Goal: Task Accomplishment & Management: Manage account settings

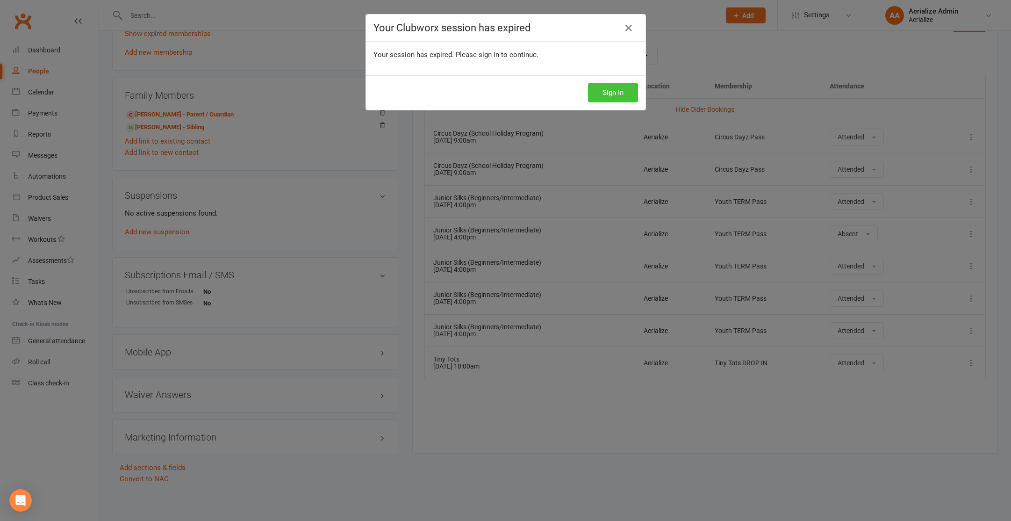
click at [610, 99] on button "Sign In" at bounding box center [613, 93] width 50 height 20
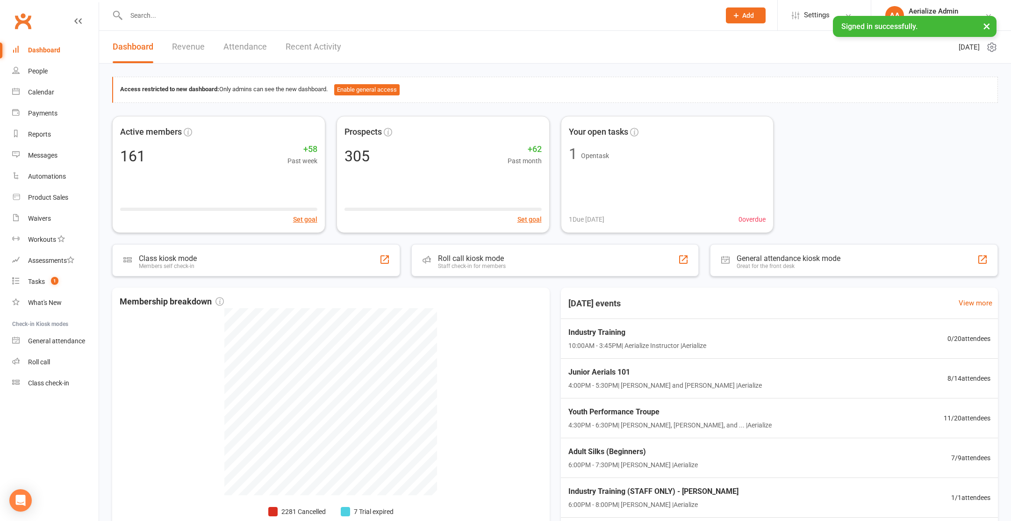
click at [985, 23] on button "×" at bounding box center [986, 26] width 17 height 20
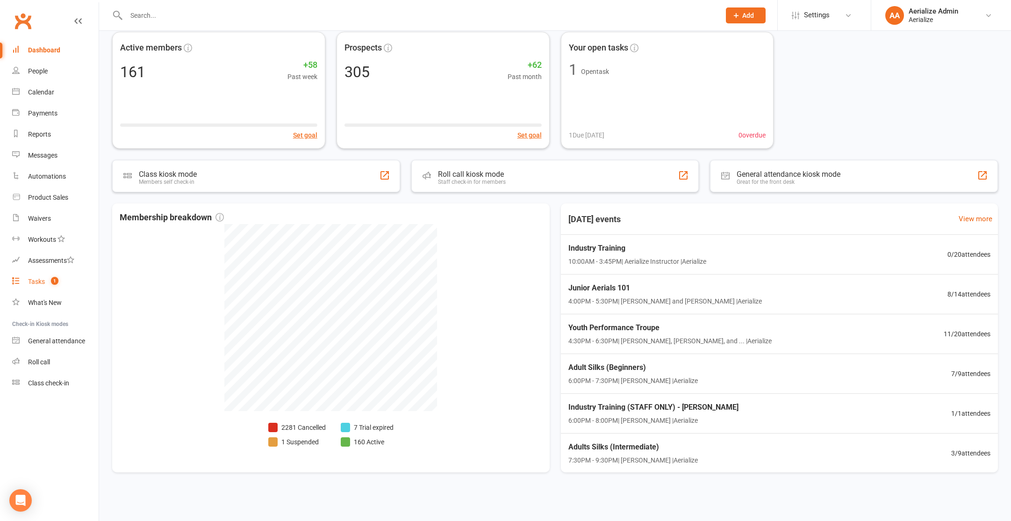
click at [49, 286] on link "Tasks 1" at bounding box center [55, 281] width 86 height 21
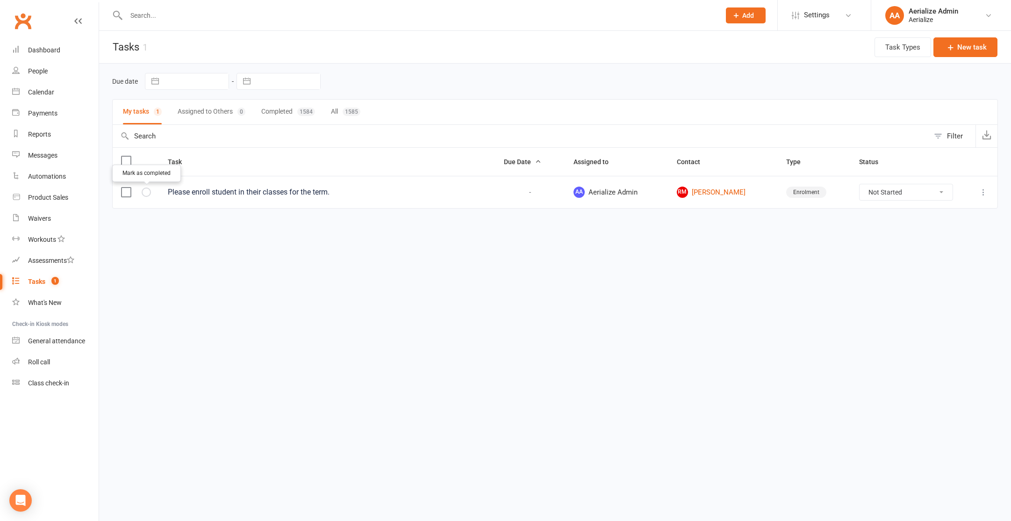
click at [0, 0] on icon "button" at bounding box center [0, 0] width 0 height 0
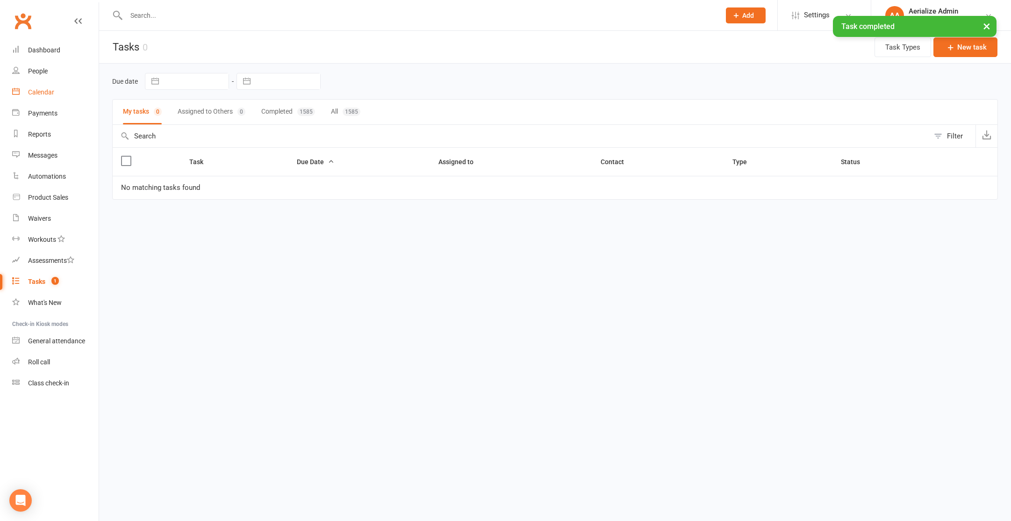
click at [51, 91] on div "Calendar" at bounding box center [41, 91] width 26 height 7
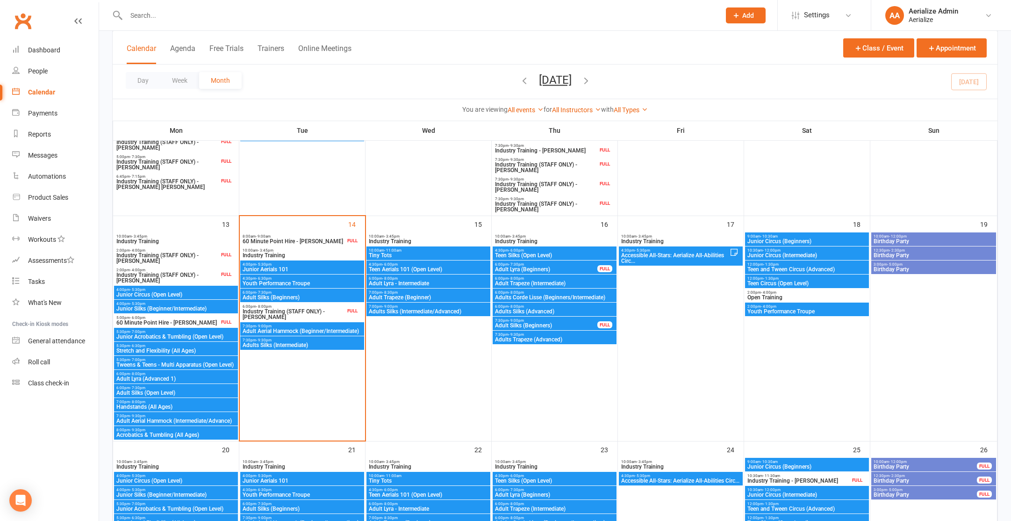
scroll to position [373, 0]
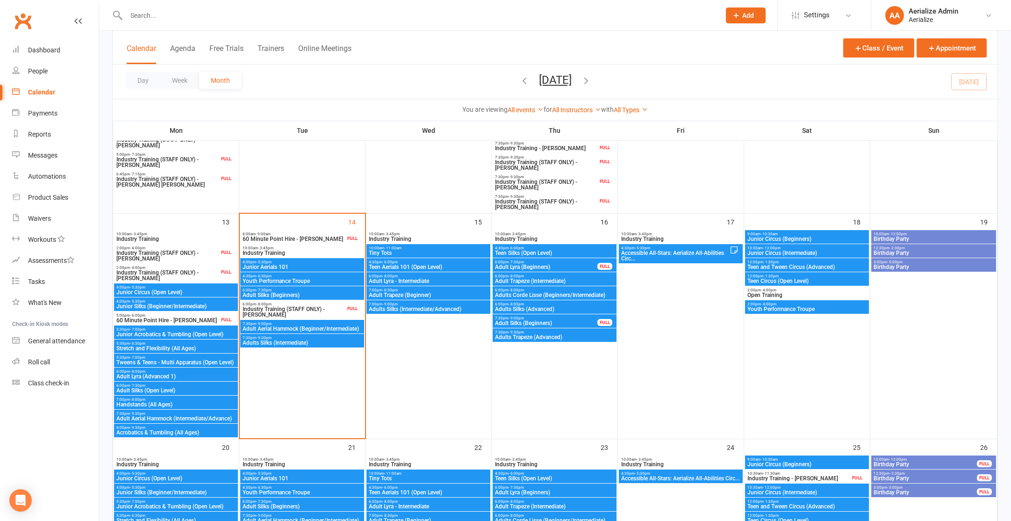
click at [297, 294] on span "Adult Silks (Beginners)" at bounding box center [302, 295] width 120 height 6
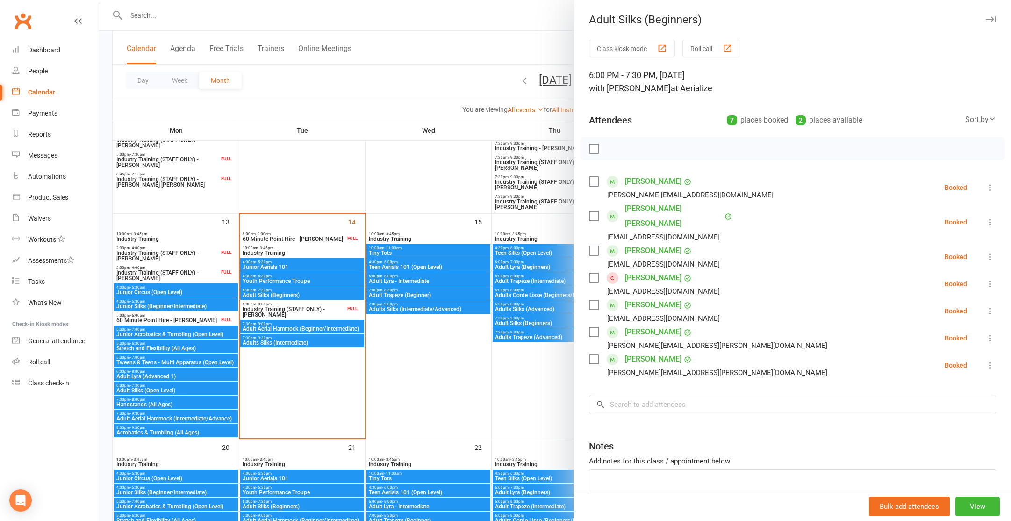
click at [400, 356] on div at bounding box center [555, 260] width 912 height 521
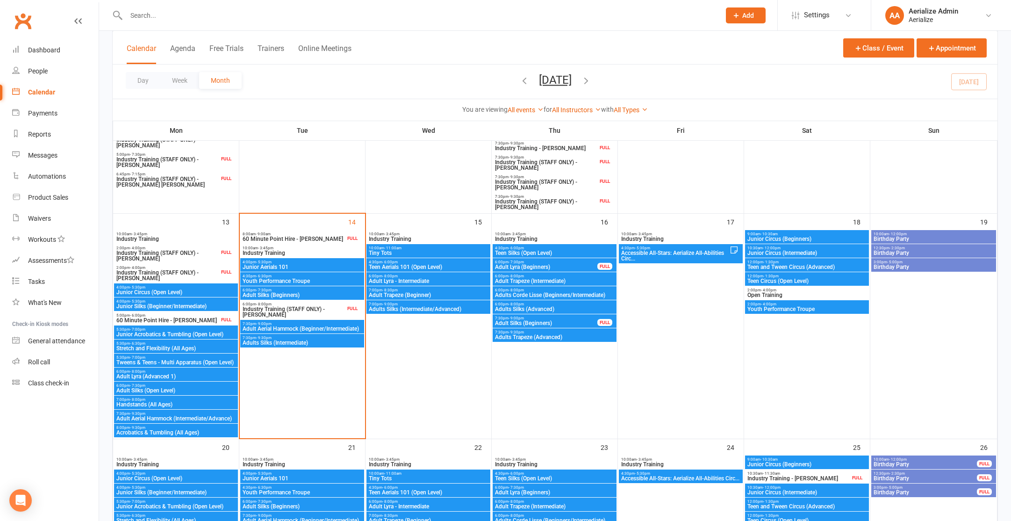
click at [543, 266] on span "Adult Lyra (Beginners)" at bounding box center [545, 267] width 103 height 6
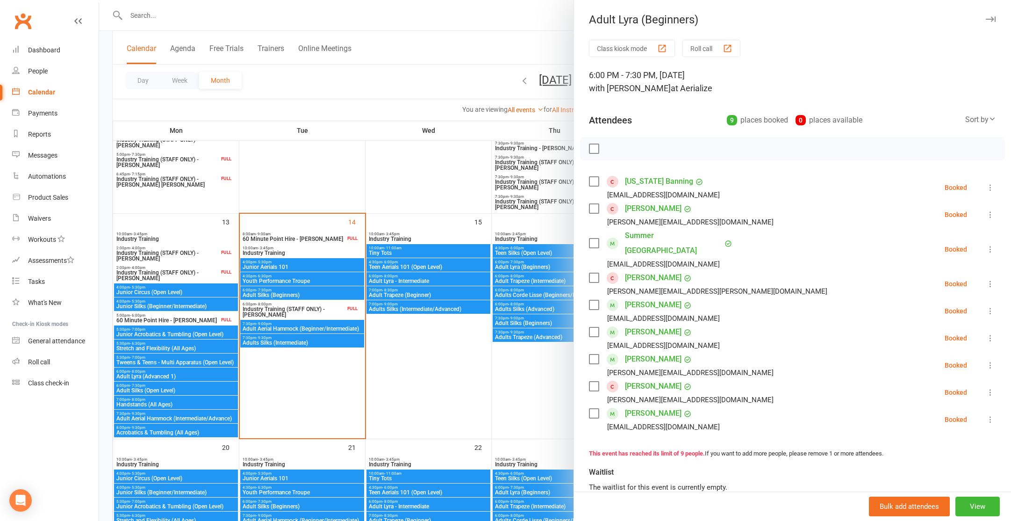
click at [498, 399] on div at bounding box center [555, 260] width 912 height 521
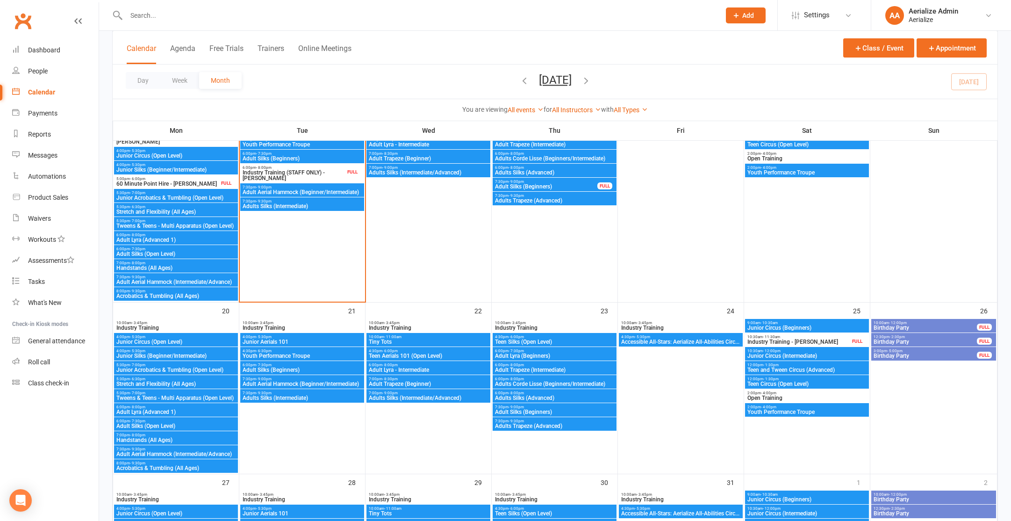
scroll to position [510, 0]
click at [559, 359] on div "6:00pm - 7:30pm Adult Lyra (Beginners)" at bounding box center [555, 353] width 124 height 14
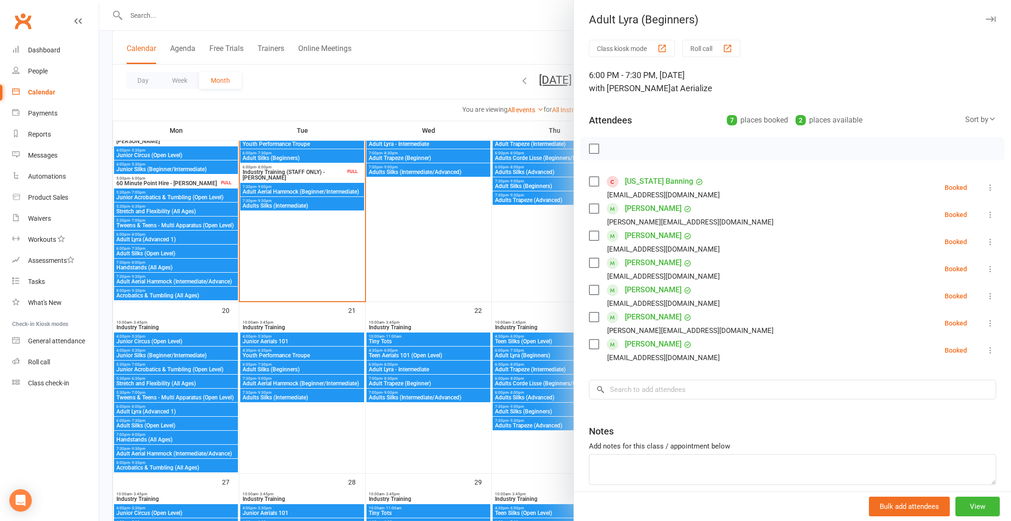
click at [444, 245] on div at bounding box center [555, 260] width 912 height 521
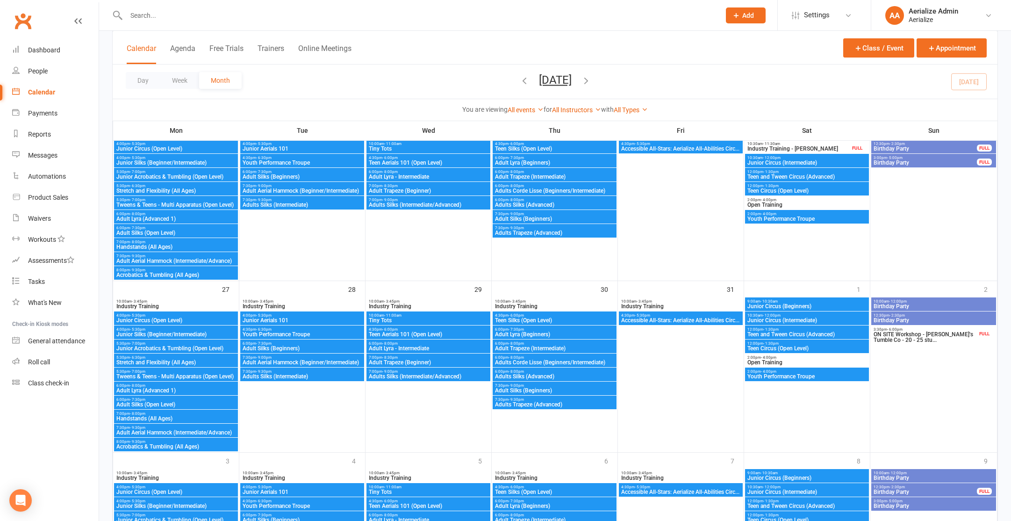
scroll to position [755, 0]
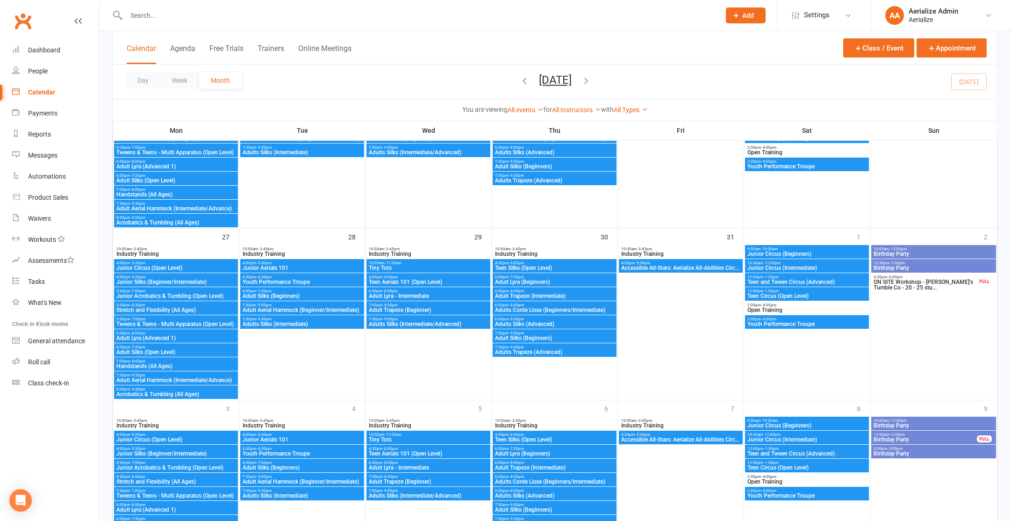
click at [562, 283] on span "Adult Lyra (Beginners)" at bounding box center [554, 282] width 120 height 6
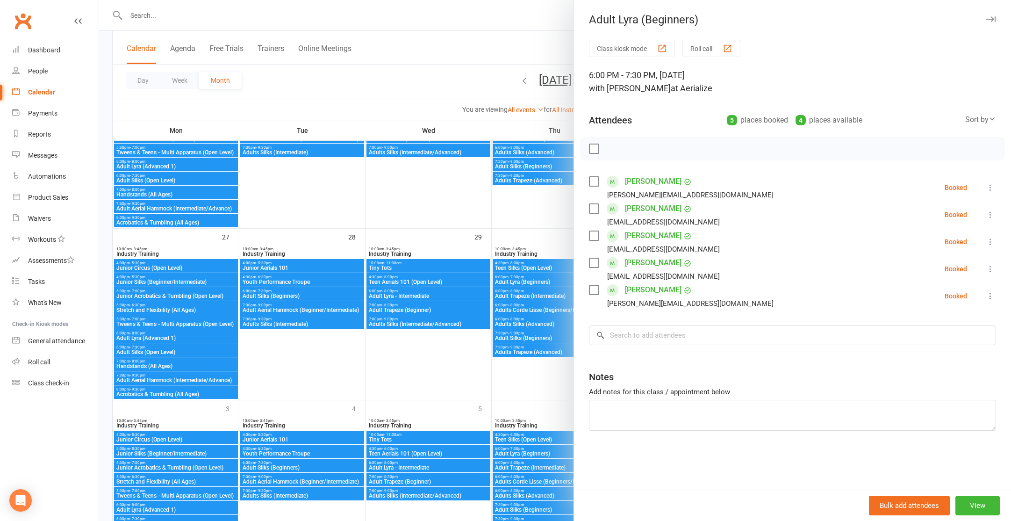
click at [445, 225] on div at bounding box center [555, 260] width 912 height 521
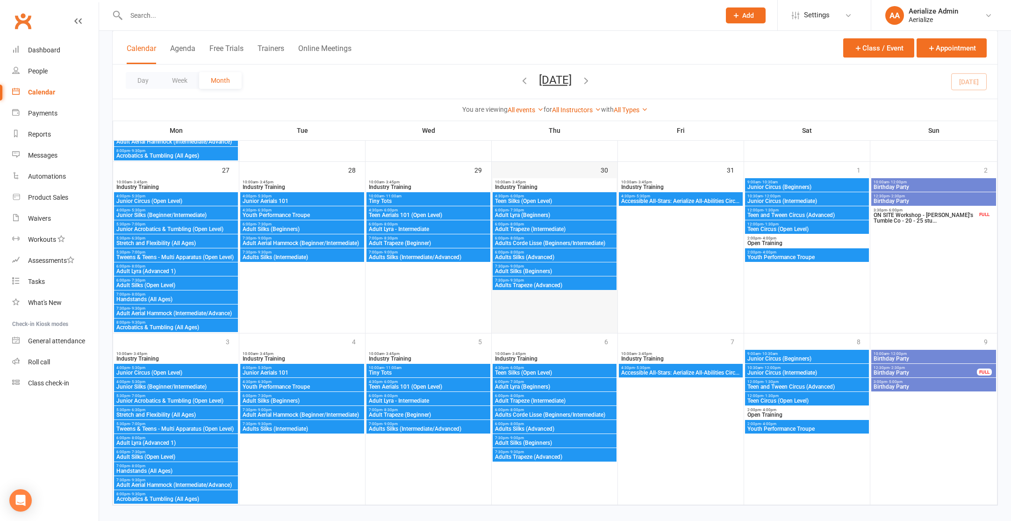
scroll to position [833, 0]
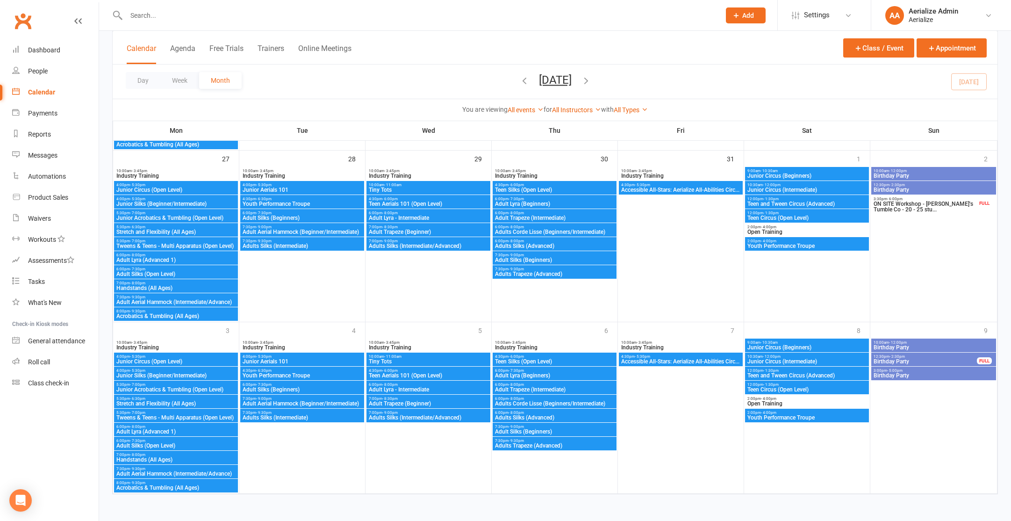
click at [534, 374] on span "Adult Lyra (Beginners)" at bounding box center [554, 375] width 120 height 6
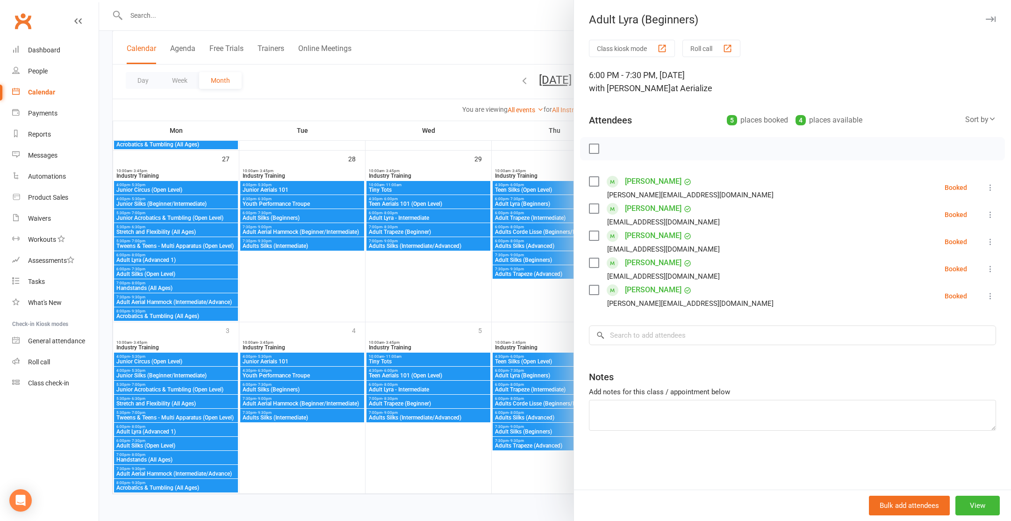
click at [365, 172] on div at bounding box center [555, 260] width 912 height 521
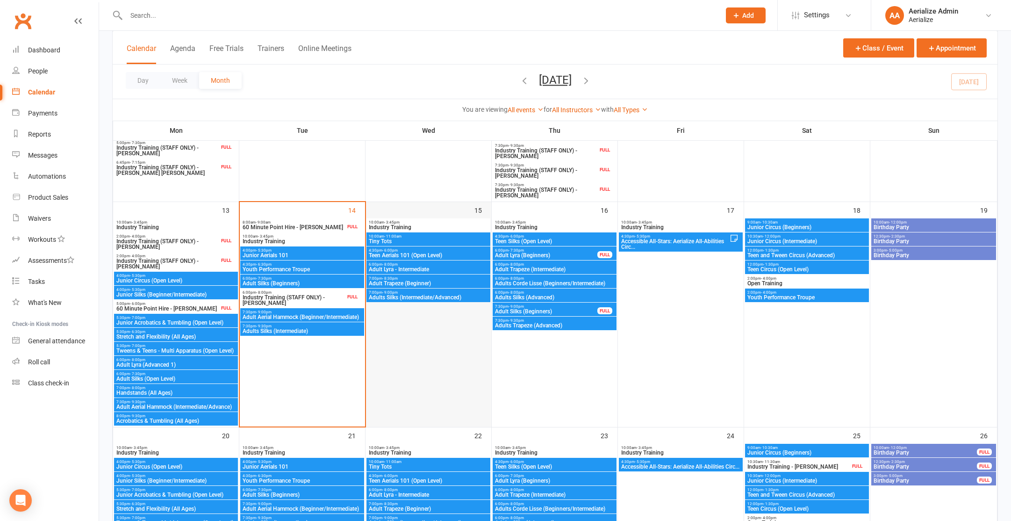
scroll to position [383, 0]
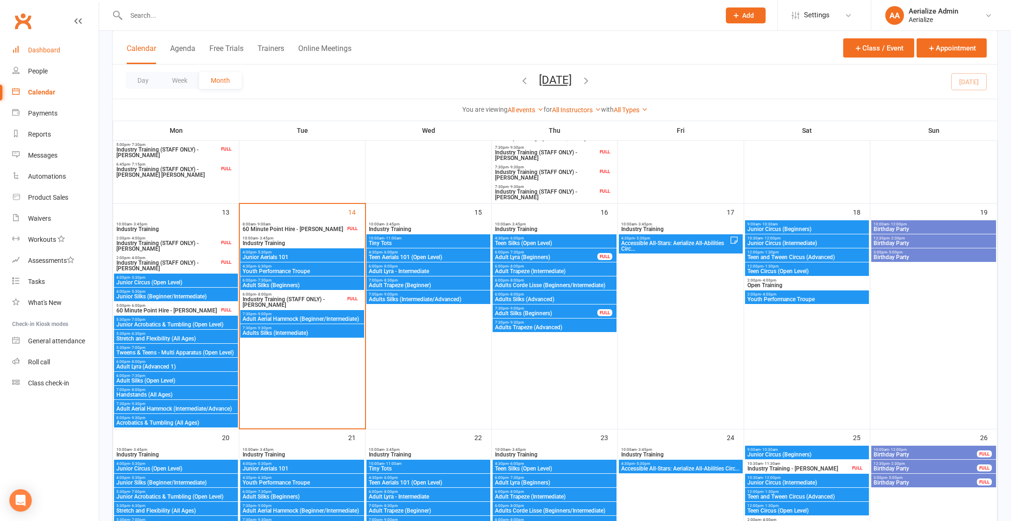
click at [51, 49] on div "Dashboard" at bounding box center [44, 49] width 32 height 7
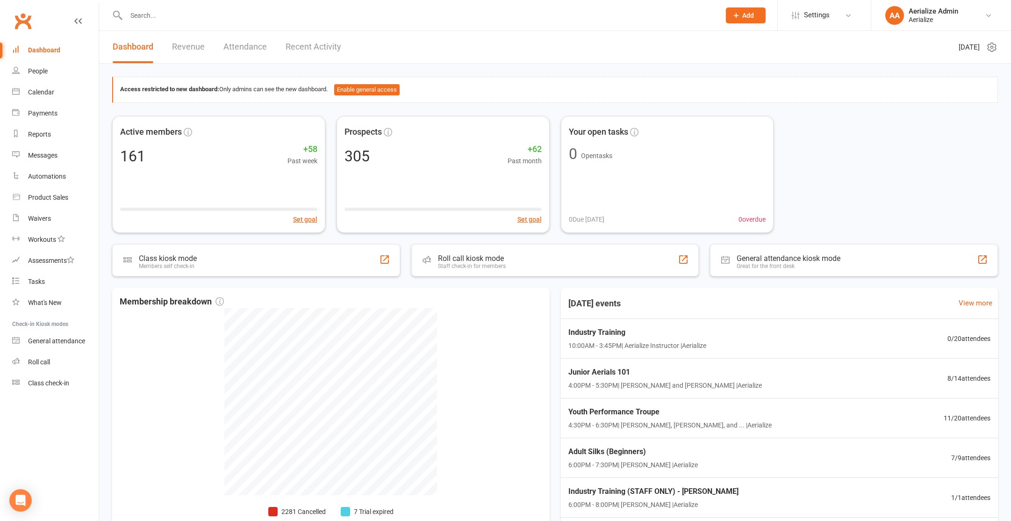
click at [319, 46] on link "Recent Activity" at bounding box center [314, 47] width 56 height 32
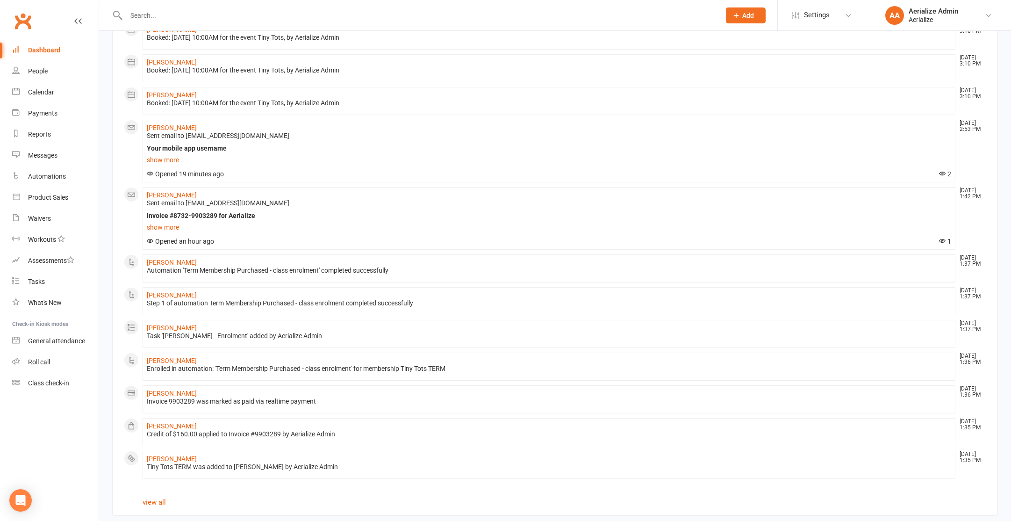
scroll to position [365, 0]
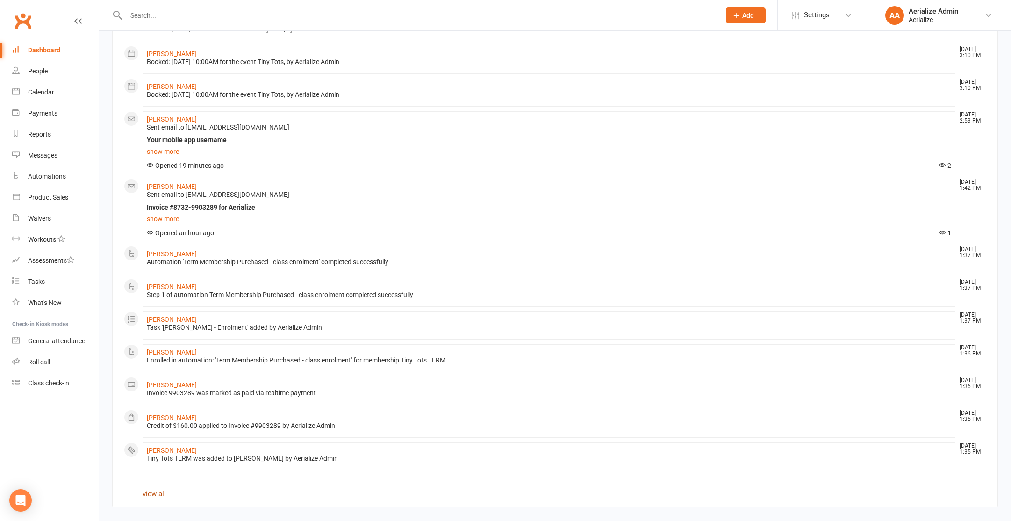
click at [157, 493] on link "view all" at bounding box center [154, 493] width 23 height 8
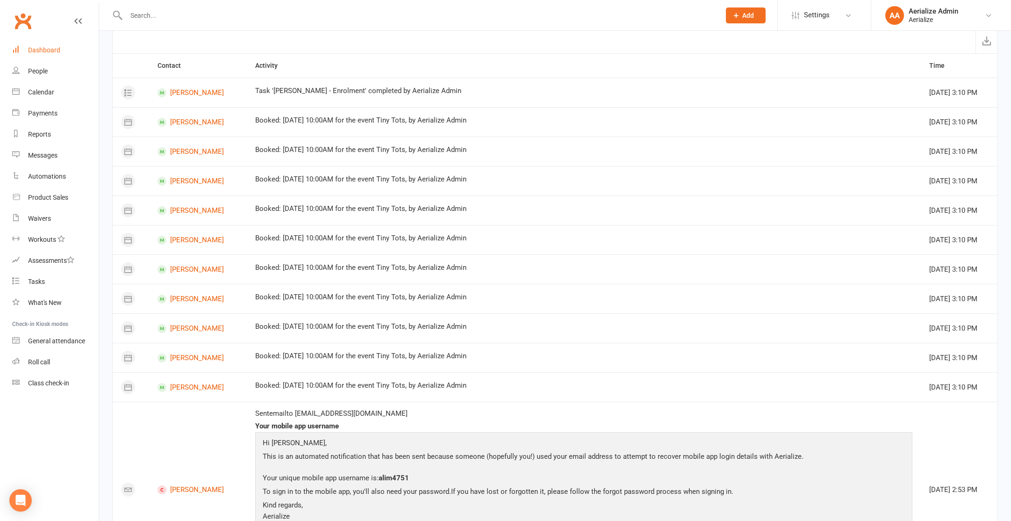
scroll to position [14, 0]
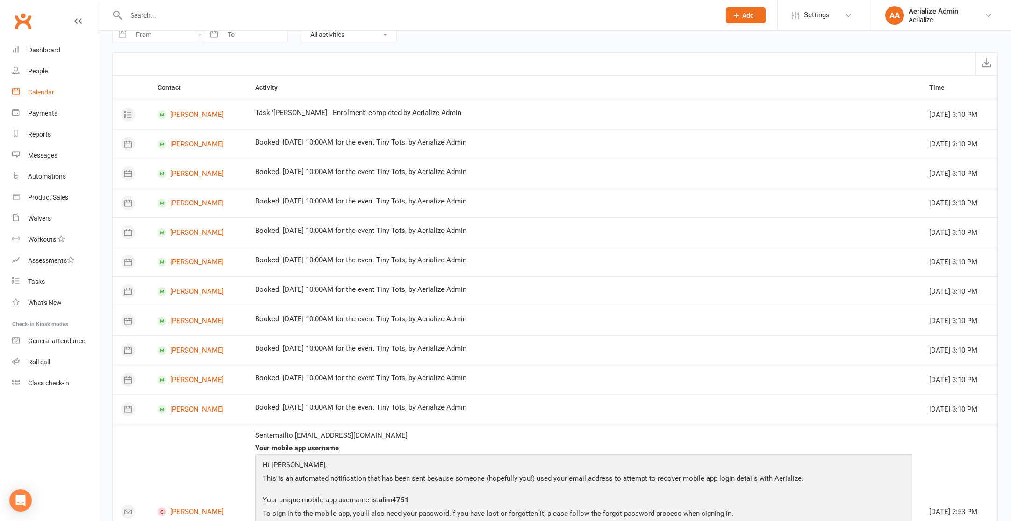
click at [35, 92] on div "Calendar" at bounding box center [41, 91] width 26 height 7
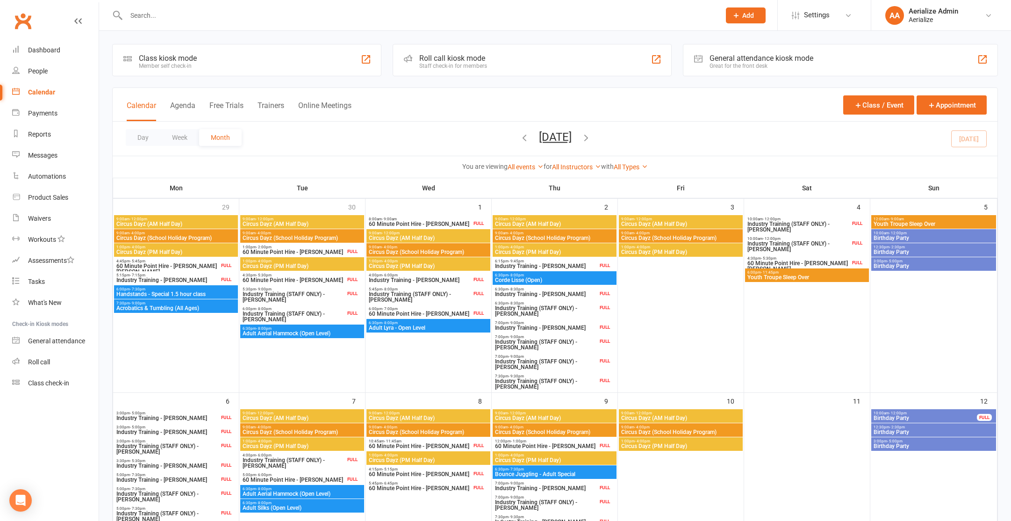
click at [171, 18] on input "text" at bounding box center [418, 15] width 590 height 13
type input "mantee"
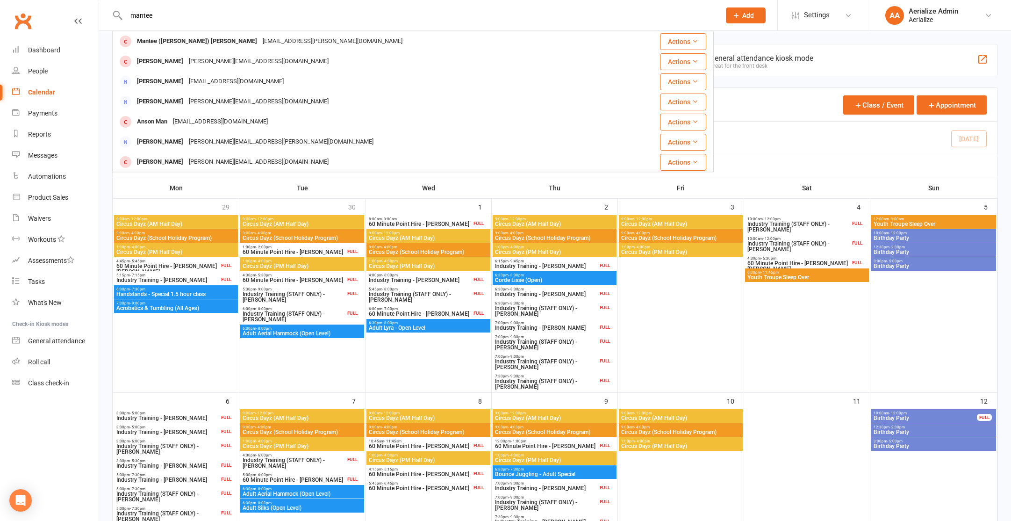
click at [174, 33] on div "Mantee (Madeleine) McGinty am.l.mcginty@gmail.com" at bounding box center [367, 41] width 508 height 19
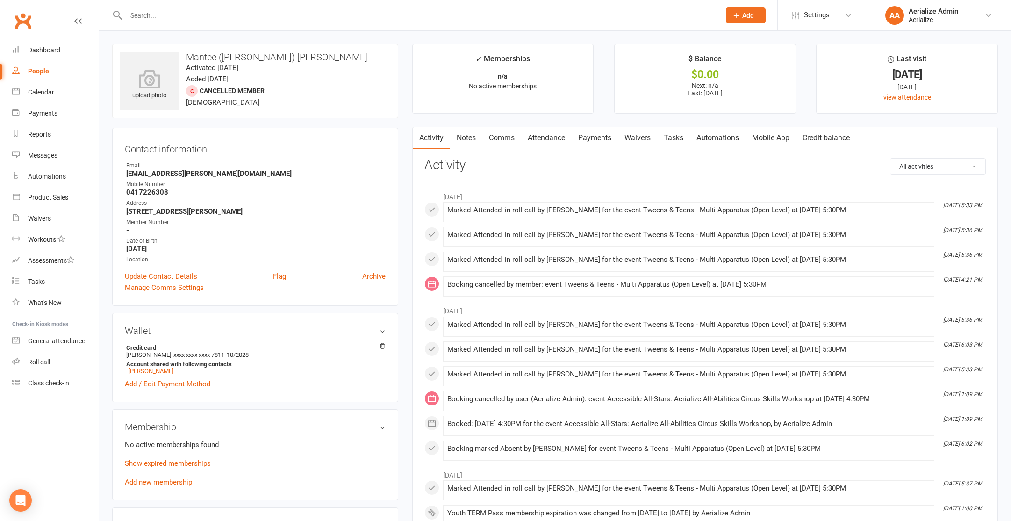
click at [606, 135] on link "Payments" at bounding box center [595, 137] width 46 height 21
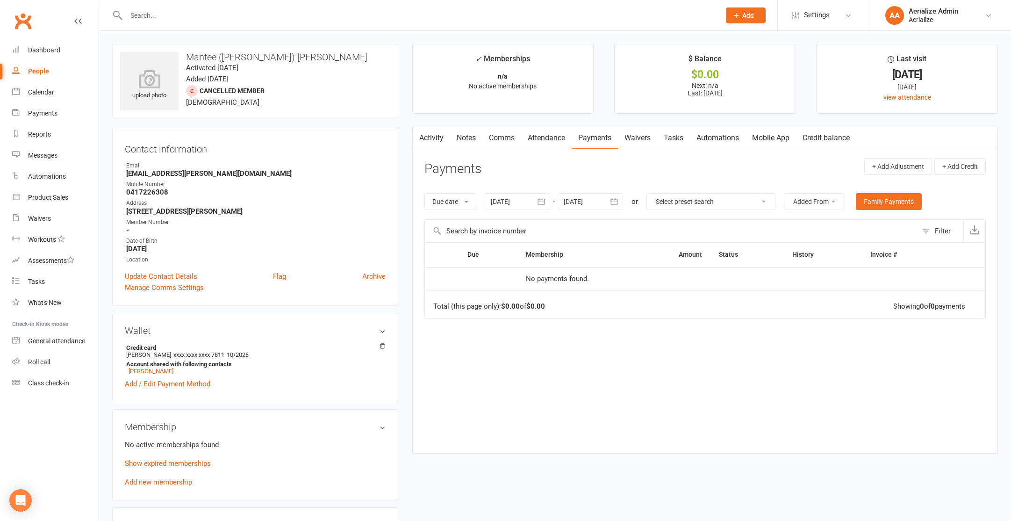
click at [513, 197] on div at bounding box center [517, 201] width 65 height 17
click at [495, 218] on button "button" at bounding box center [500, 223] width 20 height 17
drag, startPoint x: 495, startPoint y: 218, endPoint x: 503, endPoint y: 223, distance: 9.1
click at [496, 218] on button "button" at bounding box center [500, 223] width 20 height 17
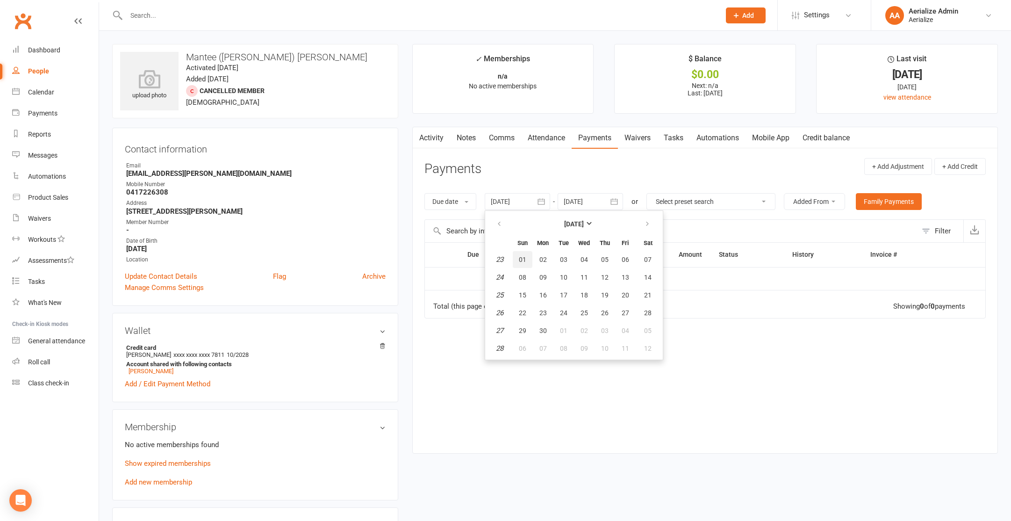
click at [526, 258] on span "01" at bounding box center [522, 259] width 7 height 7
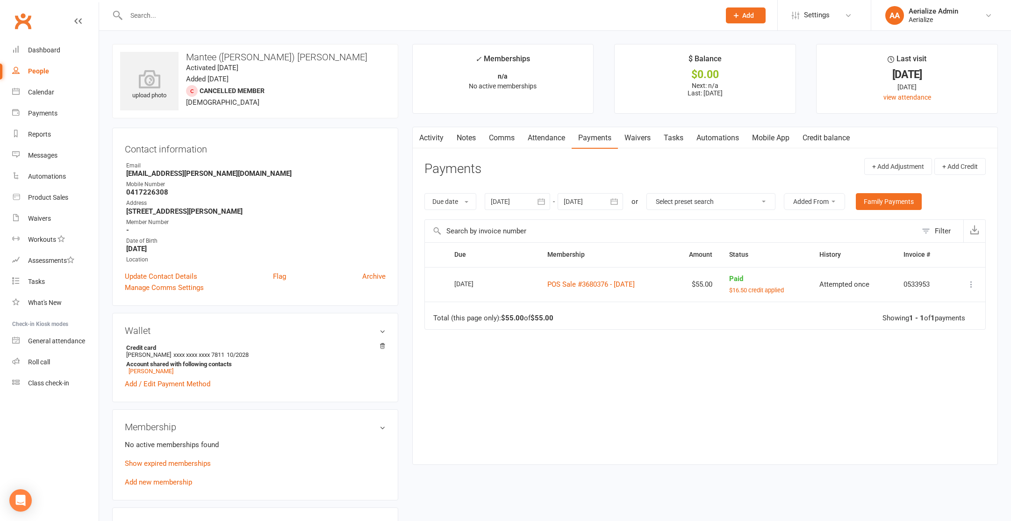
click at [514, 204] on div at bounding box center [517, 201] width 65 height 17
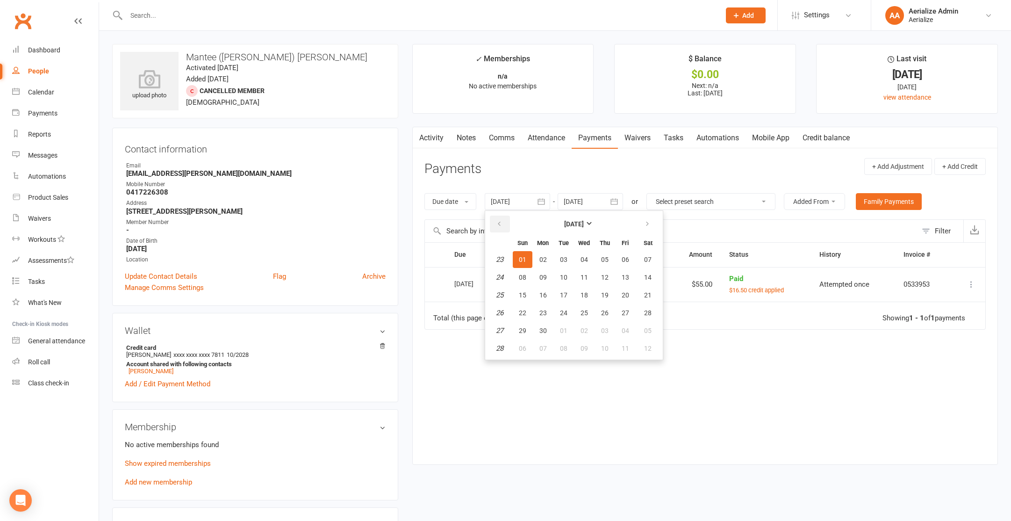
click at [500, 224] on icon "button" at bounding box center [499, 223] width 7 height 7
click at [547, 258] on span "31" at bounding box center [542, 259] width 7 height 7
type input "31 Mar 2025"
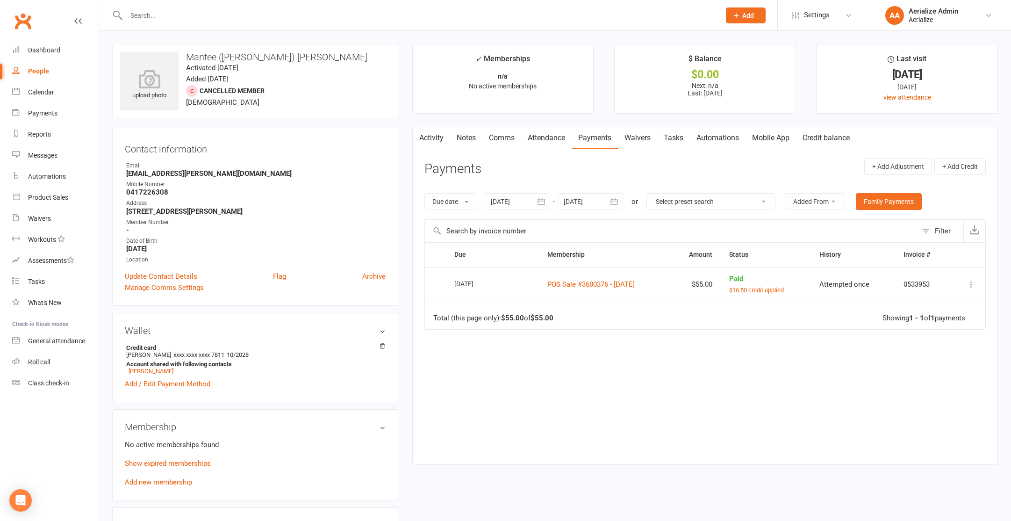
click at [554, 132] on link "Attendance" at bounding box center [546, 137] width 50 height 21
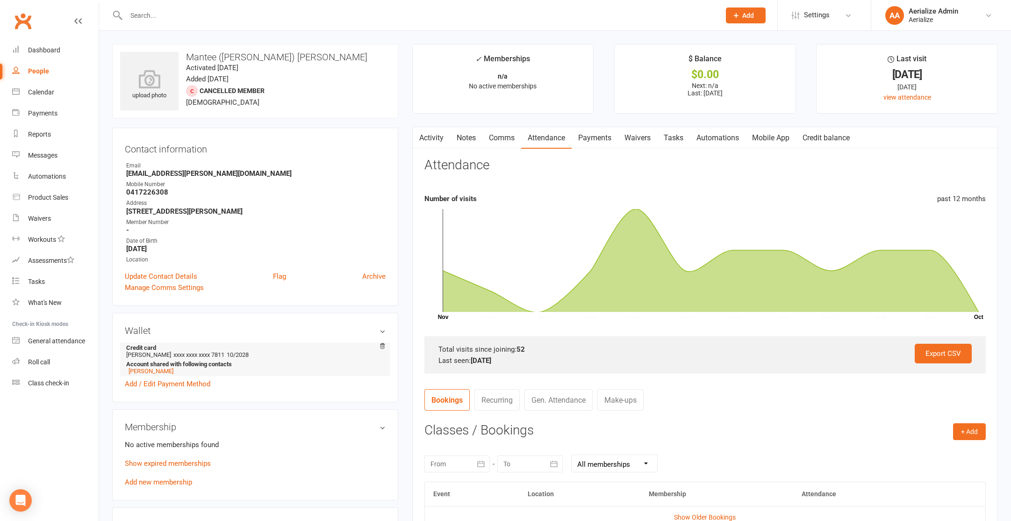
scroll to position [61, 0]
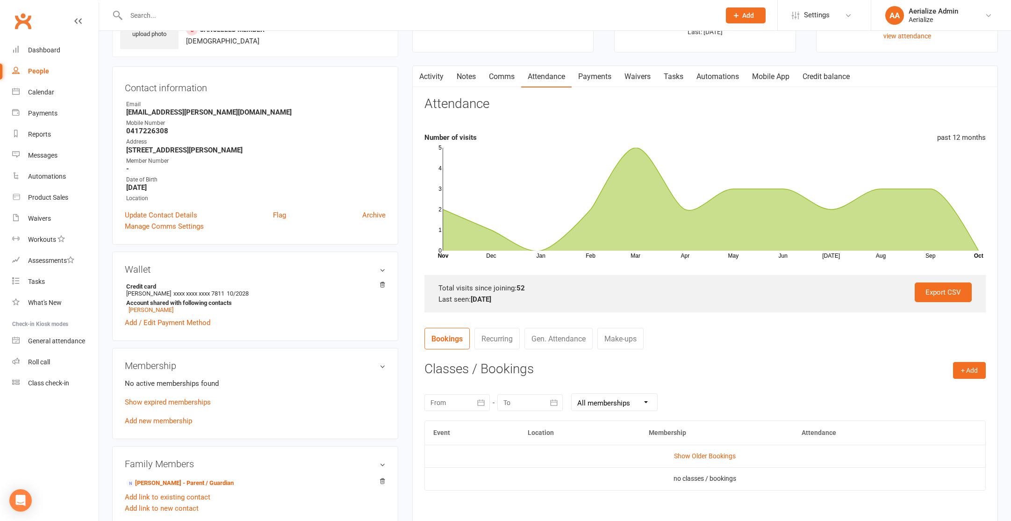
click at [840, 79] on link "Credit balance" at bounding box center [826, 76] width 60 height 21
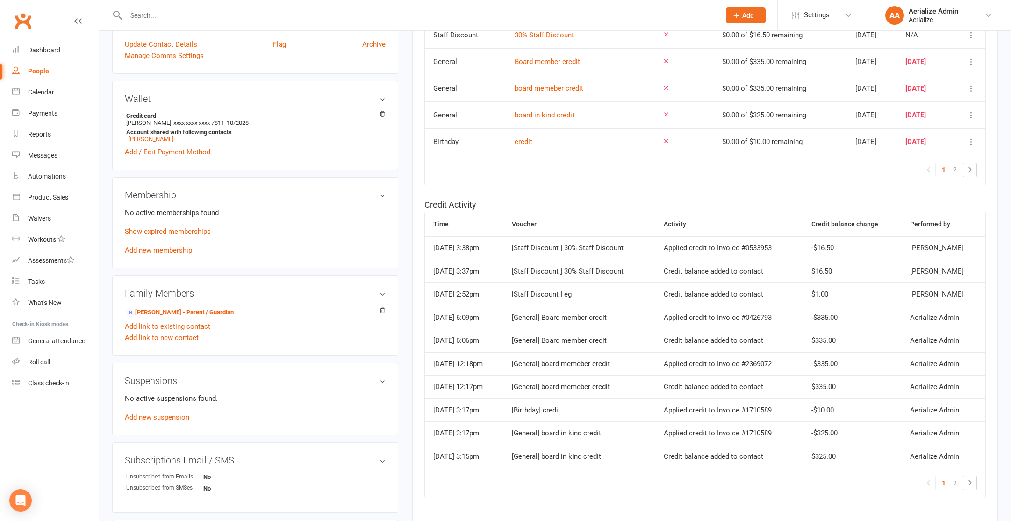
scroll to position [239, 0]
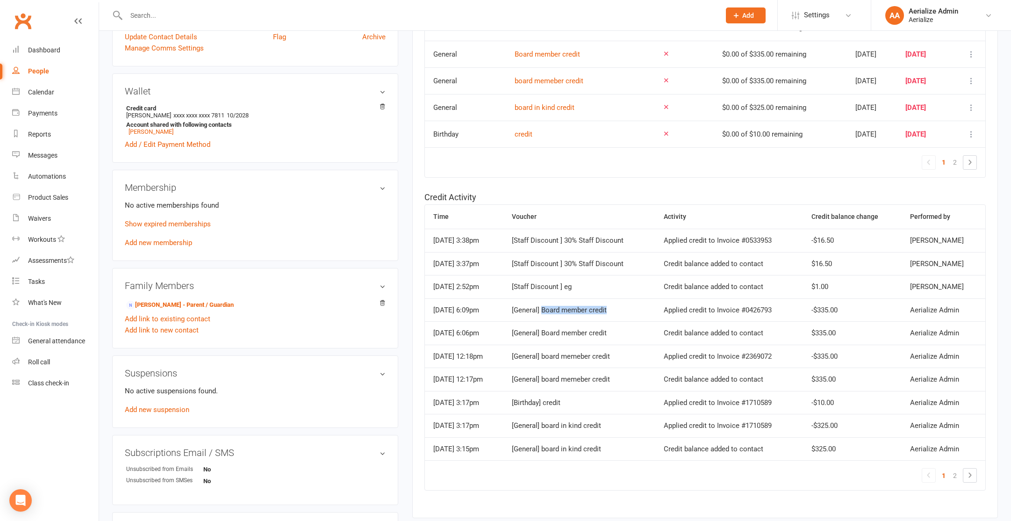
drag, startPoint x: 557, startPoint y: 309, endPoint x: 628, endPoint y: 312, distance: 70.6
click at [628, 312] on div "[General] Board member credit" at bounding box center [579, 310] width 135 height 8
copy div "Board member credit"
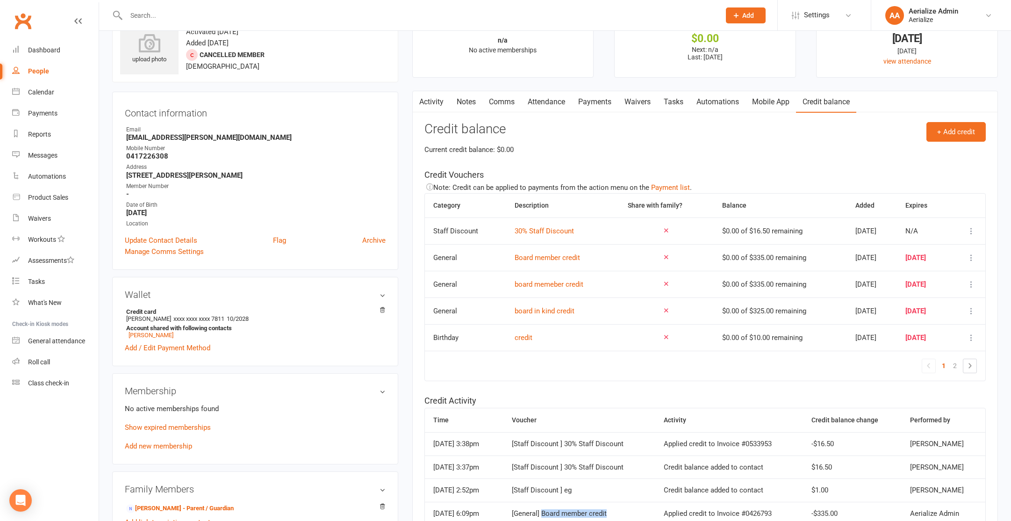
scroll to position [0, 0]
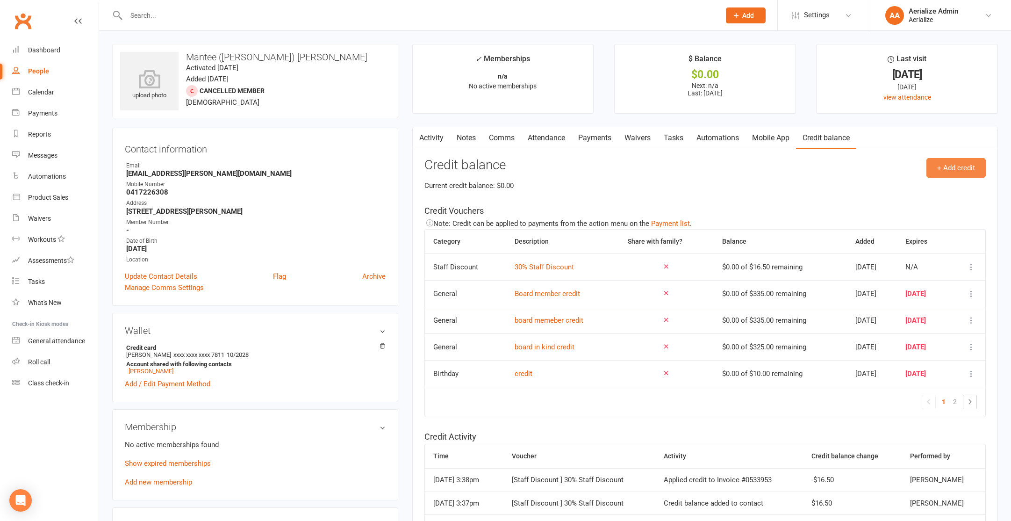
click at [954, 170] on button "+ Add credit" at bounding box center [955, 168] width 59 height 20
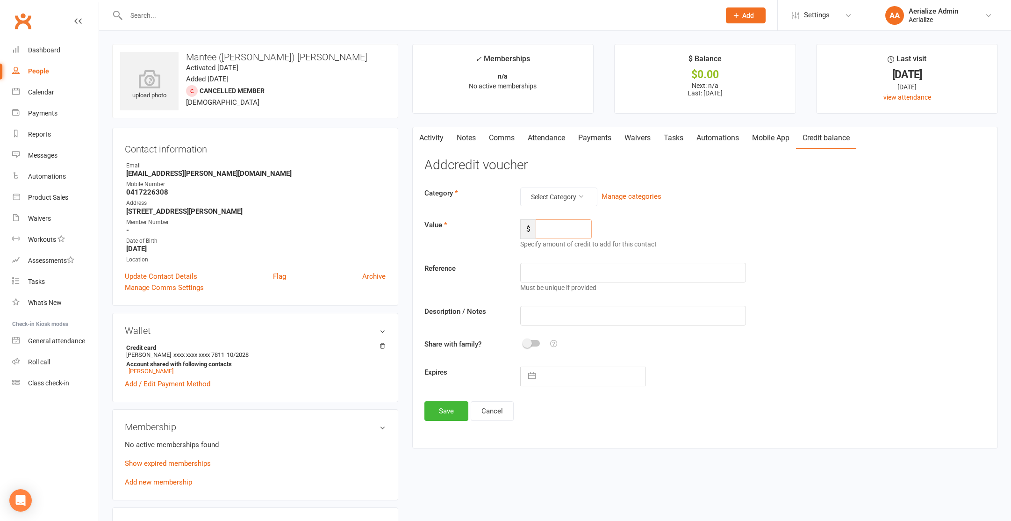
click at [588, 222] on input "number" at bounding box center [564, 229] width 56 height 20
type input "335"
click at [551, 319] on input "text" at bounding box center [633, 316] width 226 height 20
paste input "Board member credit"
type input "Board member credit"
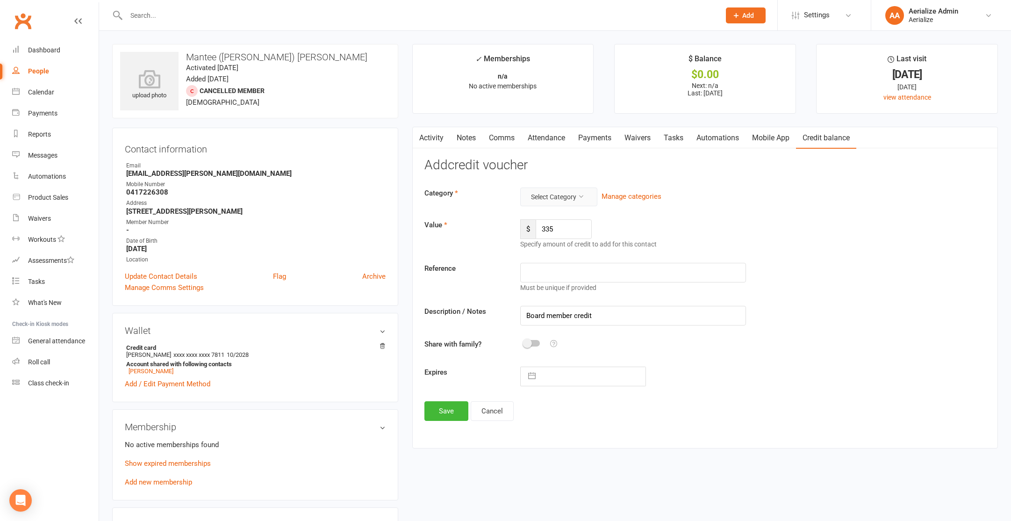
click at [565, 206] on div "Category Select Category Manage categories Value $ 335 Specify amount of credit…" at bounding box center [704, 286] width 561 height 199
click at [565, 197] on button "Select Category" at bounding box center [558, 196] width 77 height 19
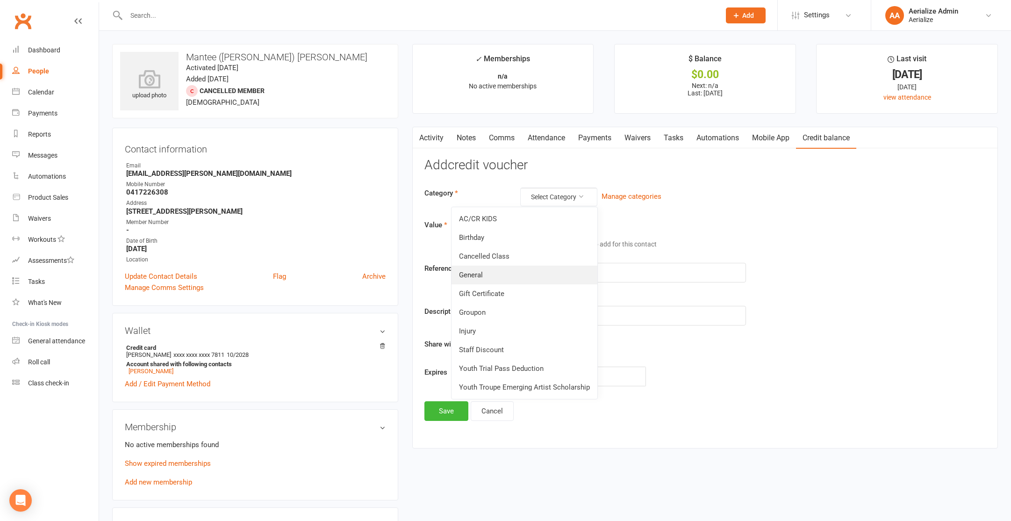
click at [503, 283] on link "General" at bounding box center [524, 274] width 146 height 19
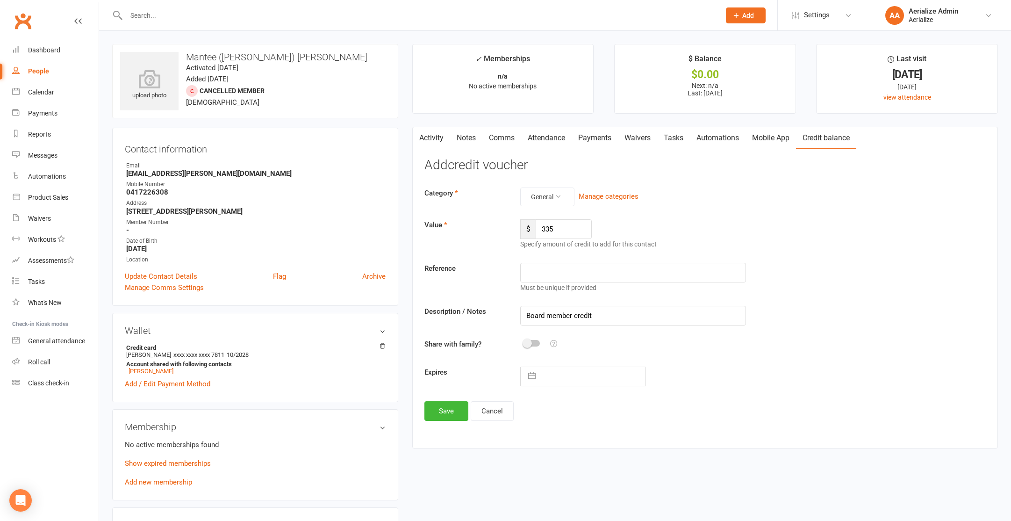
select select "8"
select select "2025"
select select "9"
select select "2025"
select select "10"
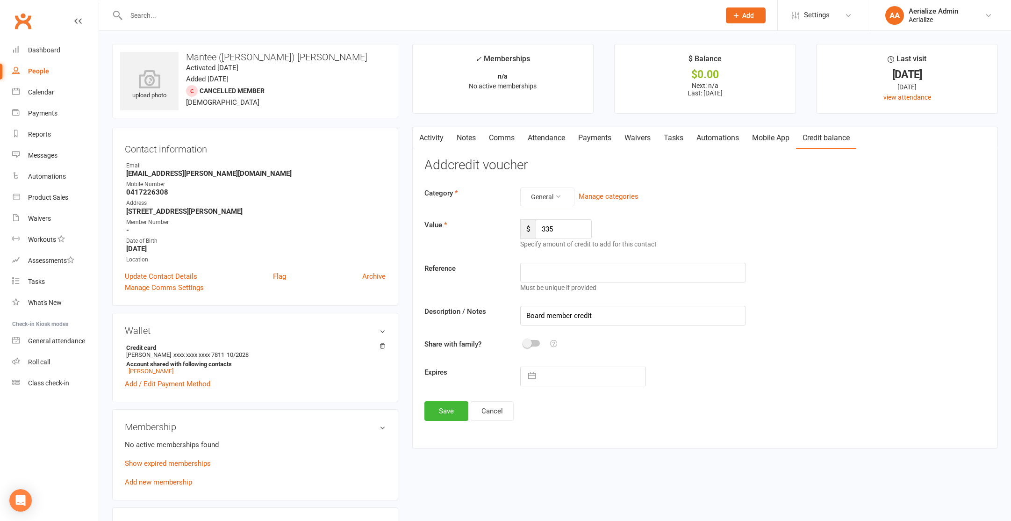
select select "2025"
click at [546, 372] on input "text" at bounding box center [592, 376] width 105 height 19
click at [597, 478] on td "15" at bounding box center [594, 483] width 18 height 18
type input "15 Oct 2025"
click at [456, 412] on button "Save" at bounding box center [446, 411] width 44 height 20
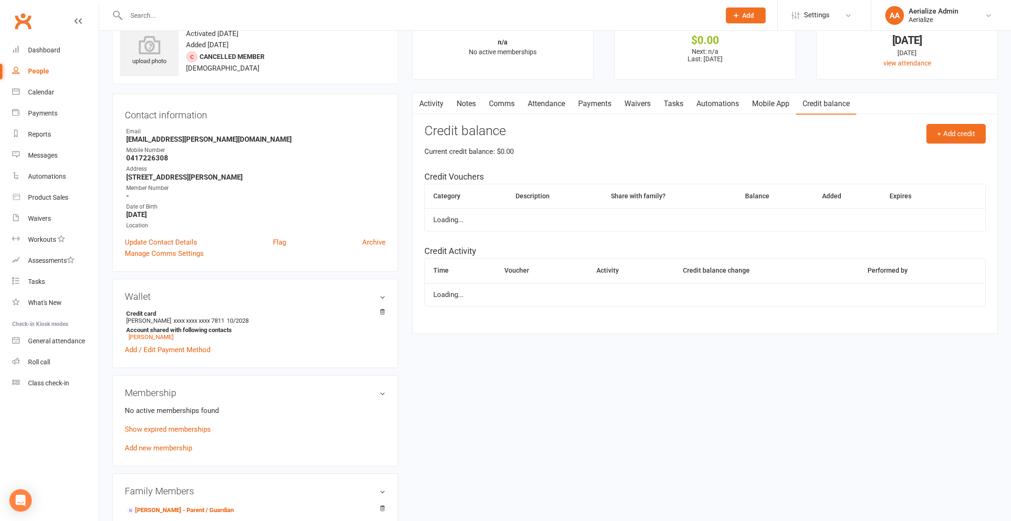
scroll to position [36, 0]
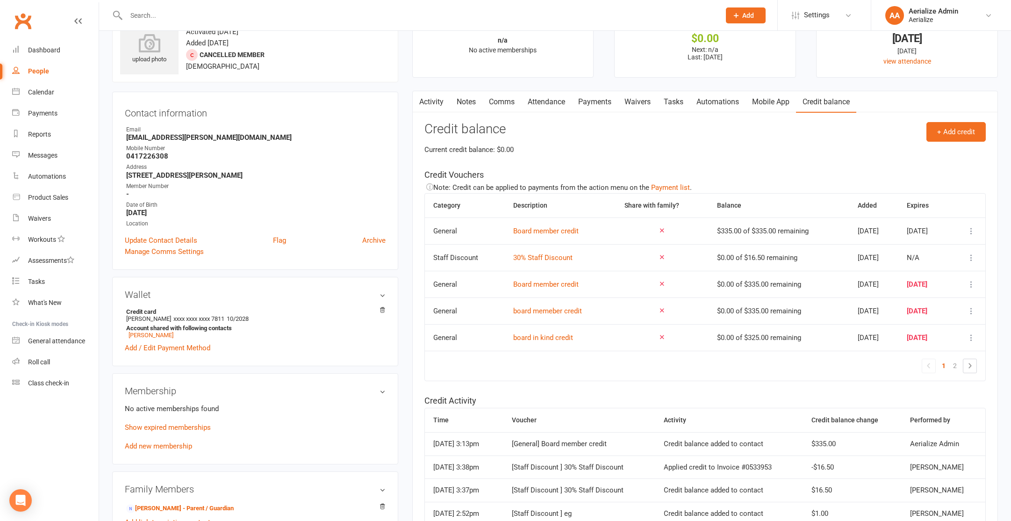
click at [174, 448] on link "Add new membership" at bounding box center [158, 446] width 67 height 8
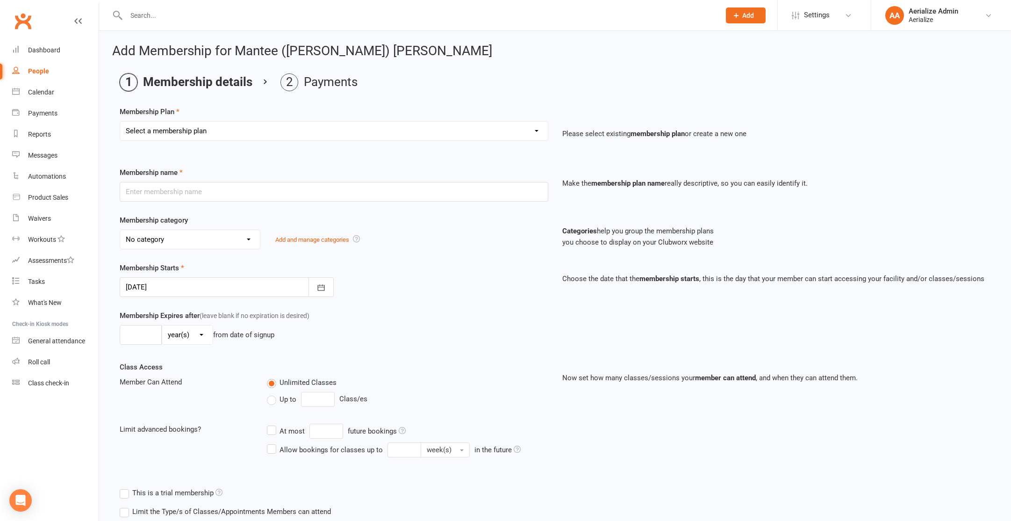
click at [244, 138] on select "Select a membership plan Create new Membership Plan Tiny Tots DROP IN Tiny Tots…" at bounding box center [334, 131] width 428 height 19
select select "3"
click at [120, 122] on select "Select a membership plan Create new Membership Plan Tiny Tots DROP IN Tiny Tots…" at bounding box center [334, 131] width 428 height 19
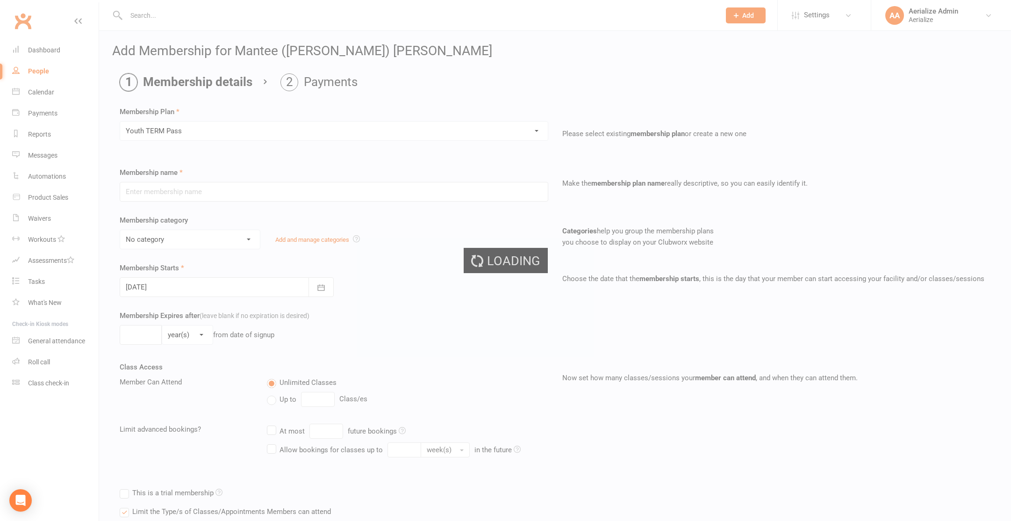
type input "Youth TERM Pass"
select select "10"
type input "16"
select select "1"
type input "1"
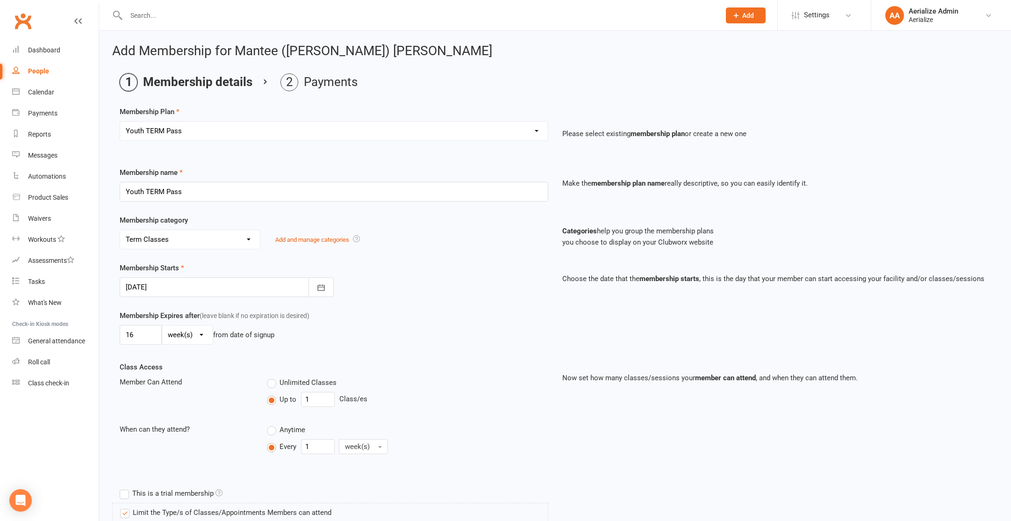
scroll to position [460, 0]
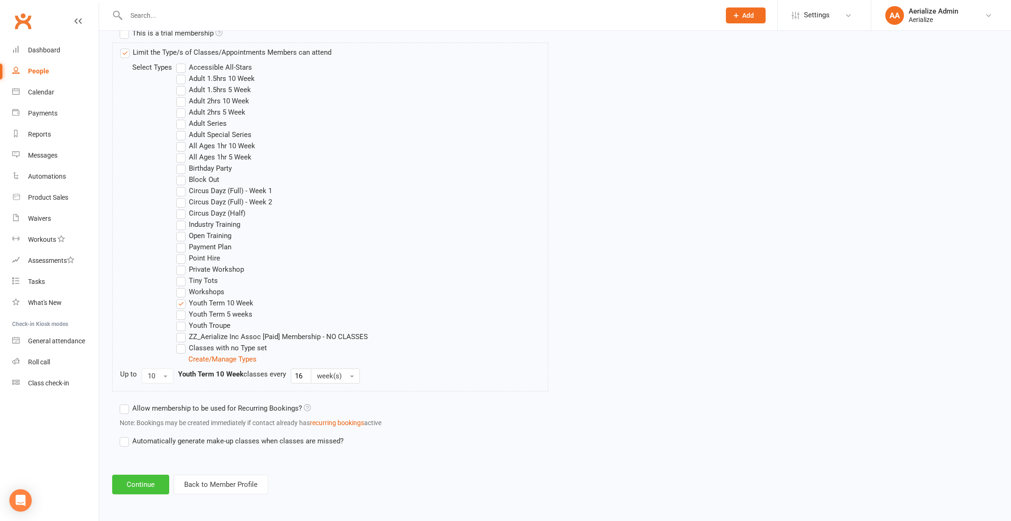
drag, startPoint x: 244, startPoint y: 138, endPoint x: 145, endPoint y: 491, distance: 366.6
click at [145, 491] on button "Continue" at bounding box center [140, 484] width 57 height 20
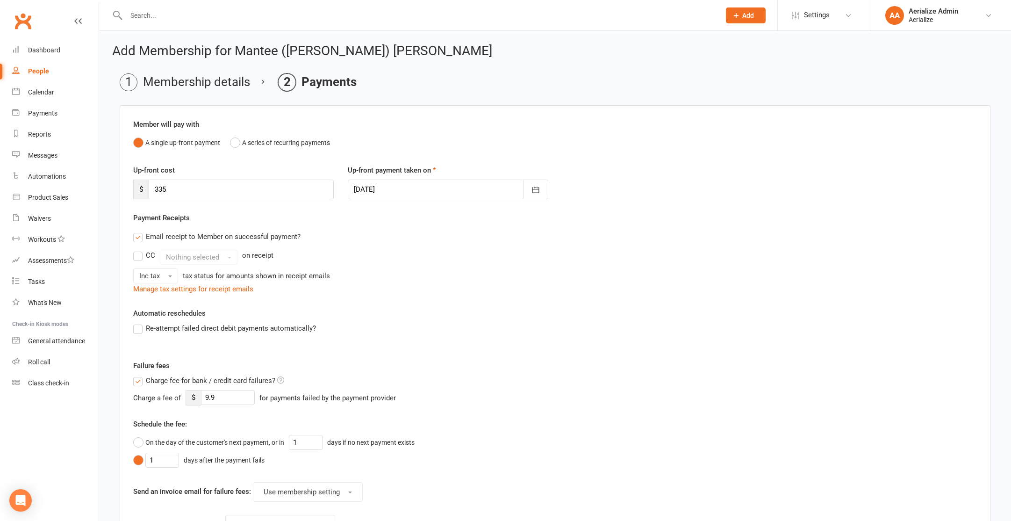
scroll to position [187, 0]
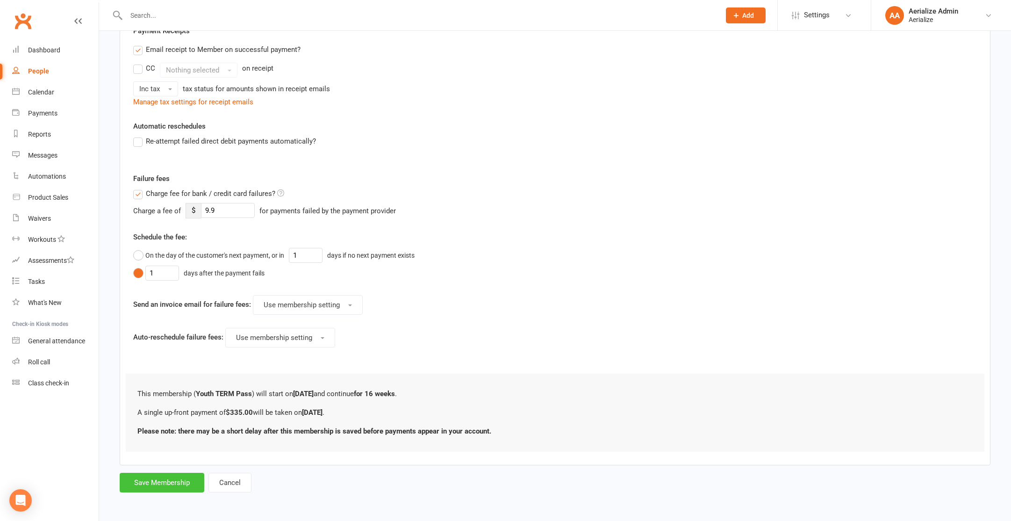
drag, startPoint x: 145, startPoint y: 491, endPoint x: 187, endPoint y: 481, distance: 43.3
click at [187, 481] on button "Save Membership" at bounding box center [162, 482] width 85 height 20
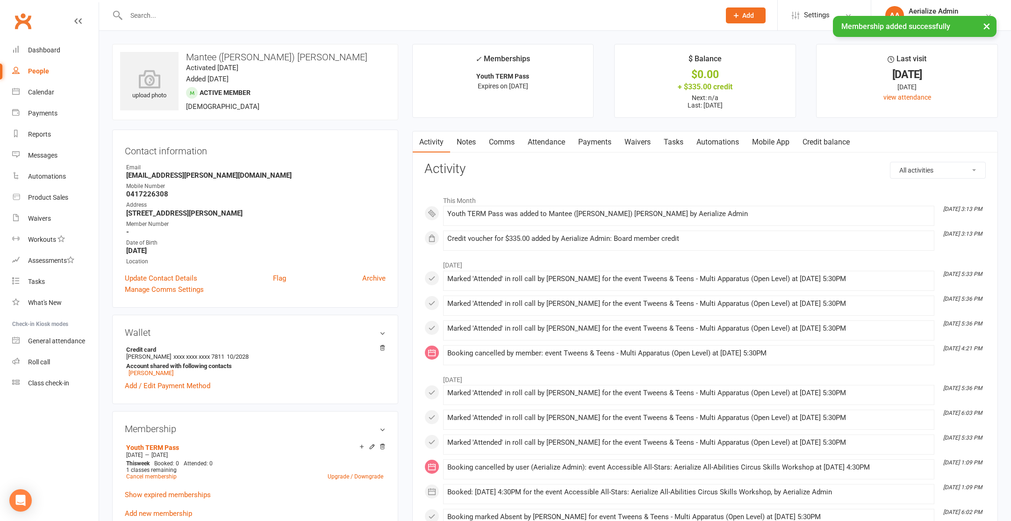
drag, startPoint x: 187, startPoint y: 481, endPoint x: 538, endPoint y: 142, distance: 488.1
click at [538, 142] on link "Attendance" at bounding box center [546, 141] width 50 height 21
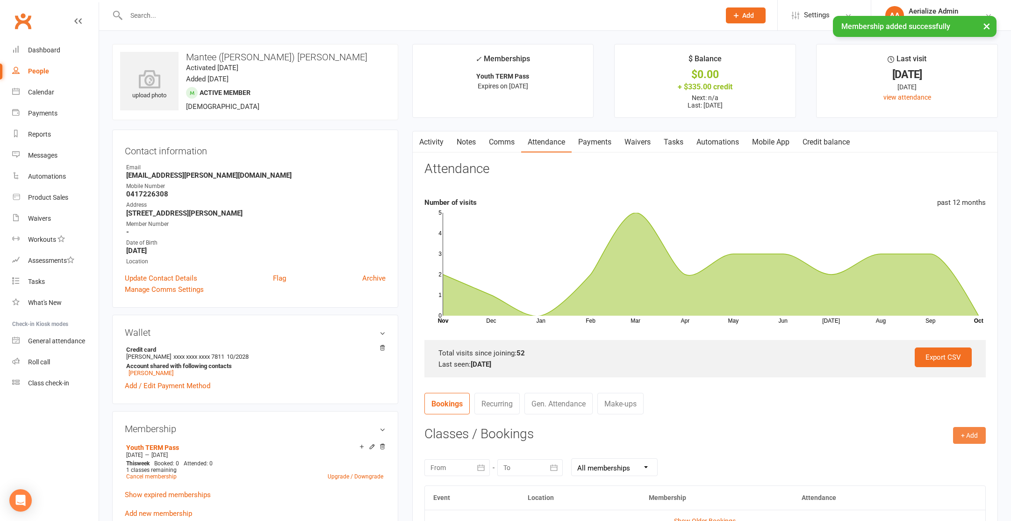
drag, startPoint x: 538, startPoint y: 142, endPoint x: 964, endPoint y: 427, distance: 512.4
click at [964, 427] on button "+ Add" at bounding box center [969, 435] width 33 height 17
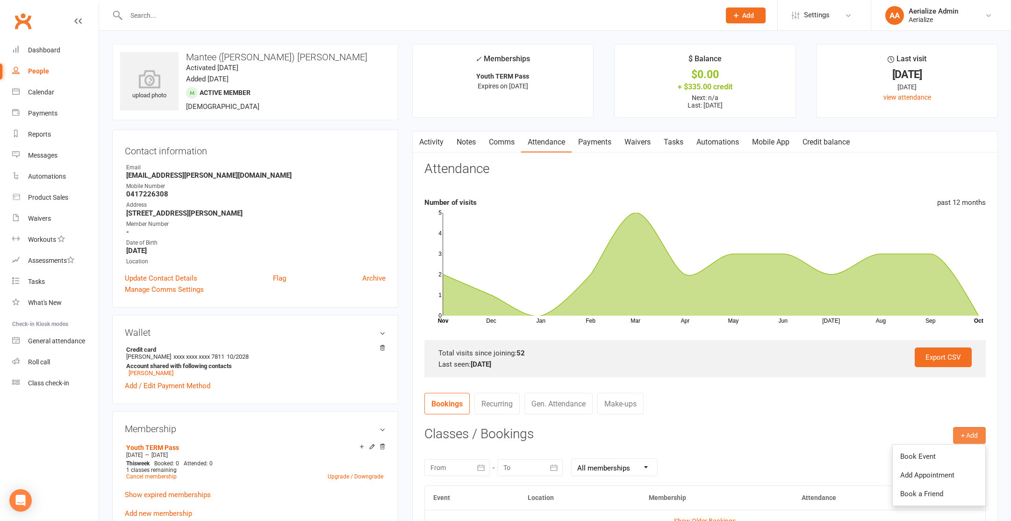
click at [947, 463] on link "Book Event" at bounding box center [939, 456] width 93 height 19
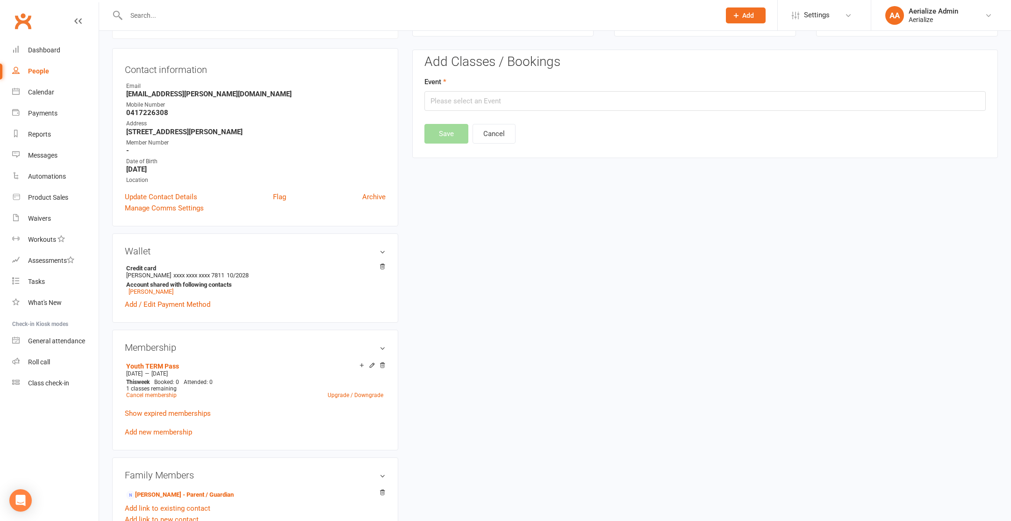
scroll to position [84, 0]
drag, startPoint x: 964, startPoint y: 427, endPoint x: 527, endPoint y: 92, distance: 550.6
click at [527, 92] on input "text" at bounding box center [704, 99] width 561 height 20
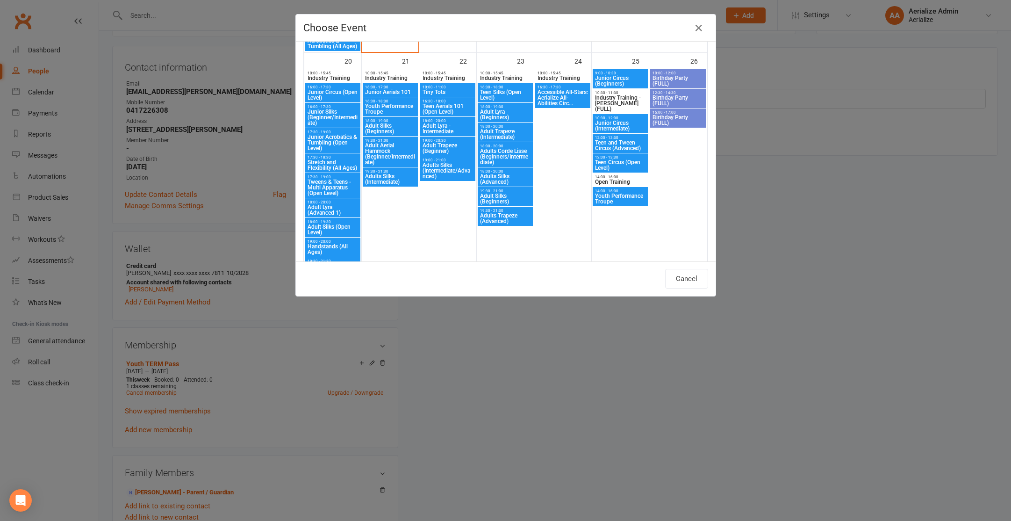
scroll to position [947, 0]
click at [341, 190] on span "Tweens & Teens - Multi Apparatus (Open Level)" at bounding box center [332, 187] width 51 height 17
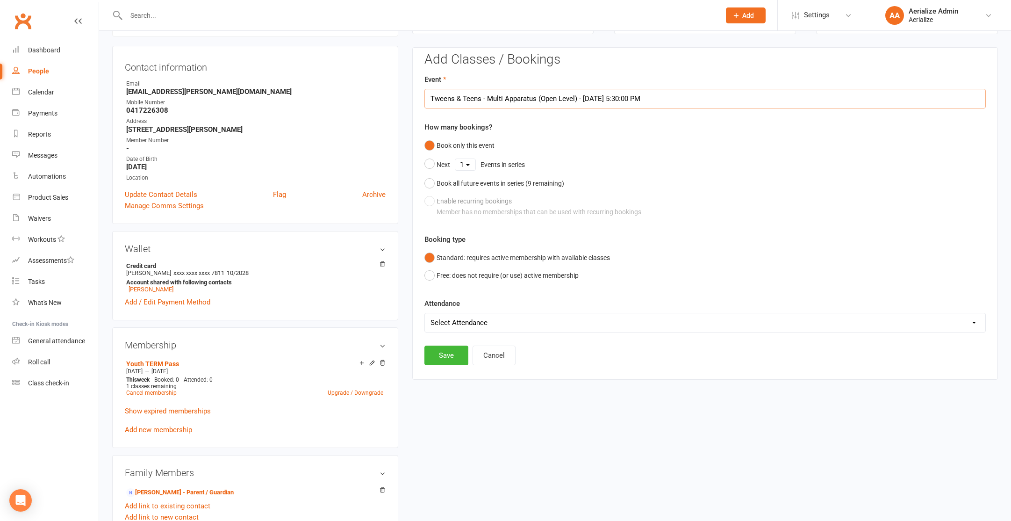
click at [579, 104] on input "Tweens & Teens - Multi Apparatus (Open Level) - Oct 20, 2025 5:30:00 PM" at bounding box center [704, 99] width 561 height 20
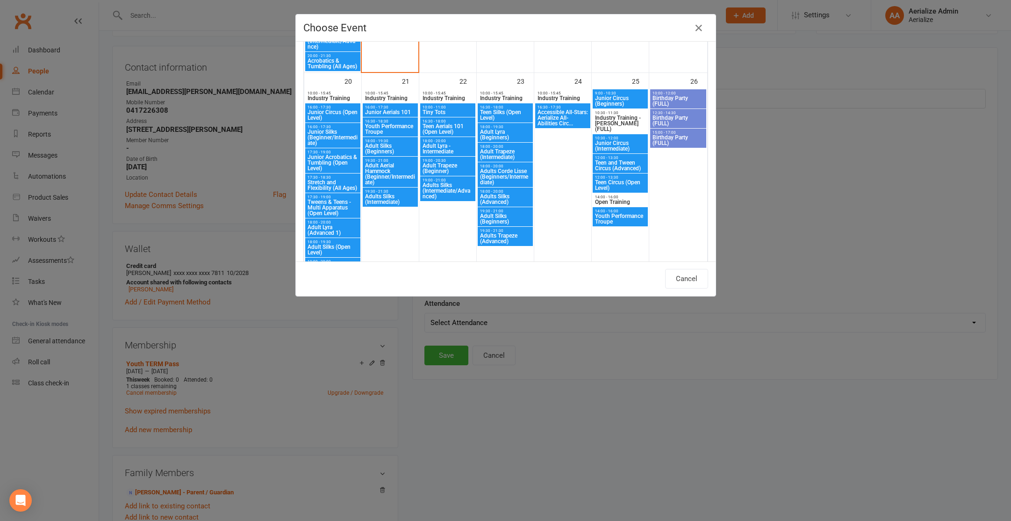
scroll to position [929, 0]
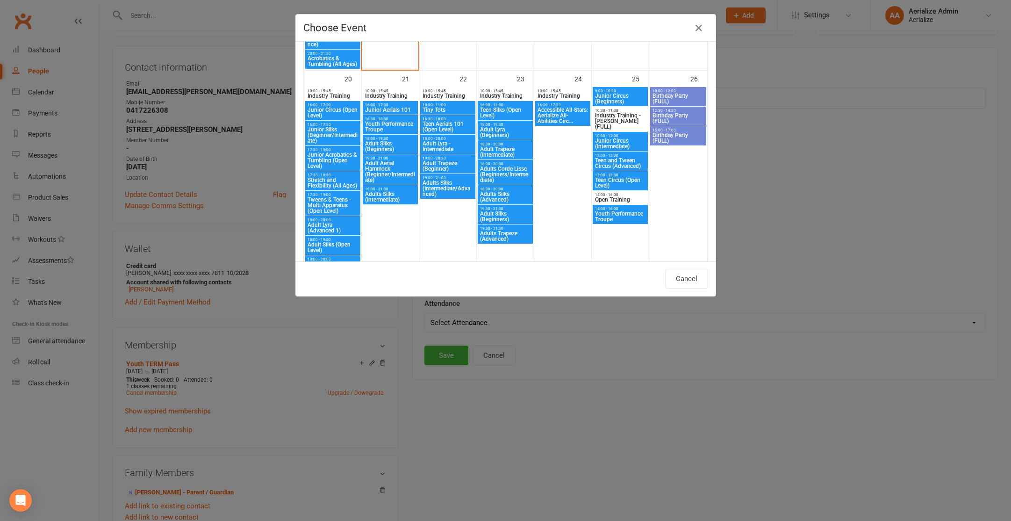
click at [336, 136] on span "Junior Silks (Beginner/Intermediate)" at bounding box center [332, 135] width 51 height 17
type input "Junior Silks (Beginner/Intermediate) - Oct 20, 2025 4:00:00 PM"
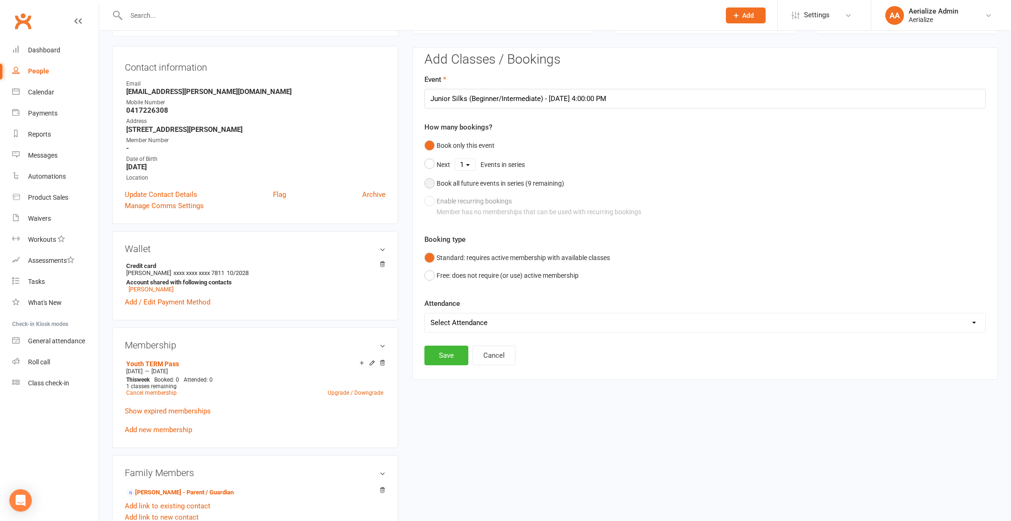
click at [517, 182] on div "Book all future events in series ( 9 remaining)" at bounding box center [500, 183] width 128 height 10
click at [448, 303] on button "Save" at bounding box center [446, 308] width 44 height 20
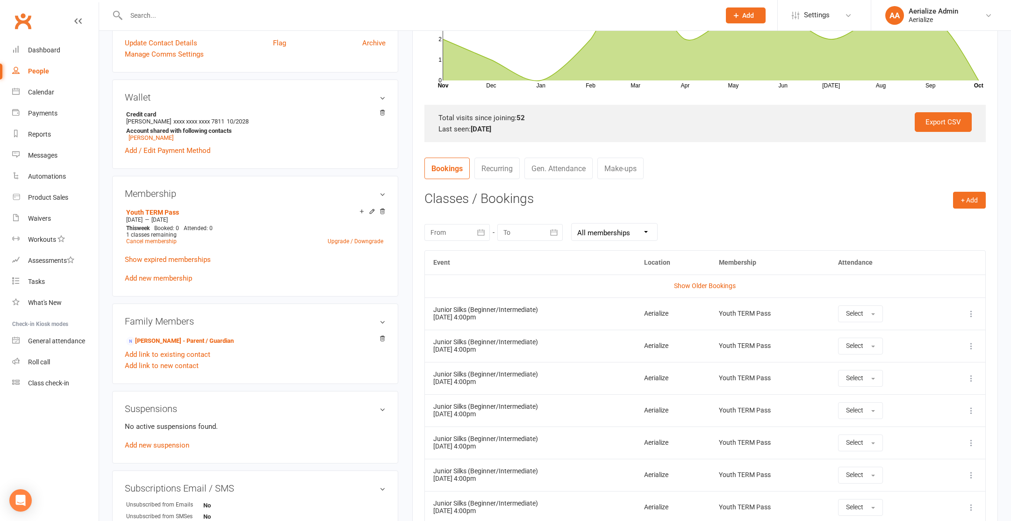
scroll to position [232, 0]
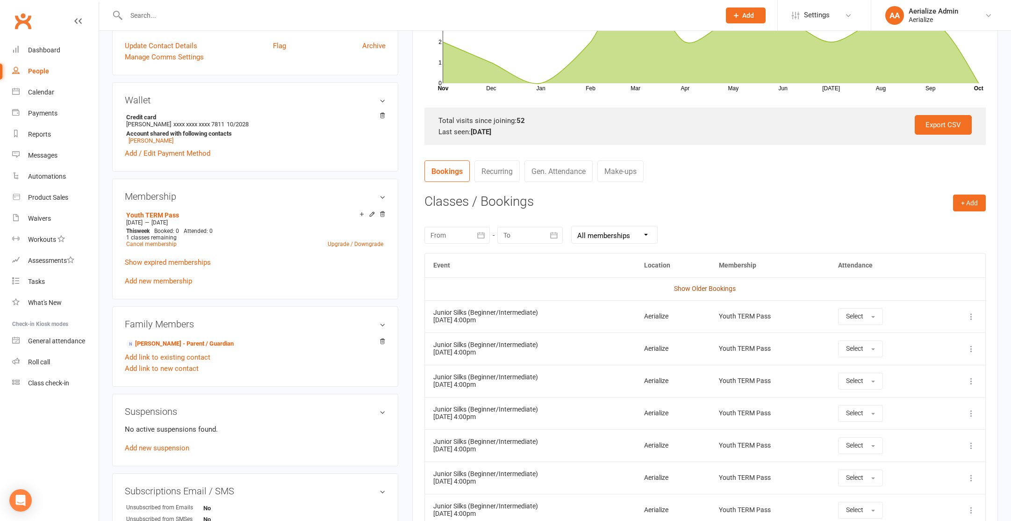
click at [702, 289] on link "Show Older Bookings" at bounding box center [705, 288] width 62 height 7
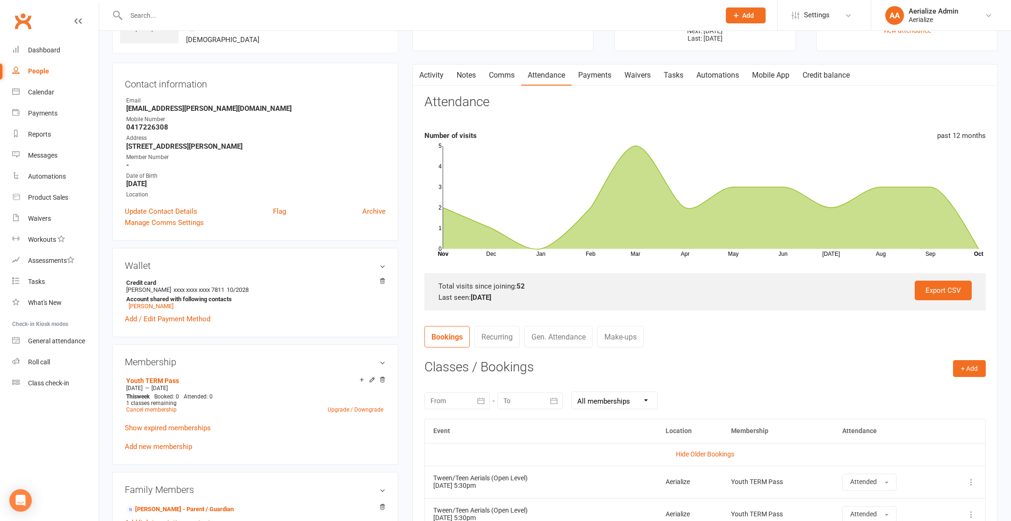
scroll to position [0, 0]
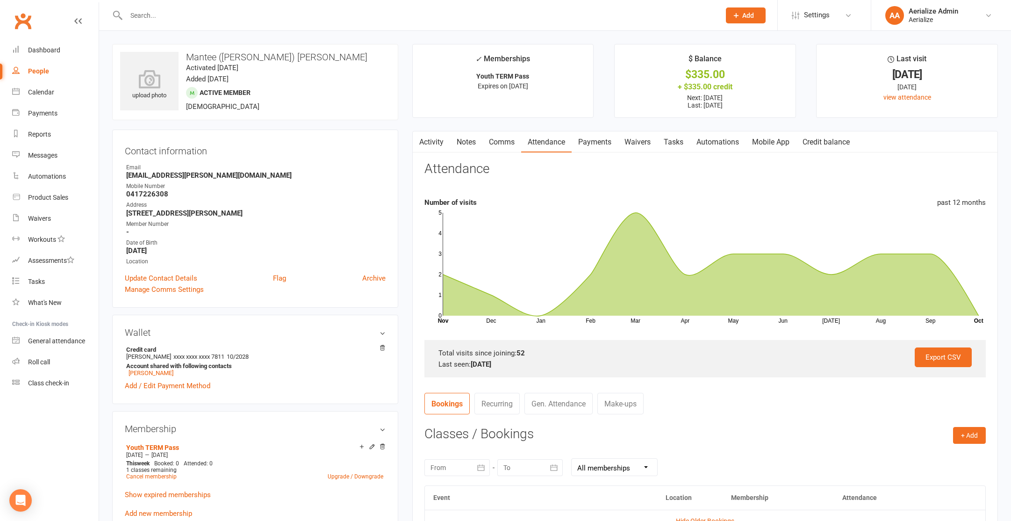
click at [598, 144] on link "Payments" at bounding box center [595, 141] width 46 height 21
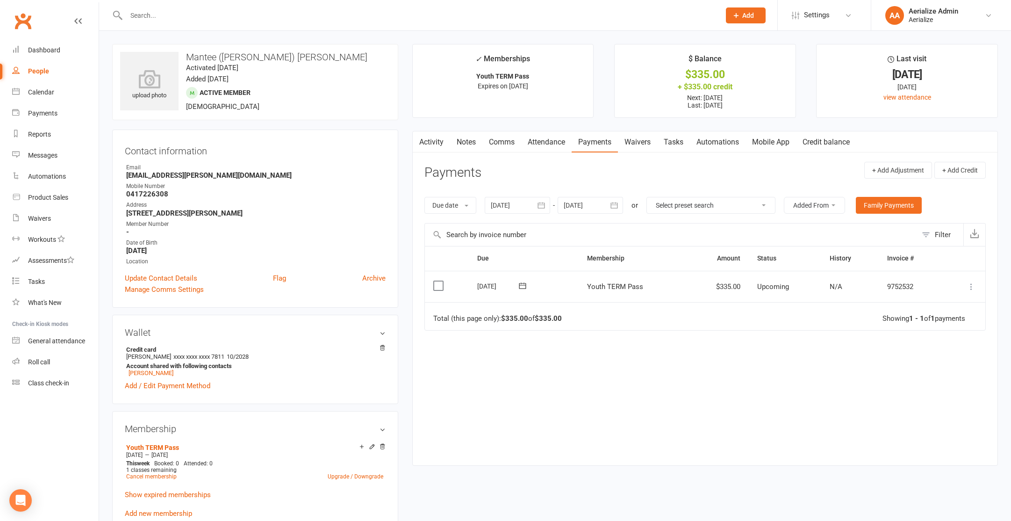
click at [972, 286] on icon at bounding box center [970, 286] width 9 height 9
click at [941, 383] on link "Apply credit" at bounding box center [930, 379] width 93 height 19
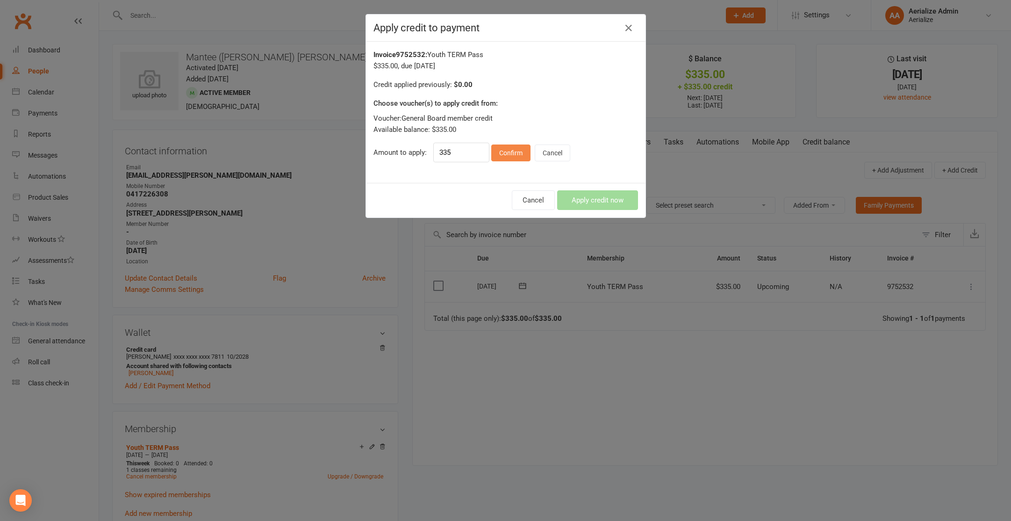
click at [528, 151] on button "Confirm" at bounding box center [510, 152] width 39 height 17
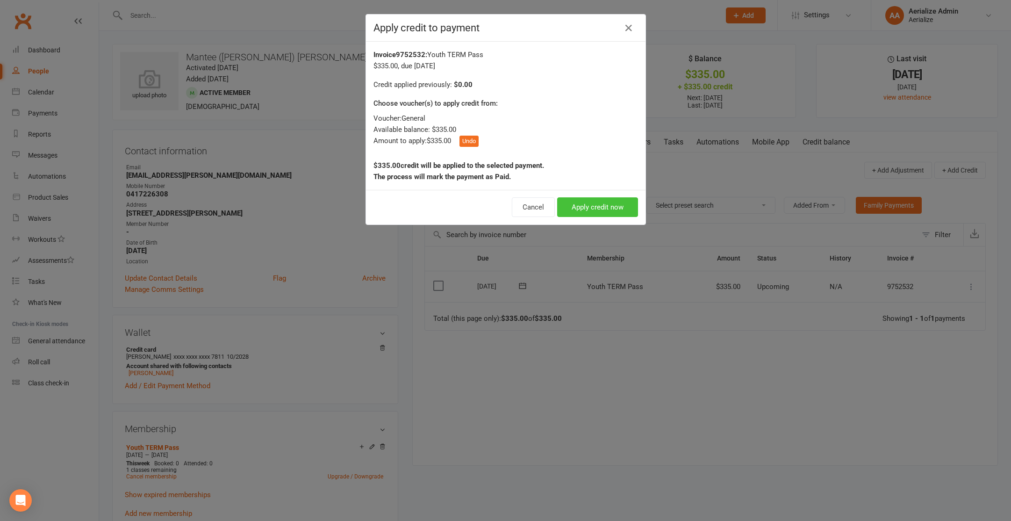
click at [609, 205] on button "Apply credit now" at bounding box center [597, 207] width 81 height 20
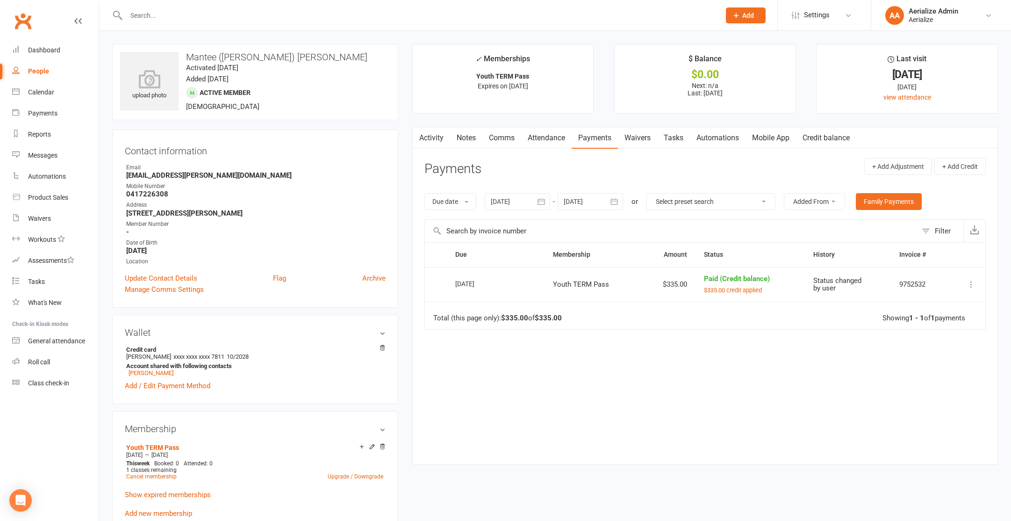
click at [554, 144] on link "Attendance" at bounding box center [546, 137] width 50 height 21
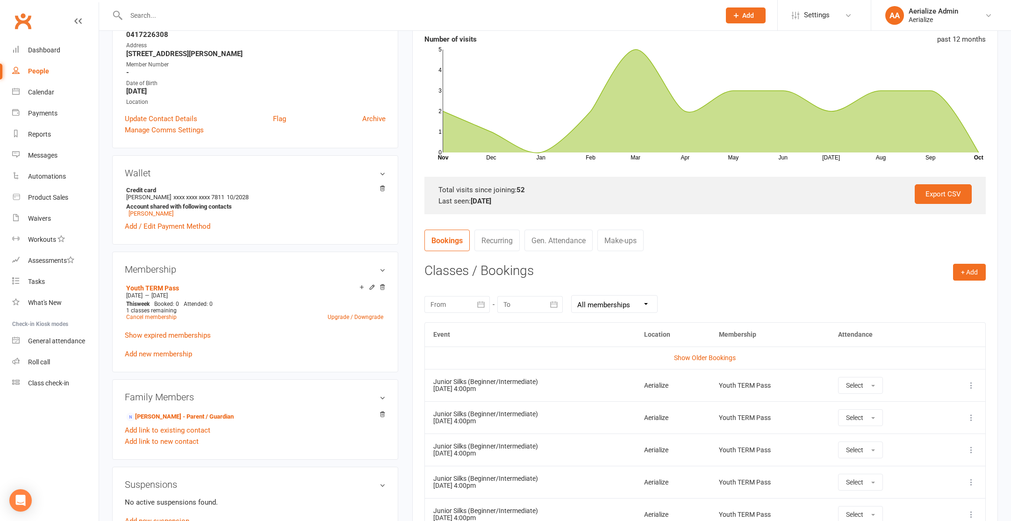
scroll to position [162, 0]
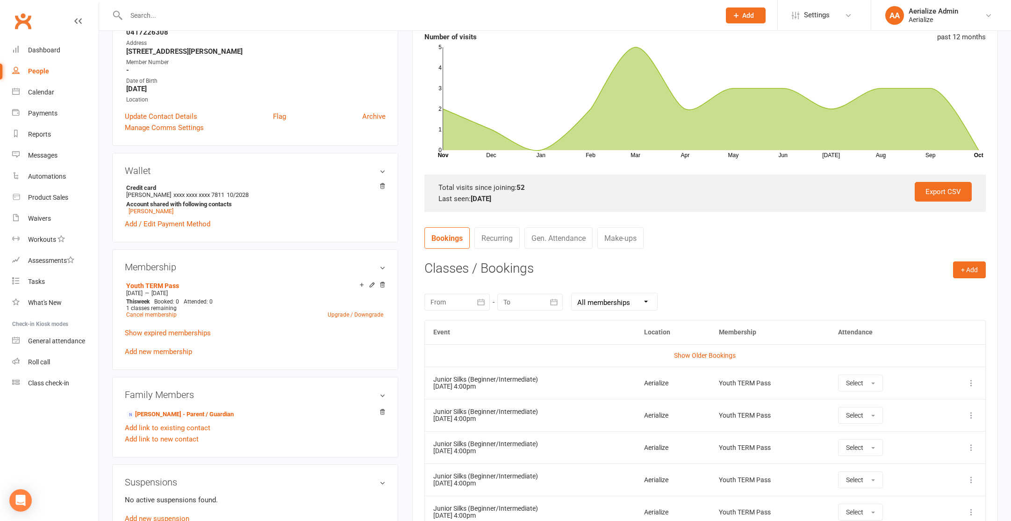
drag, startPoint x: 690, startPoint y: 354, endPoint x: 660, endPoint y: 348, distance: 30.5
click at [689, 354] on link "Show Older Bookings" at bounding box center [705, 354] width 62 height 7
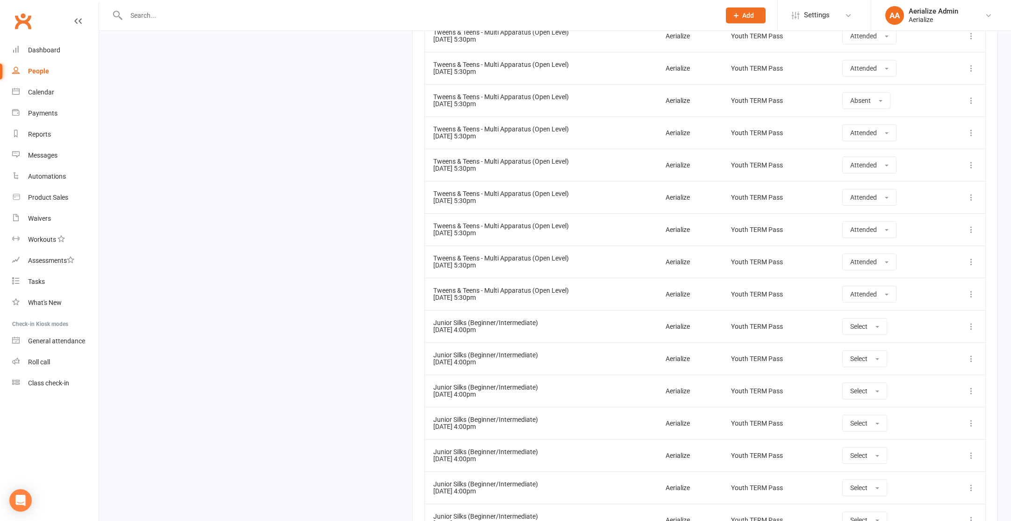
scroll to position [2407, 0]
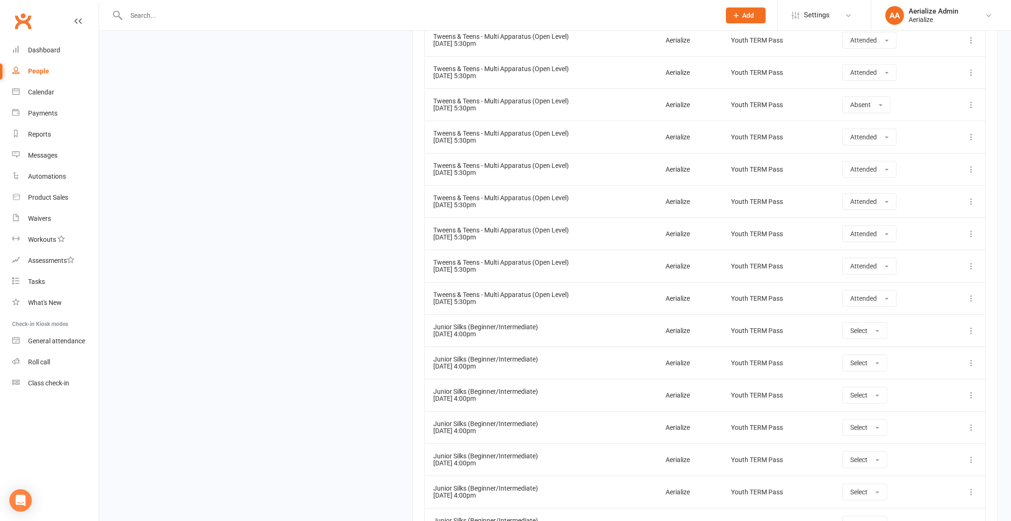
click at [967, 334] on icon at bounding box center [970, 330] width 9 height 9
click at [933, 393] on link "Remove booking" at bounding box center [930, 386] width 93 height 19
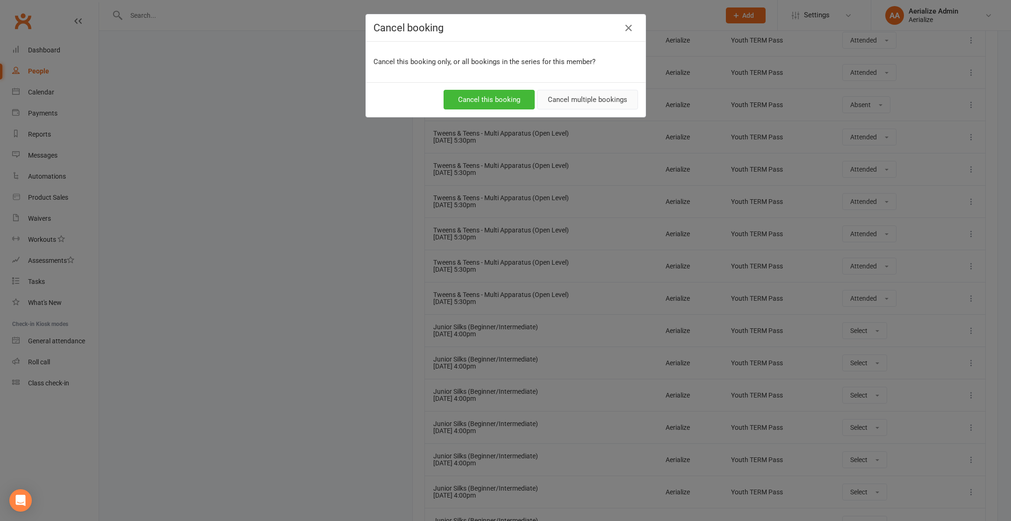
click at [621, 108] on button "Cancel multiple bookings" at bounding box center [587, 100] width 101 height 20
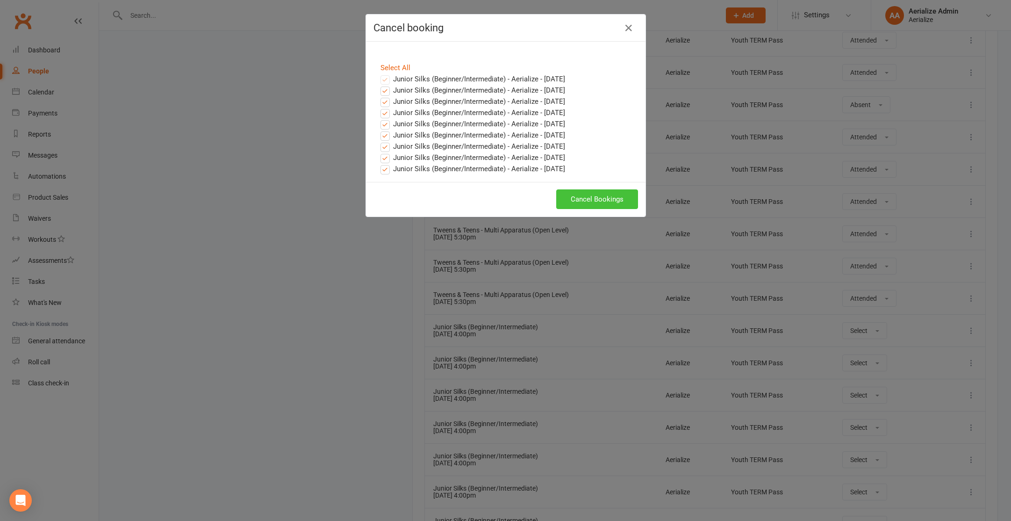
click at [586, 190] on button "Cancel Bookings" at bounding box center [597, 199] width 82 height 20
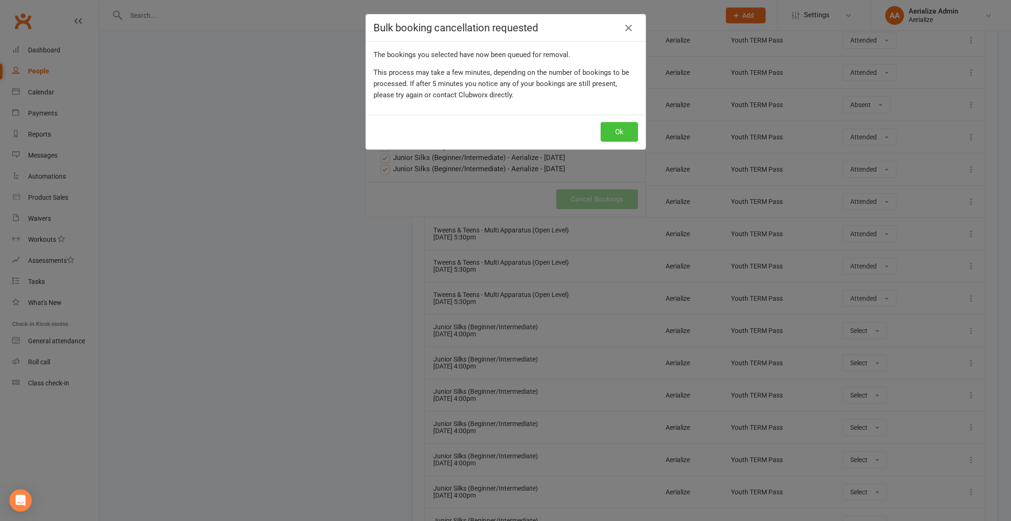
click at [632, 129] on button "Ok" at bounding box center [619, 132] width 37 height 20
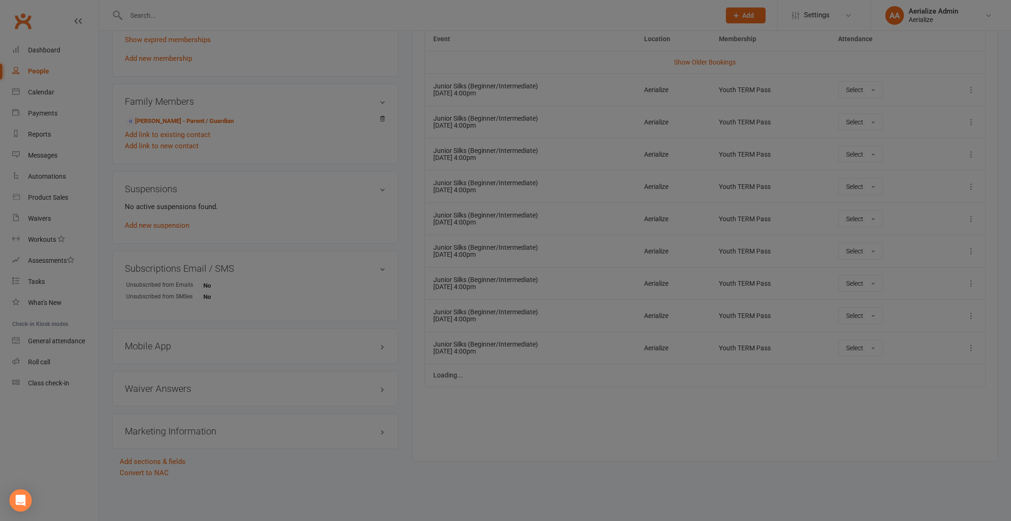
scroll to position [214, 0]
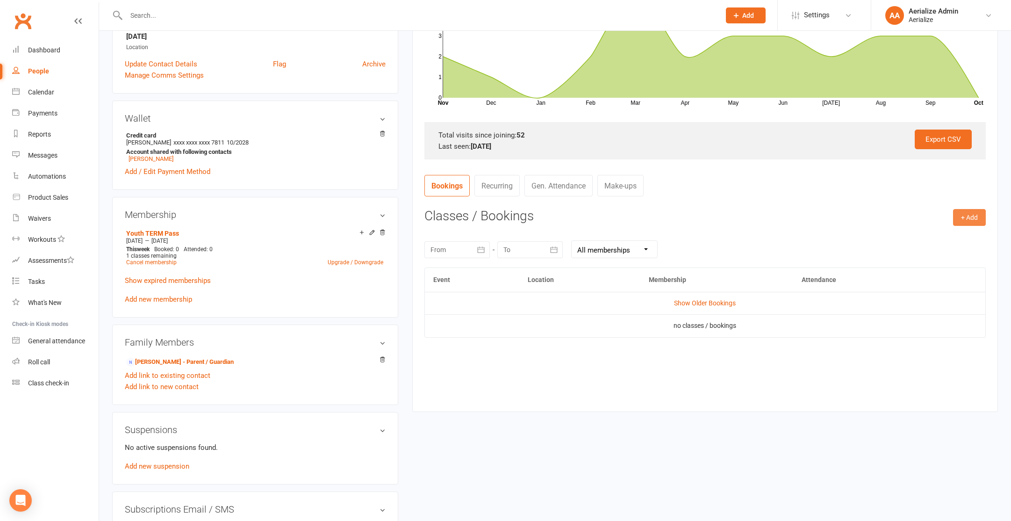
drag, startPoint x: 979, startPoint y: 212, endPoint x: 963, endPoint y: 219, distance: 17.2
click at [979, 212] on button "+ Add" at bounding box center [969, 217] width 33 height 17
click at [942, 232] on link "Book Event" at bounding box center [939, 238] width 93 height 19
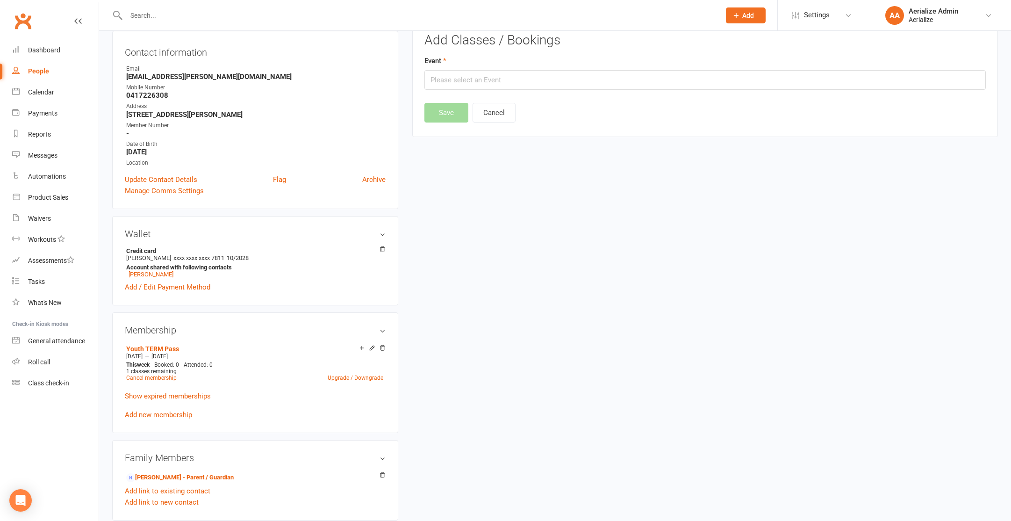
scroll to position [80, 0]
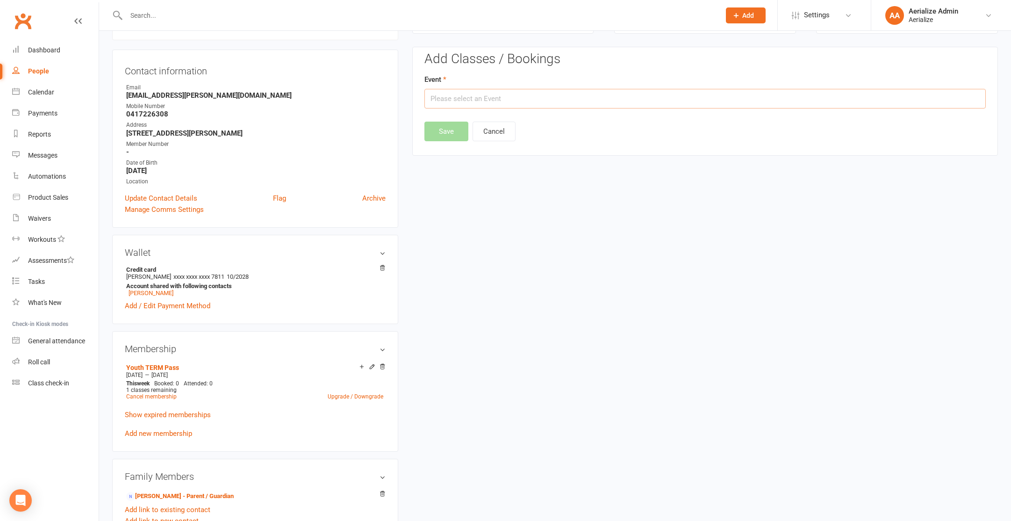
click at [485, 105] on input "text" at bounding box center [704, 99] width 561 height 20
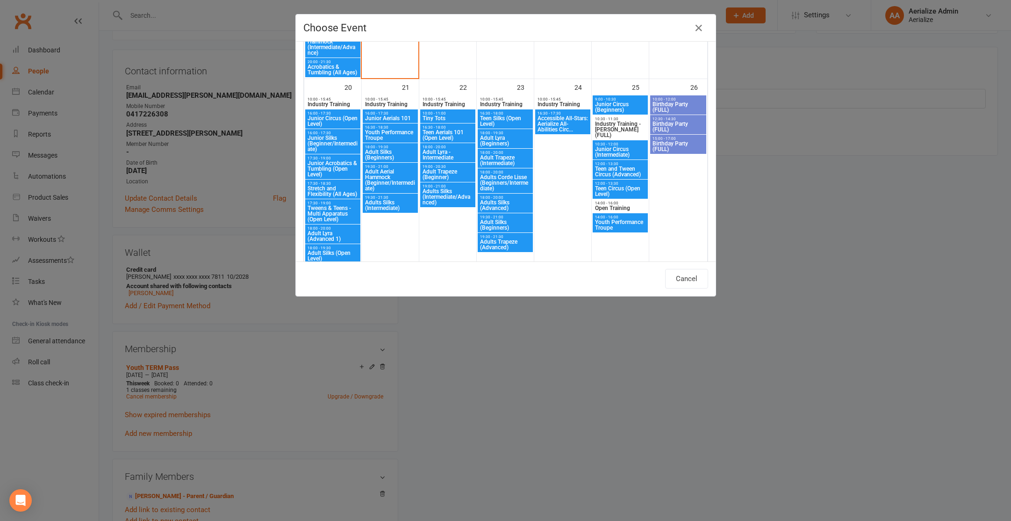
scroll to position [950, 0]
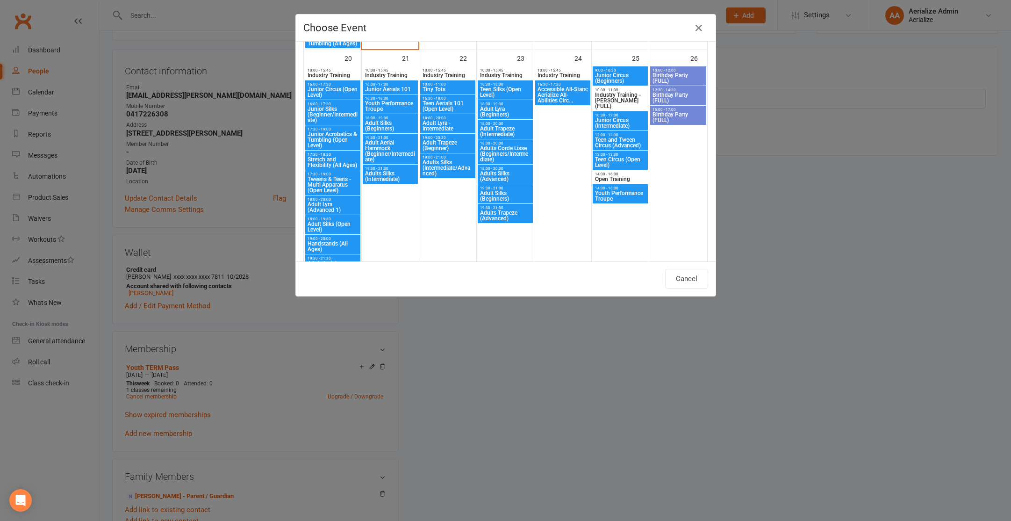
click at [336, 182] on span "Tweens & Teens - Multi Apparatus (Open Level)" at bounding box center [332, 184] width 51 height 17
type input "Tweens & Teens - Multi Apparatus (Open Level) - Oct 20, 2025 5:30:00 PM"
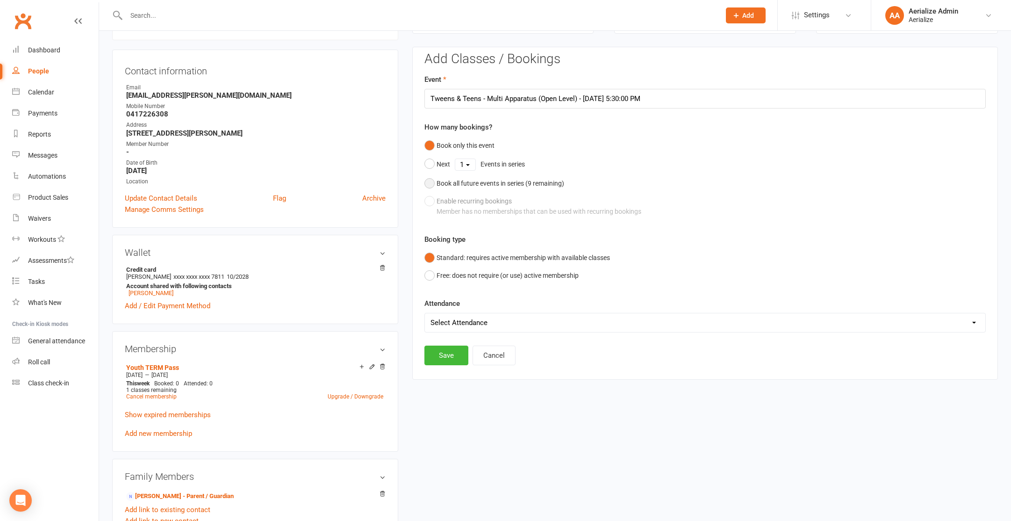
drag, startPoint x: 503, startPoint y: 181, endPoint x: 508, endPoint y: 208, distance: 27.7
click at [503, 182] on div "Book all future events in series ( 9 remaining)" at bounding box center [500, 183] width 128 height 10
click at [450, 307] on button "Save" at bounding box center [446, 308] width 44 height 20
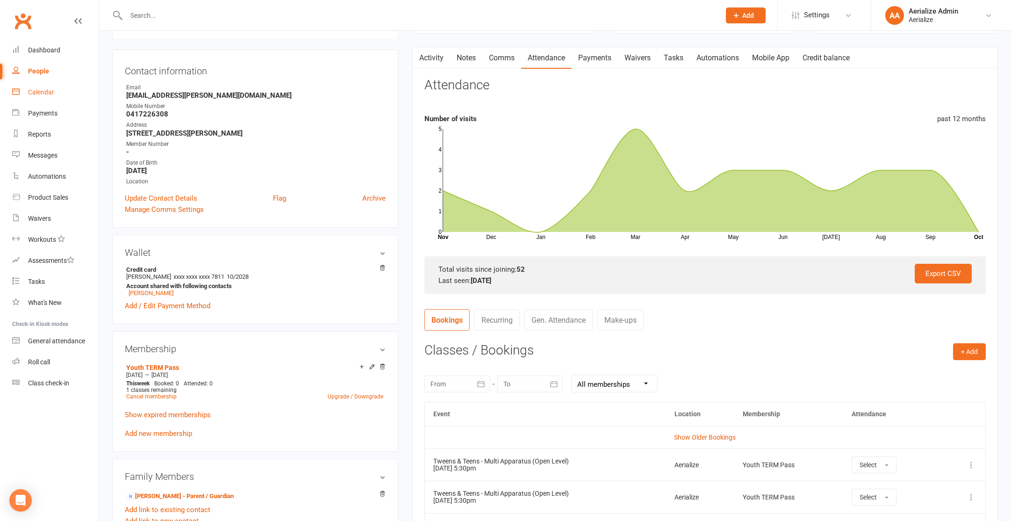
click at [41, 96] on link "Calendar" at bounding box center [55, 92] width 86 height 21
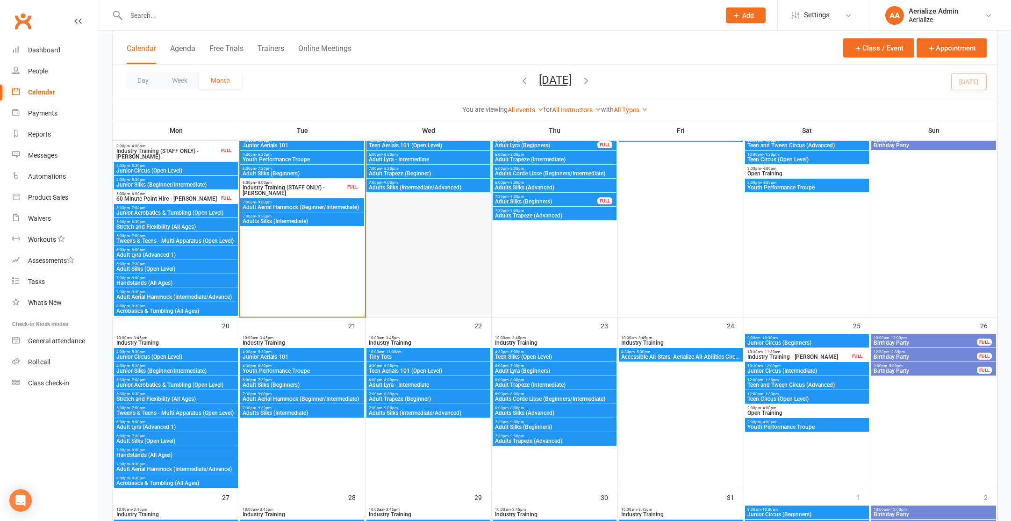
scroll to position [405, 0]
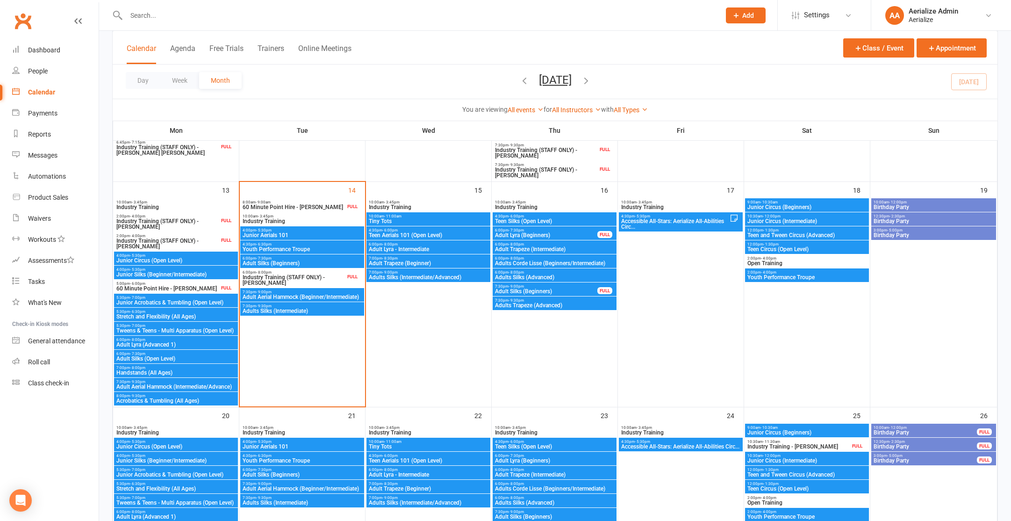
click at [267, 233] on span "Junior Aerials 101" at bounding box center [302, 235] width 120 height 6
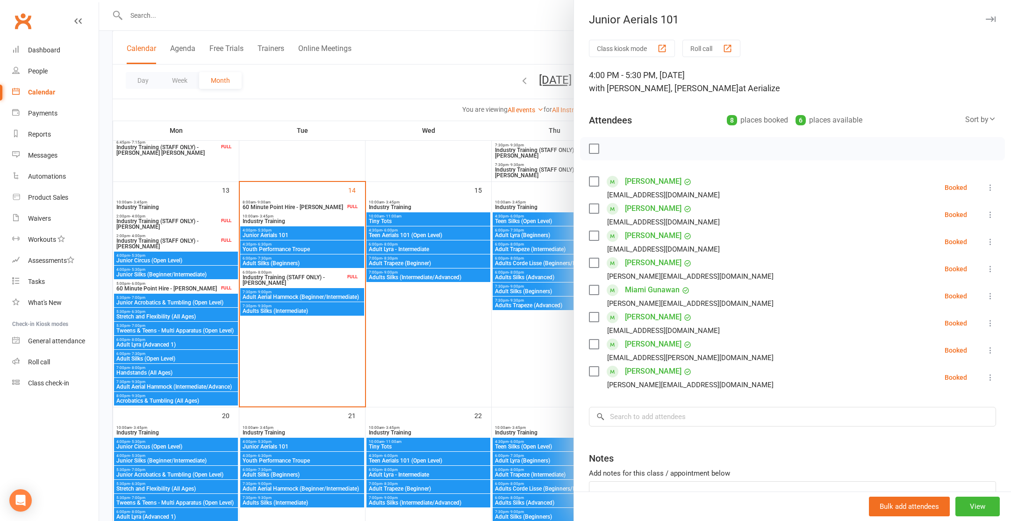
click at [456, 322] on div at bounding box center [555, 260] width 912 height 521
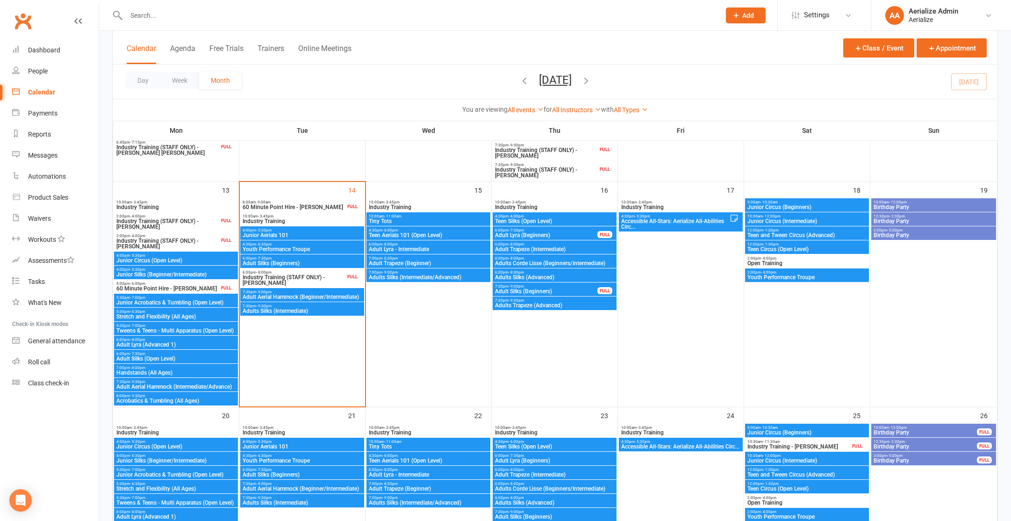
click at [319, 307] on span "7:30pm - 9:30pm" at bounding box center [302, 306] width 120 height 4
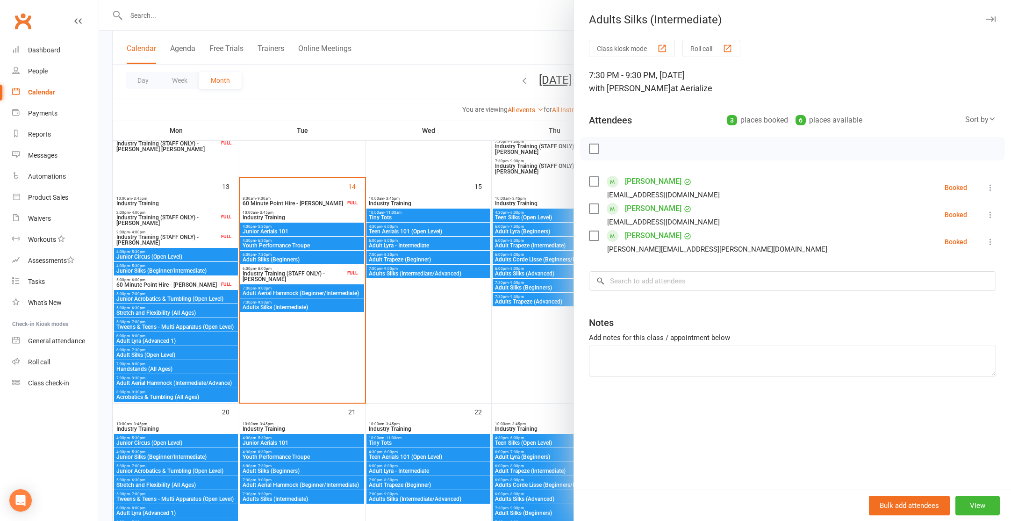
scroll to position [410, 0]
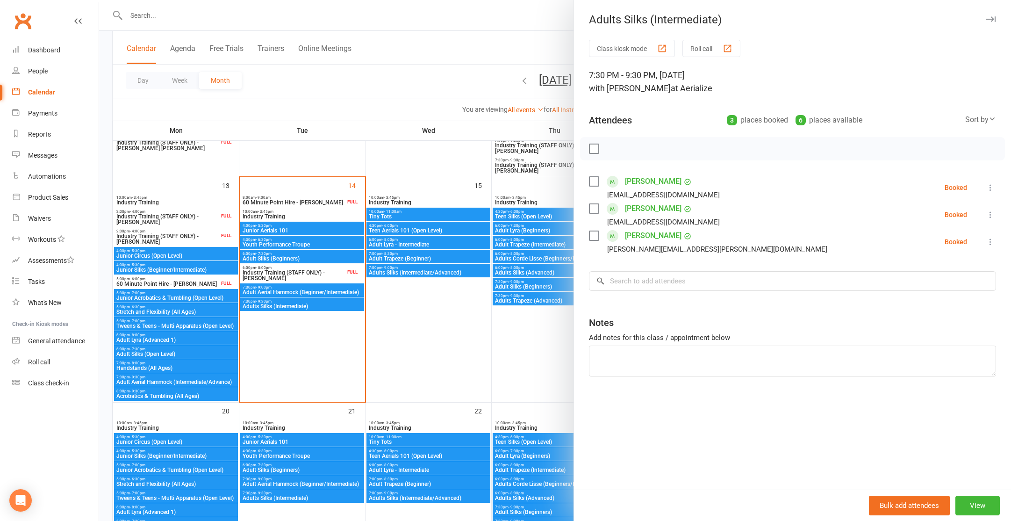
click at [310, 294] on div at bounding box center [555, 260] width 912 height 521
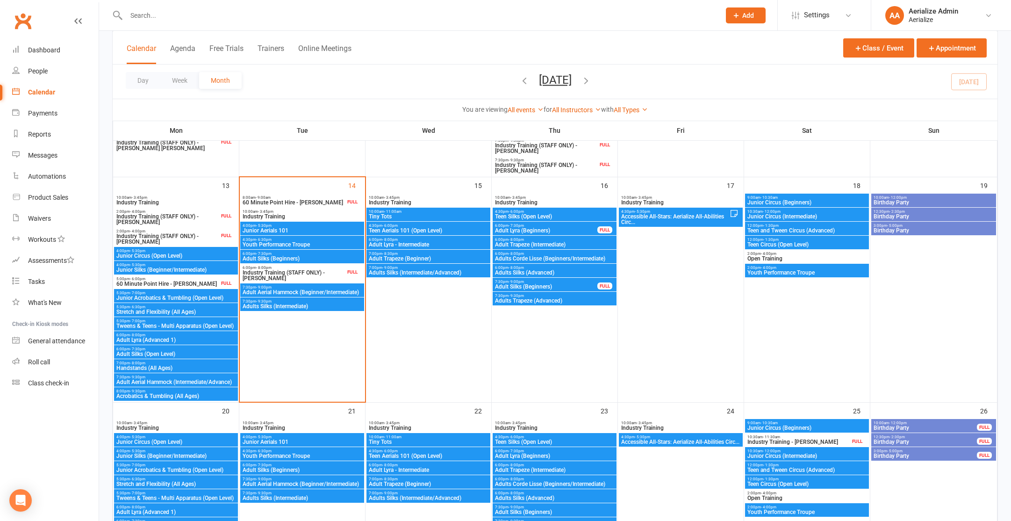
click at [311, 292] on span "Adult Aerial Hammock (Beginner/Intermediate)" at bounding box center [302, 292] width 120 height 6
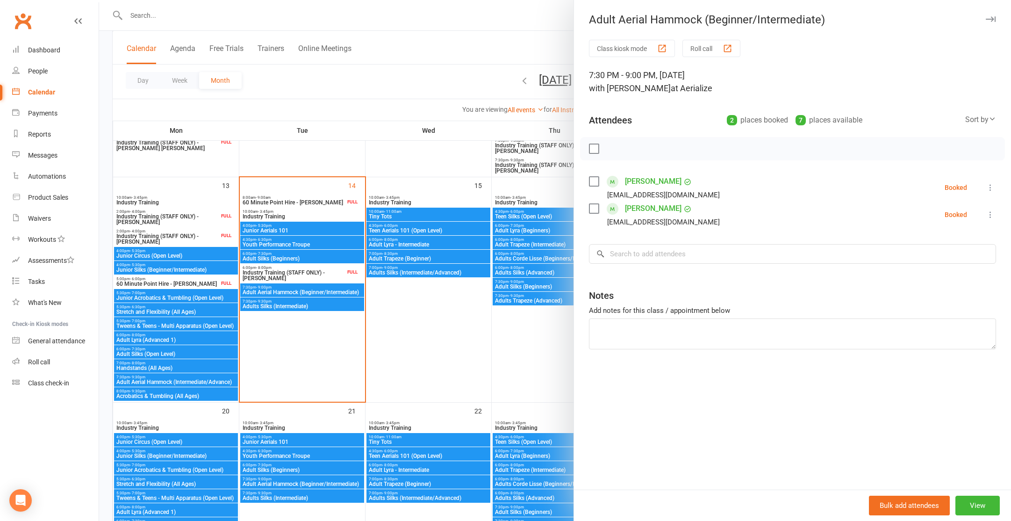
click at [307, 261] on div at bounding box center [555, 260] width 912 height 521
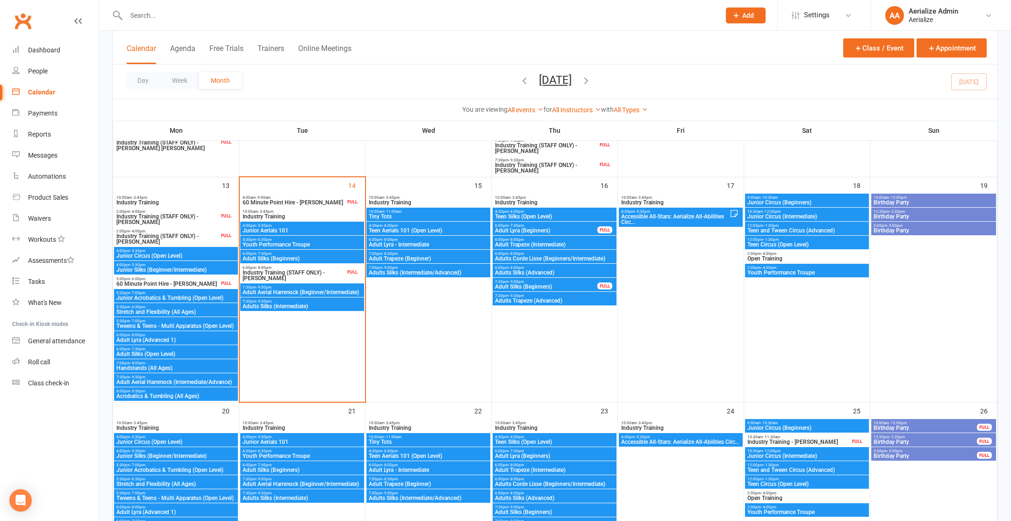
click at [293, 228] on span "Junior Aerials 101" at bounding box center [302, 231] width 120 height 6
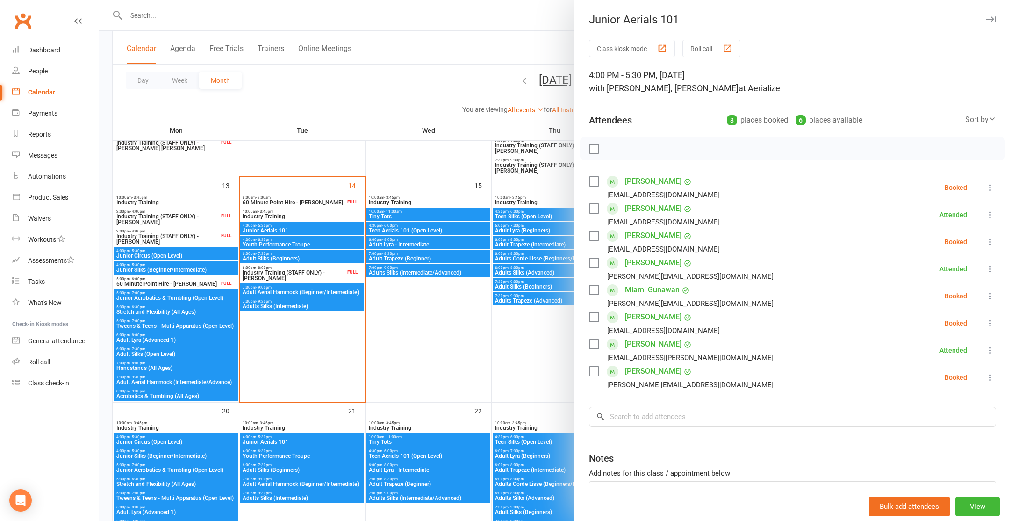
scroll to position [8, 0]
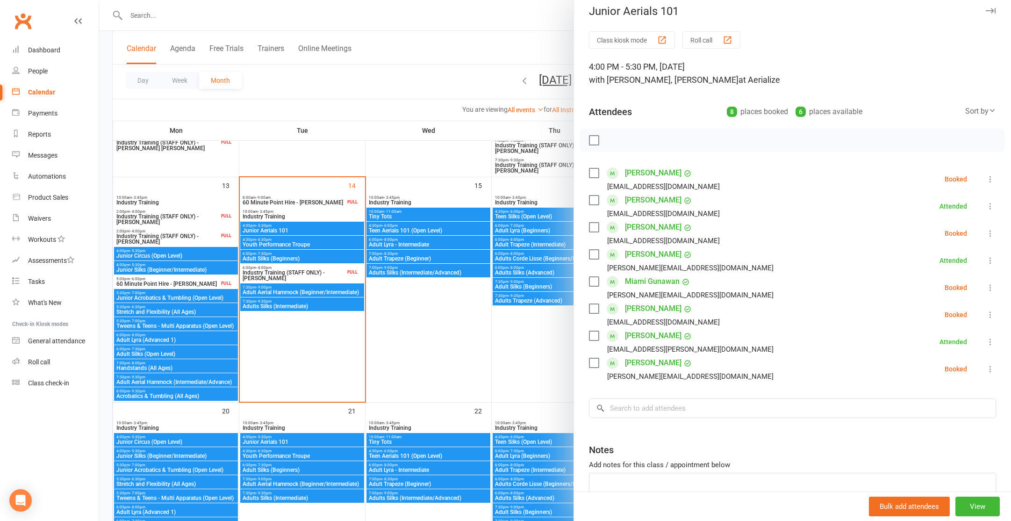
click at [636, 337] on link "Chloe McNamara" at bounding box center [653, 335] width 57 height 15
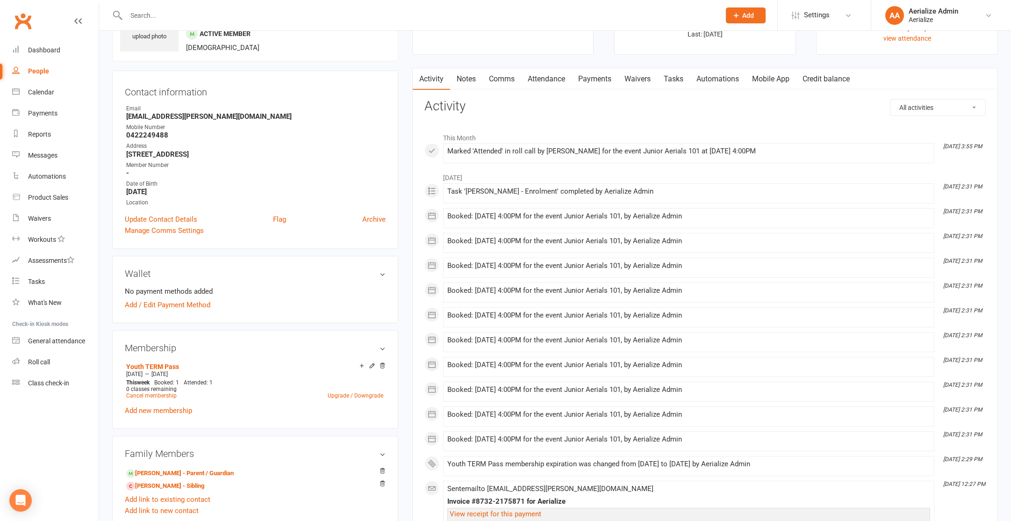
scroll to position [20, 0]
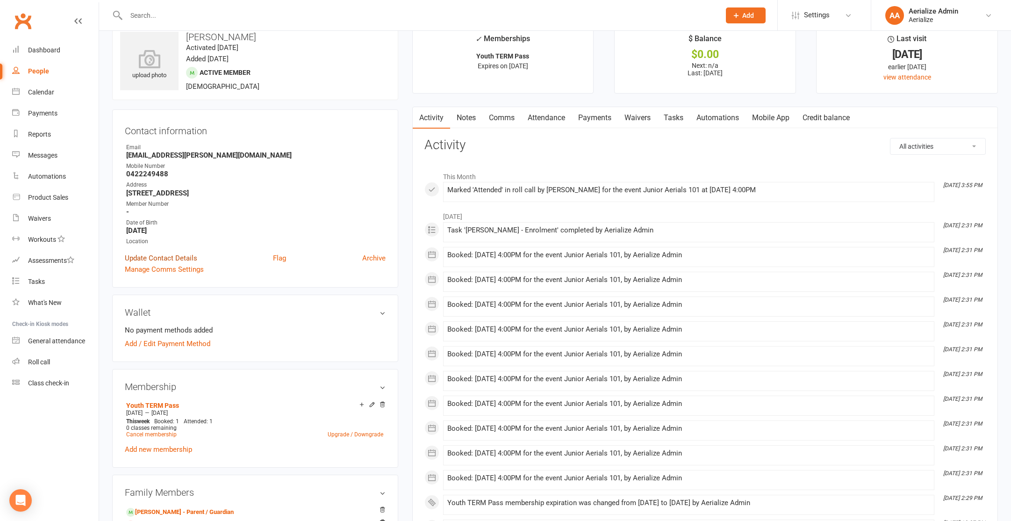
click at [163, 256] on link "Update Contact Details" at bounding box center [161, 257] width 72 height 11
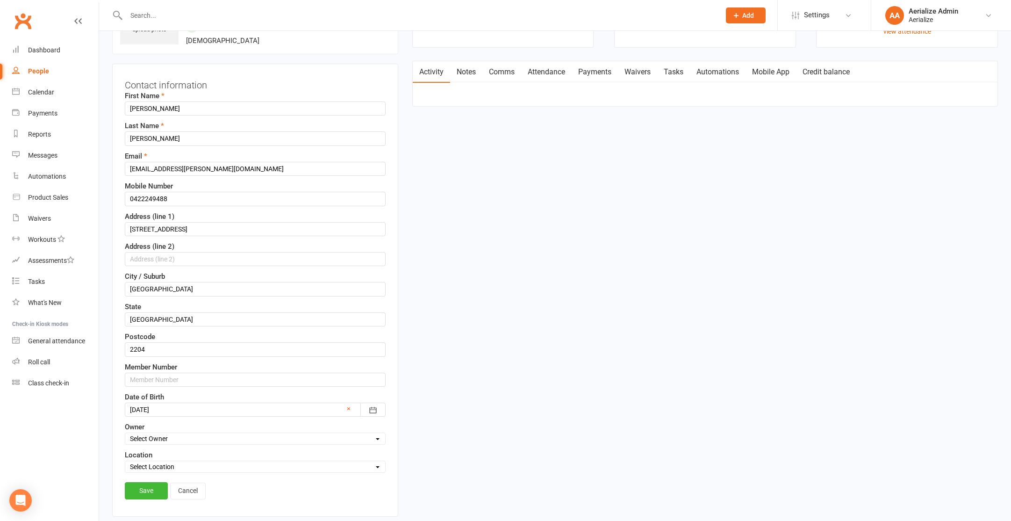
scroll to position [66, 0]
drag, startPoint x: 183, startPoint y: 492, endPoint x: 189, endPoint y: 487, distance: 7.8
click at [182, 492] on link "Cancel" at bounding box center [188, 490] width 36 height 17
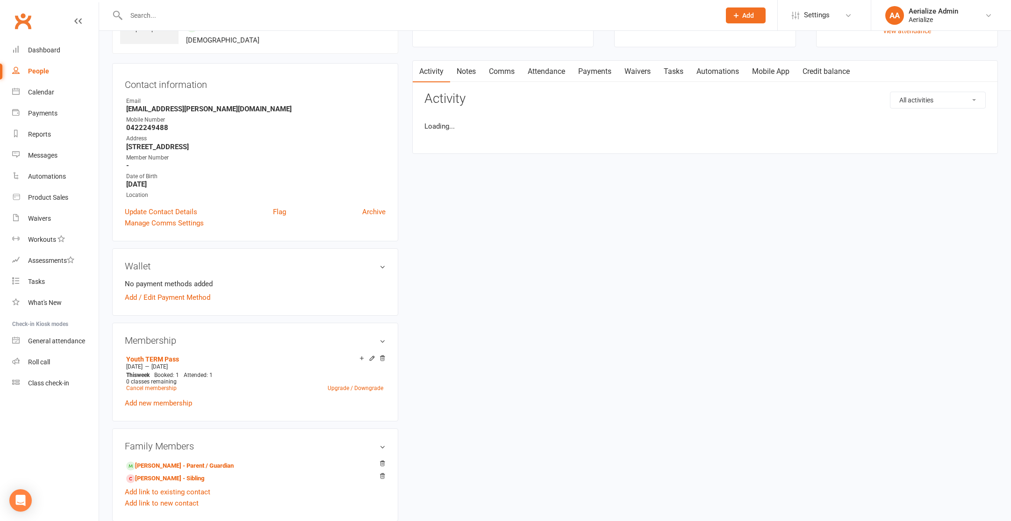
scroll to position [365, 0]
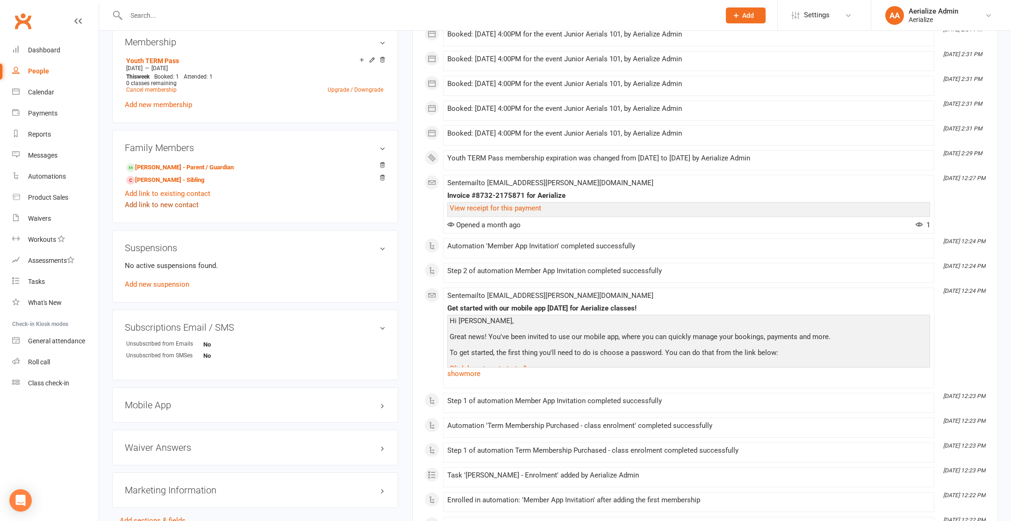
click at [173, 205] on link "Add link to new contact" at bounding box center [162, 204] width 74 height 11
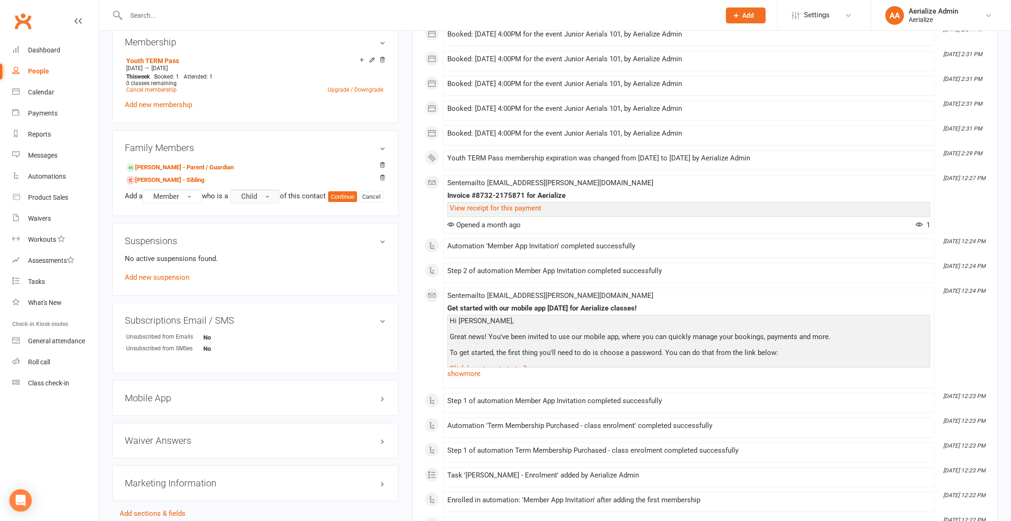
click at [275, 194] on button "Child" at bounding box center [255, 196] width 50 height 14
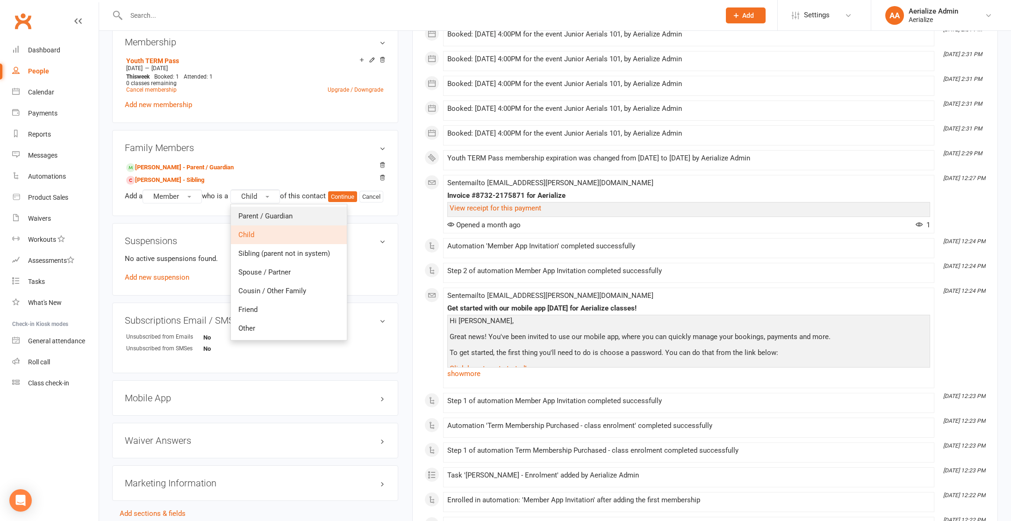
click at [272, 213] on span "Parent / Guardian" at bounding box center [265, 216] width 54 height 8
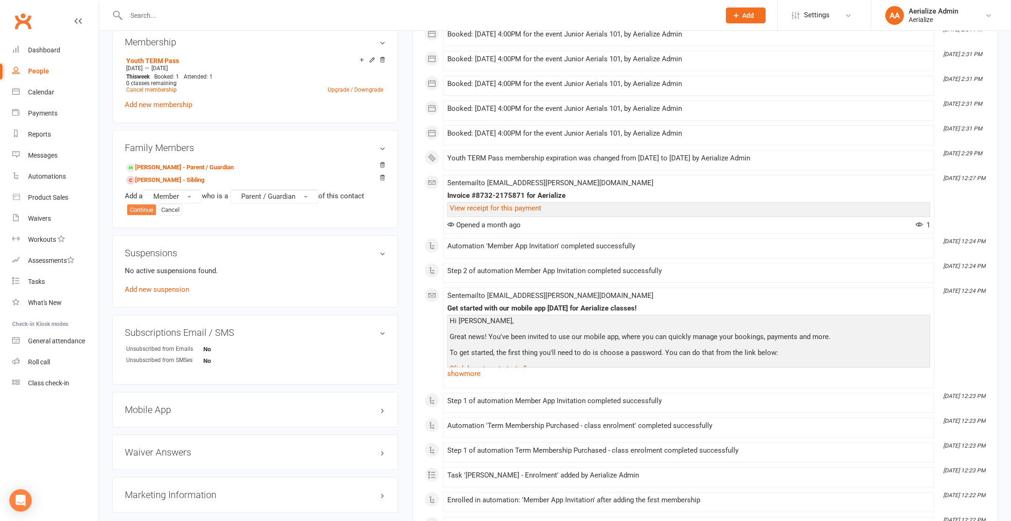
click at [147, 212] on button "Continue" at bounding box center [141, 209] width 29 height 11
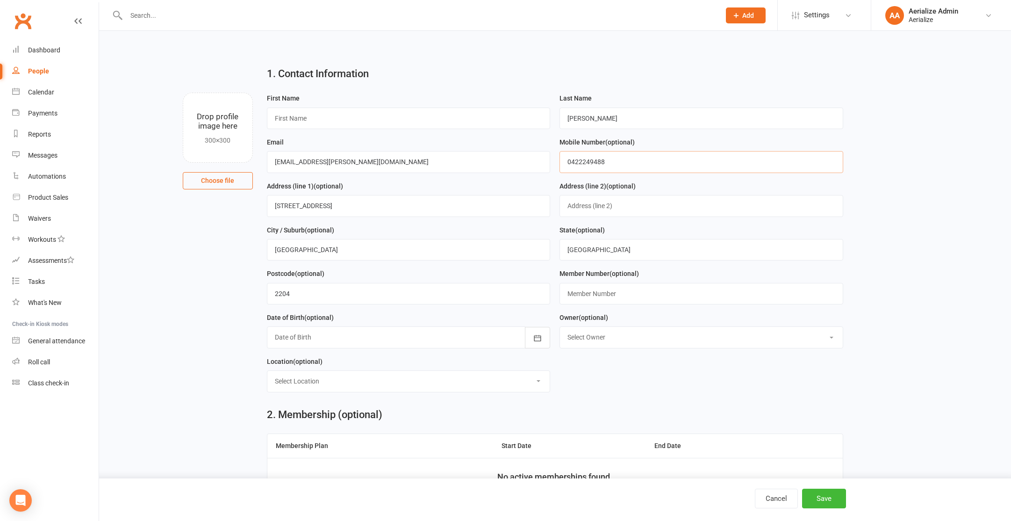
click at [630, 163] on input "0422249488" at bounding box center [701, 161] width 284 height 21
type input "0417217785"
click at [460, 110] on input "text" at bounding box center [409, 117] width 284 height 21
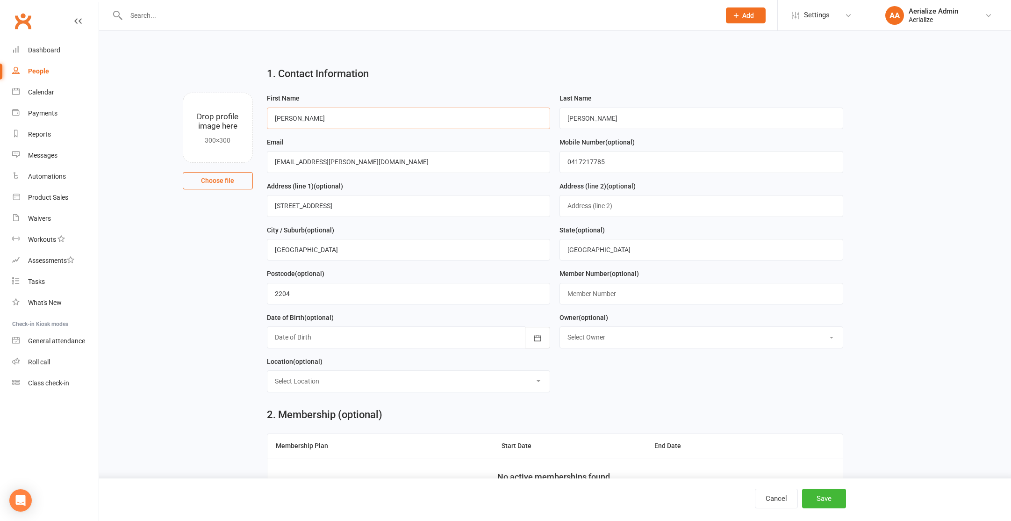
type input "Scott"
click at [415, 257] on input "Marrickville" at bounding box center [409, 249] width 284 height 21
click at [822, 496] on button "Save" at bounding box center [824, 498] width 44 height 20
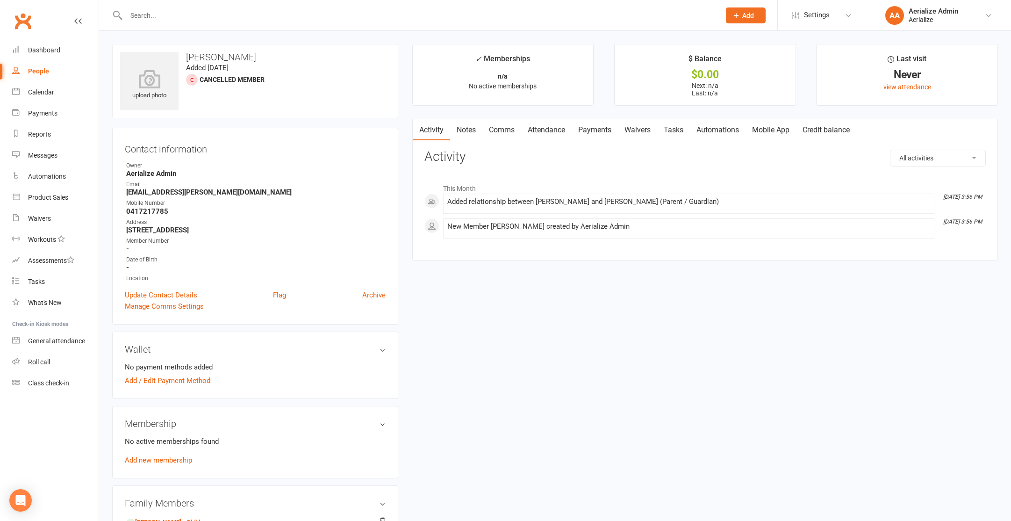
click at [152, 11] on input "text" at bounding box center [418, 15] width 590 height 13
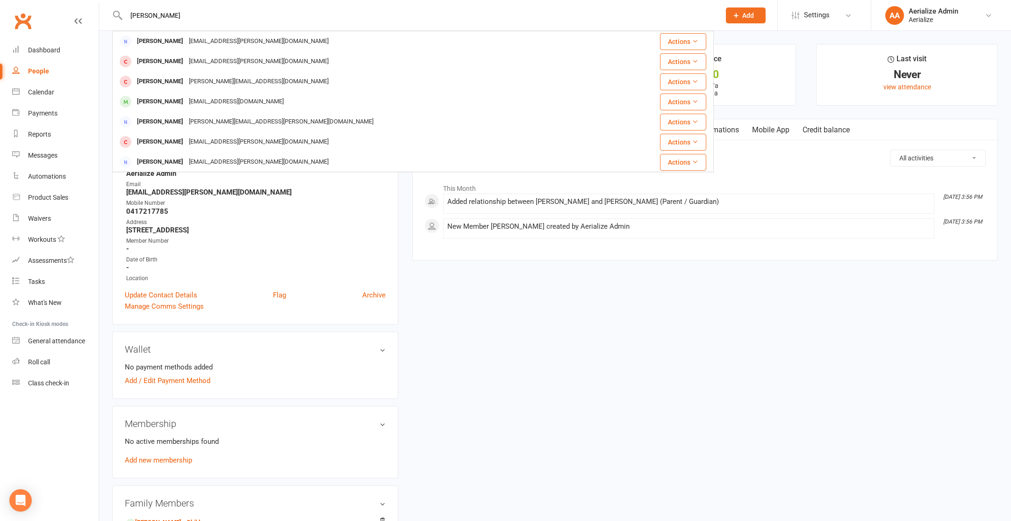
click at [147, 14] on input "madeleine jackson" at bounding box center [418, 15] width 590 height 13
click at [149, 15] on input "madeleine jackson" at bounding box center [418, 15] width 590 height 13
type input "jackson"
click at [142, 38] on div "Renee Jackson" at bounding box center [160, 42] width 52 height 14
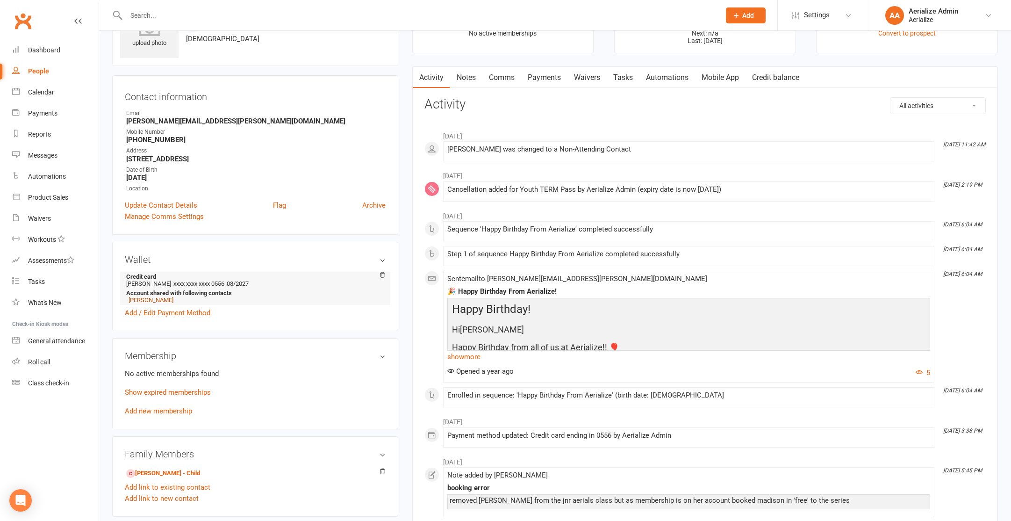
scroll to position [53, 0]
click at [172, 298] on link "Madison Jackson-Weir" at bounding box center [151, 298] width 45 height 7
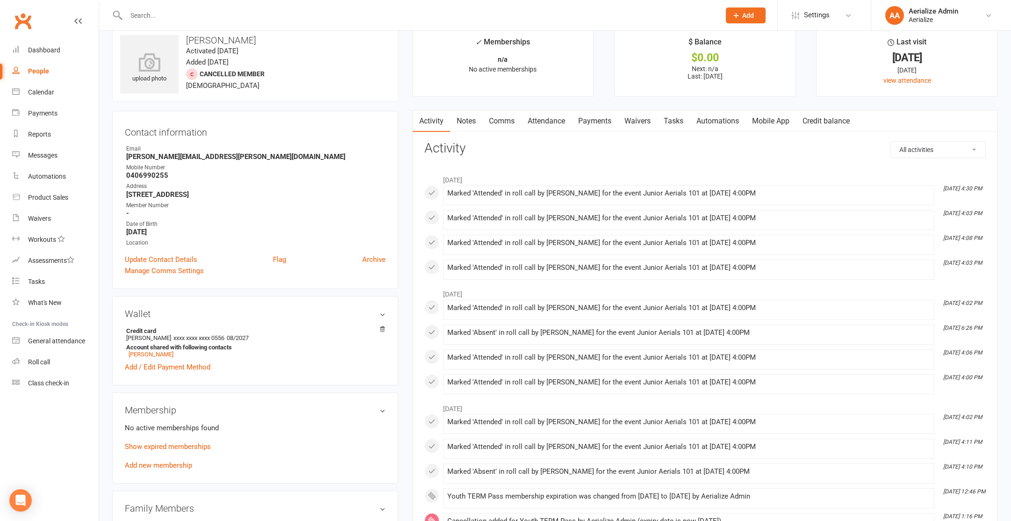
scroll to position [42, 0]
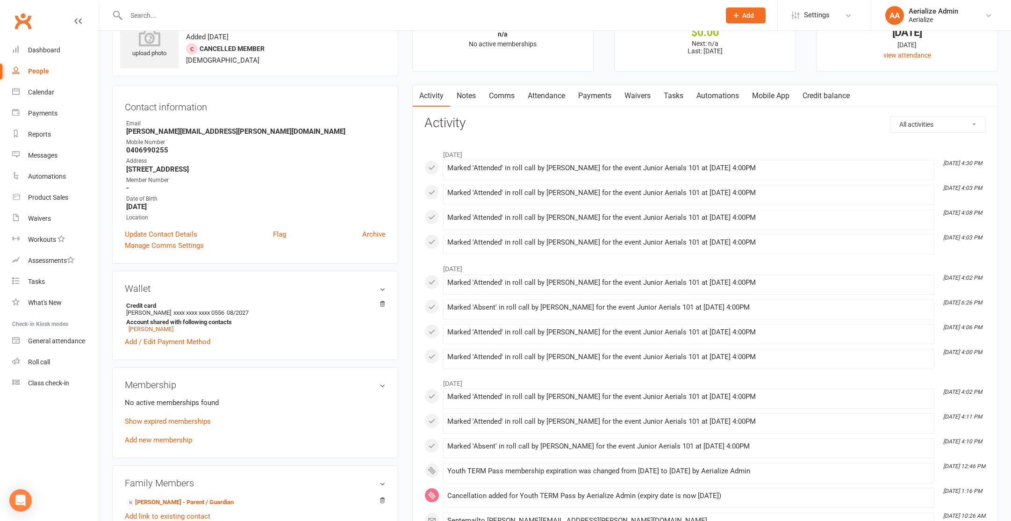
click at [822, 99] on link "Credit balance" at bounding box center [826, 95] width 60 height 21
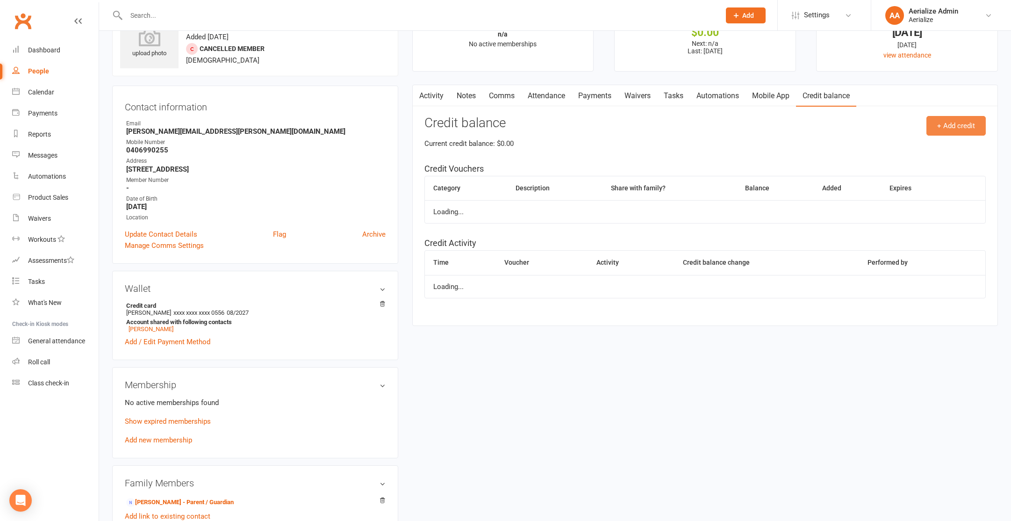
click at [961, 131] on button "+ Add credit" at bounding box center [955, 126] width 59 height 20
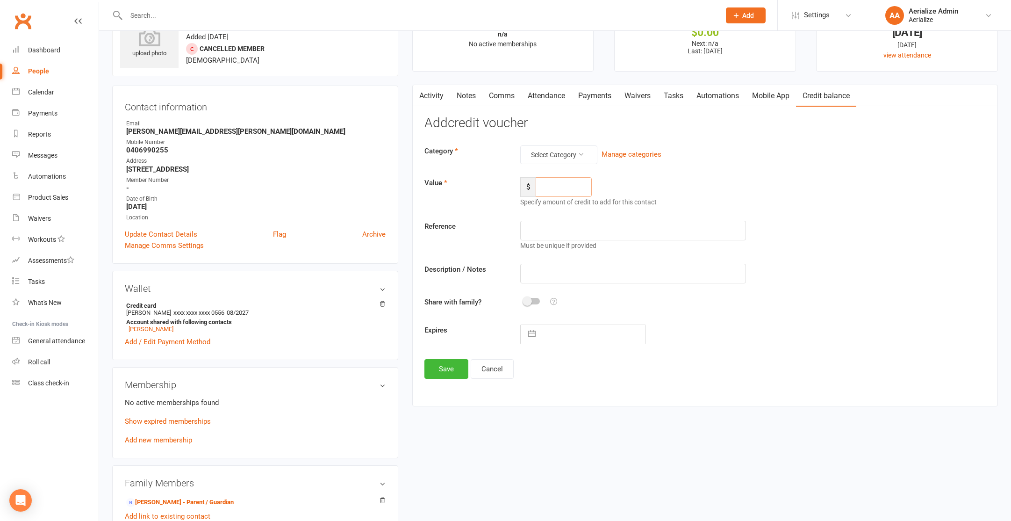
click at [564, 192] on input "number" at bounding box center [564, 187] width 56 height 20
type input "50"
click at [567, 157] on button "Select Category" at bounding box center [558, 154] width 77 height 19
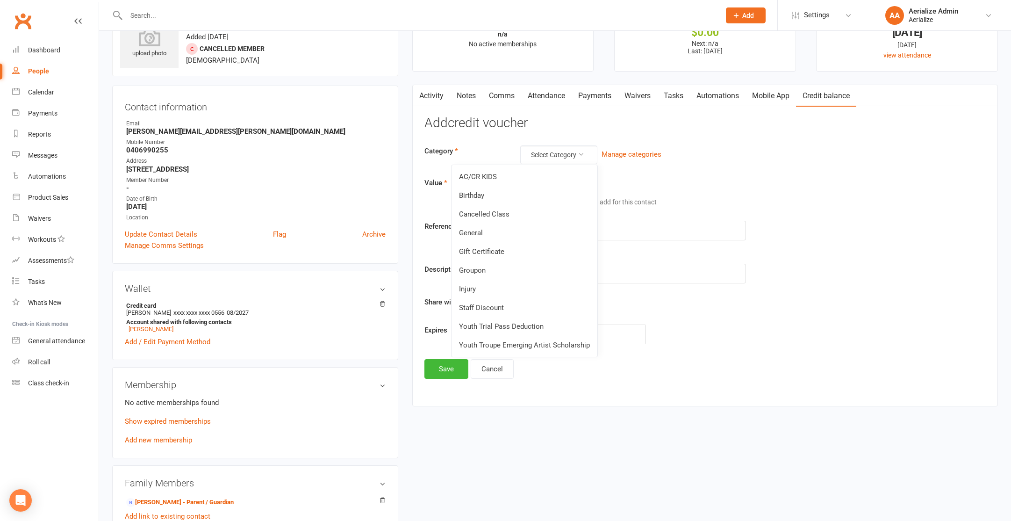
click at [544, 182] on link "AC/CR KIDS" at bounding box center [524, 176] width 146 height 19
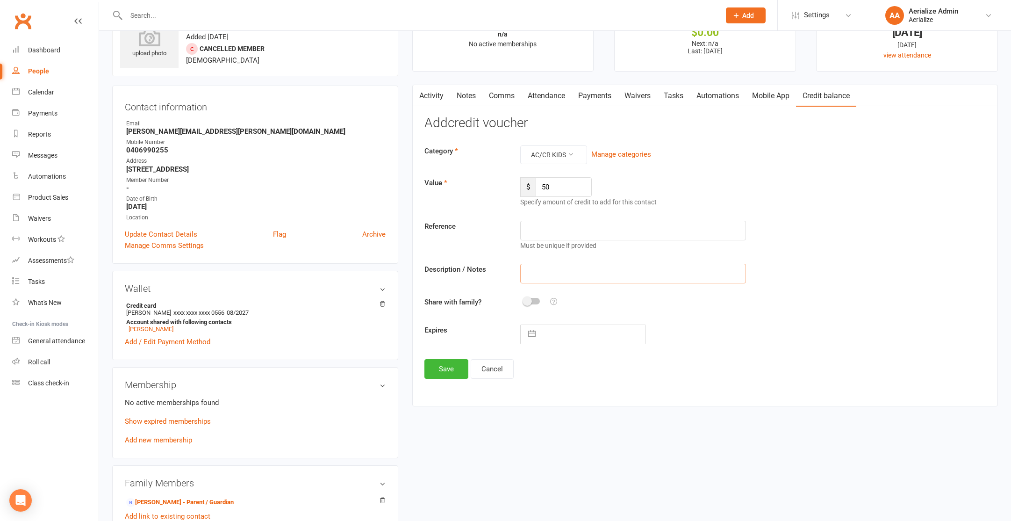
click at [556, 267] on input "text" at bounding box center [633, 274] width 226 height 20
paste input "ACIT5NGQBY"
type input "ACIT5NGQBY"
click at [545, 338] on input "text" at bounding box center [592, 334] width 105 height 19
select select "8"
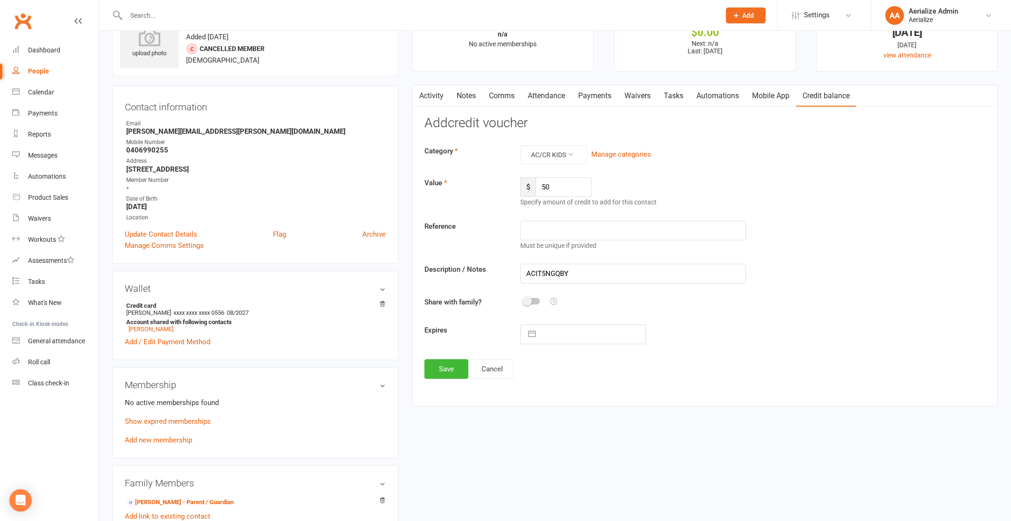
select select "2025"
select select "9"
select select "2025"
select select "10"
select select "2025"
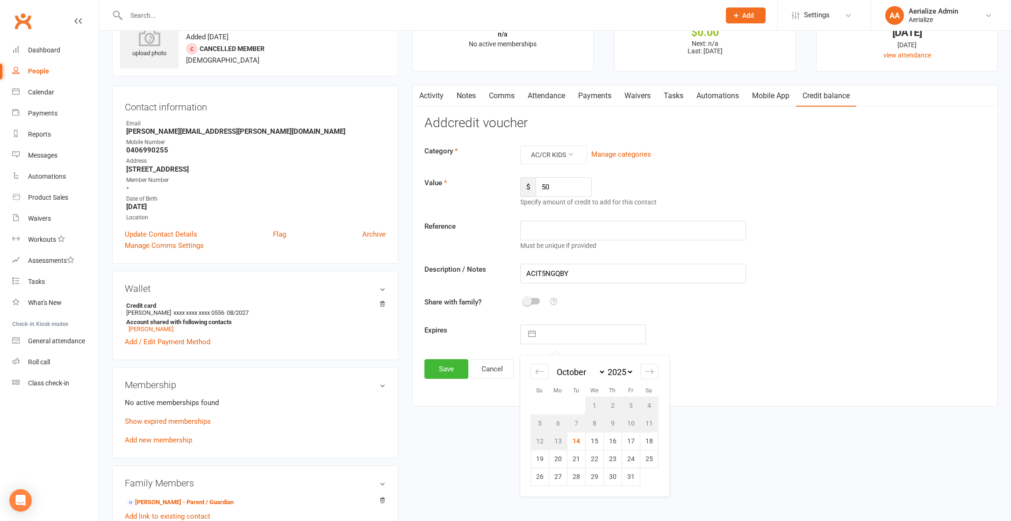
click at [600, 444] on td "15" at bounding box center [594, 441] width 18 height 18
type input "15 Oct 2025"
click at [445, 368] on button "Save" at bounding box center [446, 369] width 44 height 20
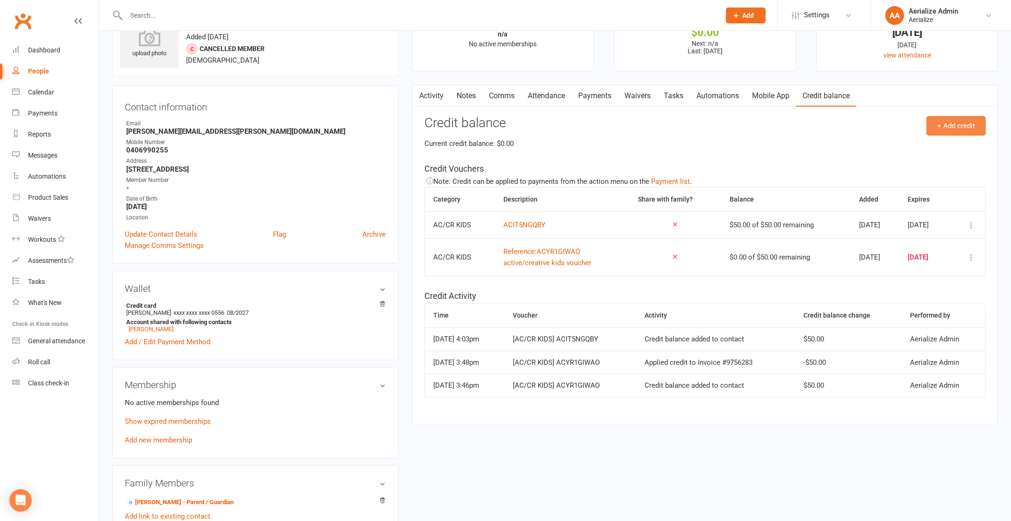
click at [971, 127] on button "+ Add credit" at bounding box center [955, 126] width 59 height 20
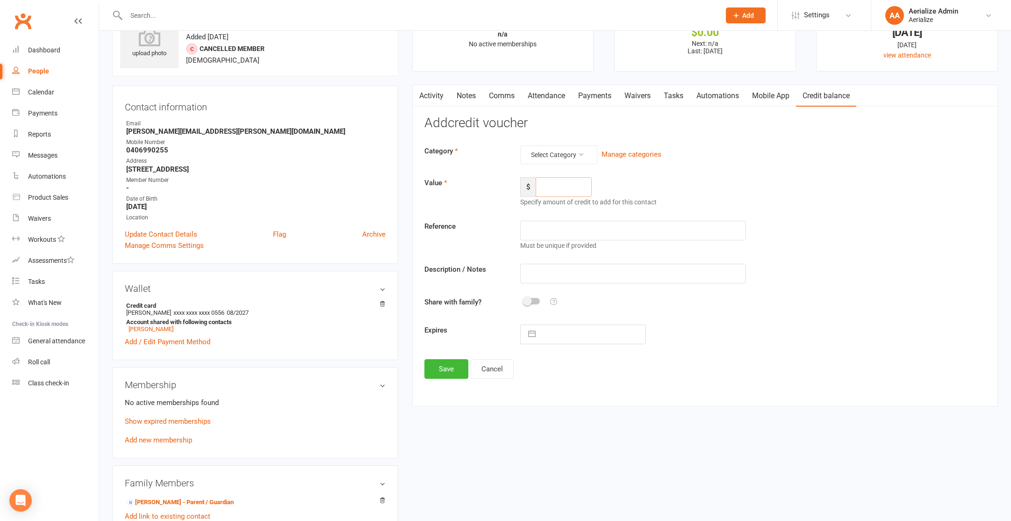
click at [560, 189] on input "number" at bounding box center [564, 187] width 56 height 20
type input "50"
click at [564, 154] on button "Select Category" at bounding box center [558, 154] width 77 height 19
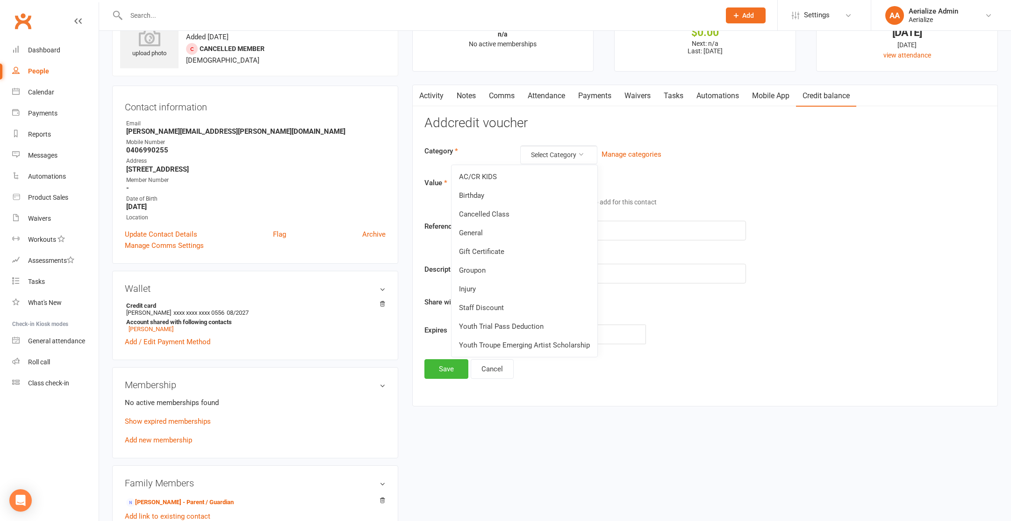
click at [514, 173] on link "AC/CR KIDS" at bounding box center [524, 176] width 146 height 19
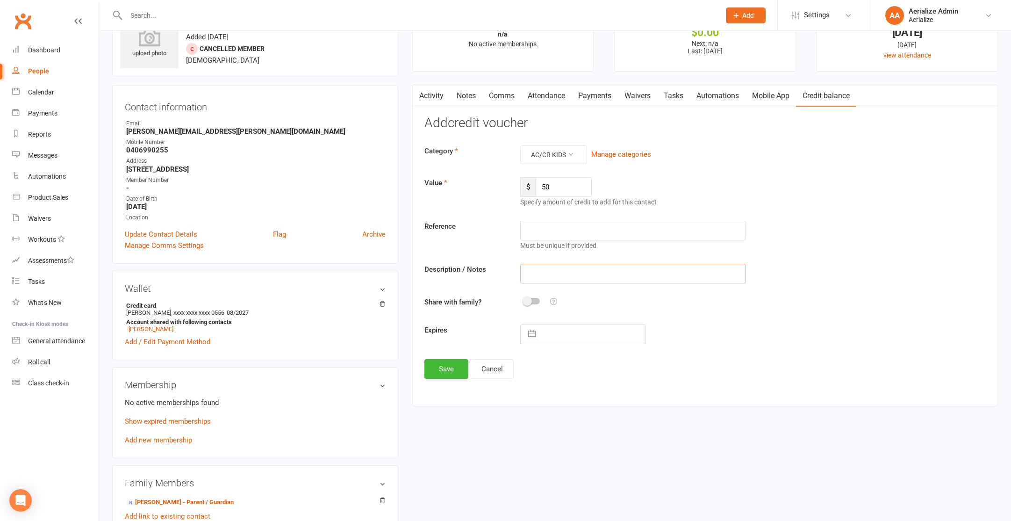
drag, startPoint x: 536, startPoint y: 271, endPoint x: 527, endPoint y: 257, distance: 17.0
click at [536, 270] on input "text" at bounding box center [633, 274] width 226 height 20
paste input "AC2OAIGK2M"
type input "AC2OAIGK2M"
click at [541, 334] on input "text" at bounding box center [592, 334] width 105 height 19
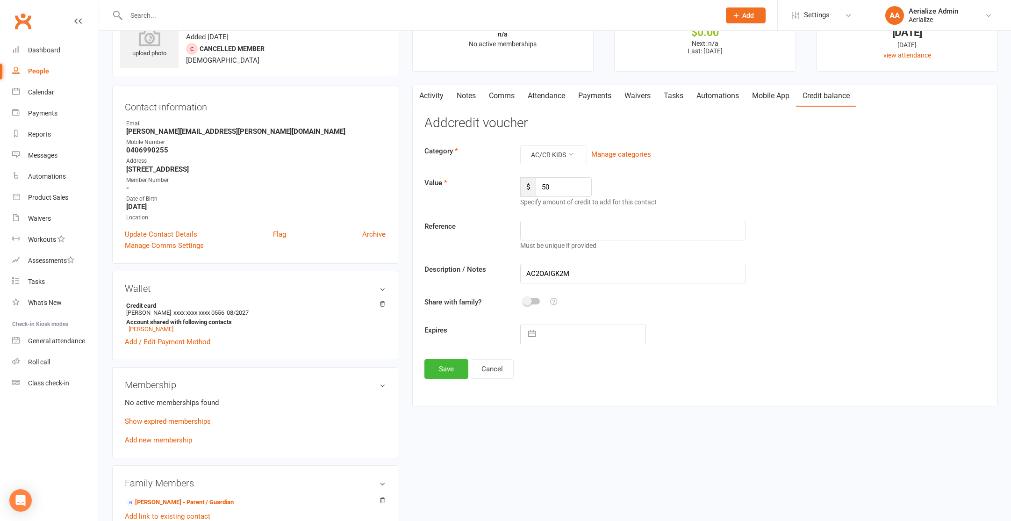
select select "8"
select select "2025"
select select "9"
select select "2025"
select select "10"
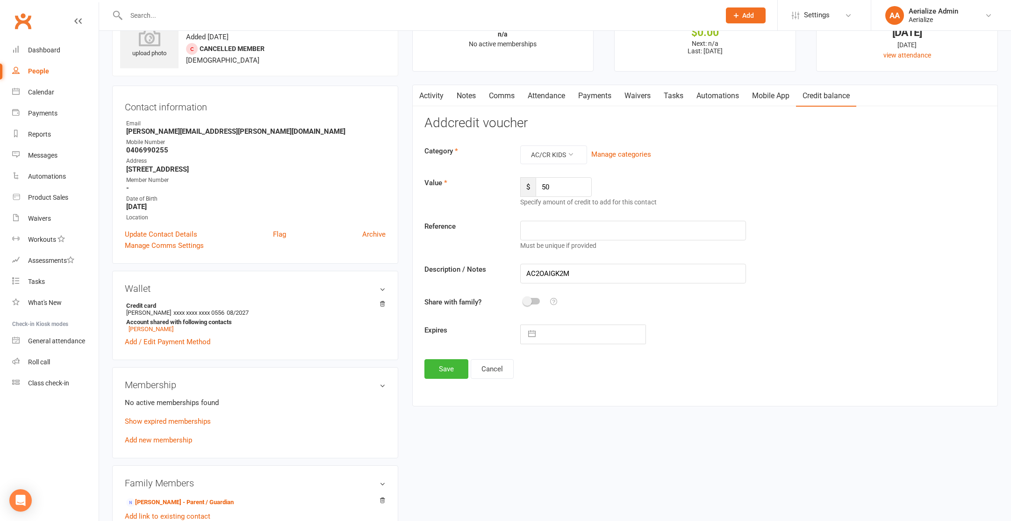
select select "2025"
drag, startPoint x: 606, startPoint y: 441, endPoint x: 557, endPoint y: 426, distance: 50.8
click at [605, 441] on td "16" at bounding box center [612, 441] width 18 height 18
type input "16 Oct 2025"
click at [451, 368] on button "Save" at bounding box center [446, 369] width 44 height 20
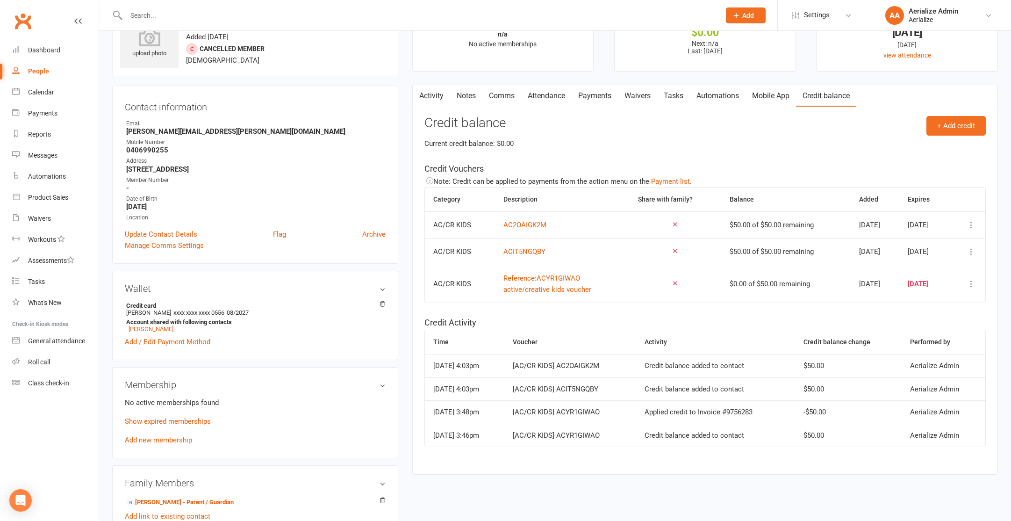
click at [546, 93] on link "Attendance" at bounding box center [546, 95] width 50 height 21
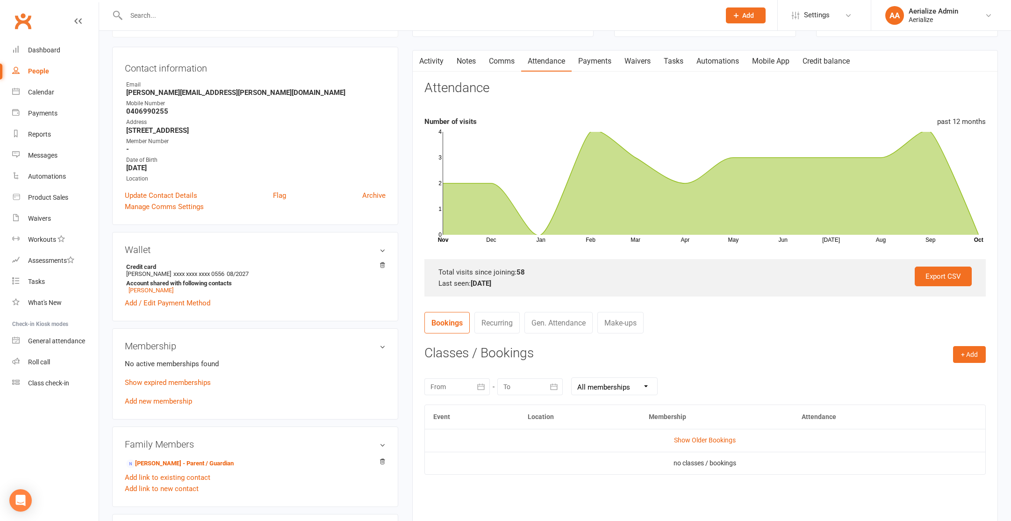
scroll to position [82, 0]
click at [155, 404] on div "Membership No active memberships found Show expired memberships Add new members…" at bounding box center [255, 372] width 286 height 91
click at [156, 400] on link "Add new membership" at bounding box center [158, 399] width 67 height 8
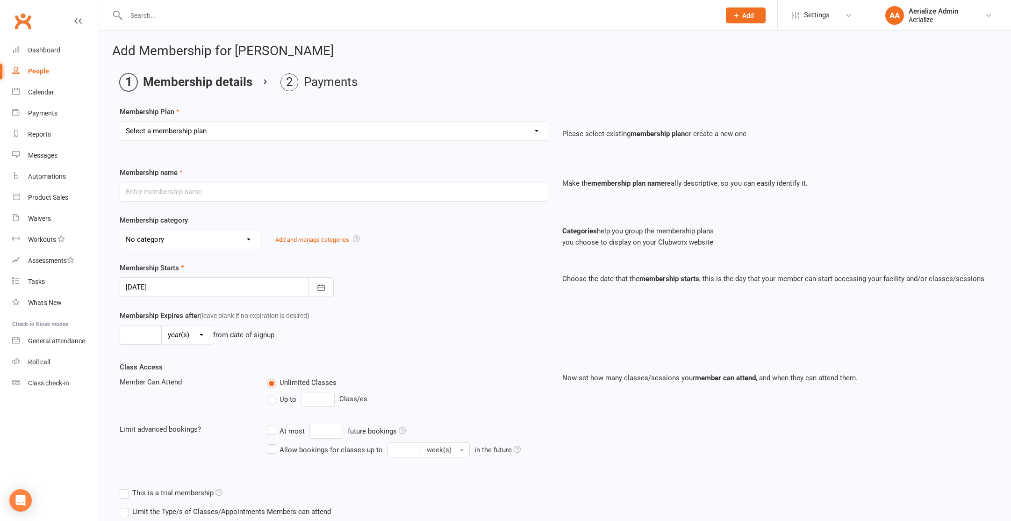
click at [208, 130] on select "Select a membership plan Create new Membership Plan Tiny Tots DROP IN Tiny Tots…" at bounding box center [334, 131] width 428 height 19
select select "3"
click at [120, 122] on select "Select a membership plan Create new Membership Plan Tiny Tots DROP IN Tiny Tots…" at bounding box center [334, 131] width 428 height 19
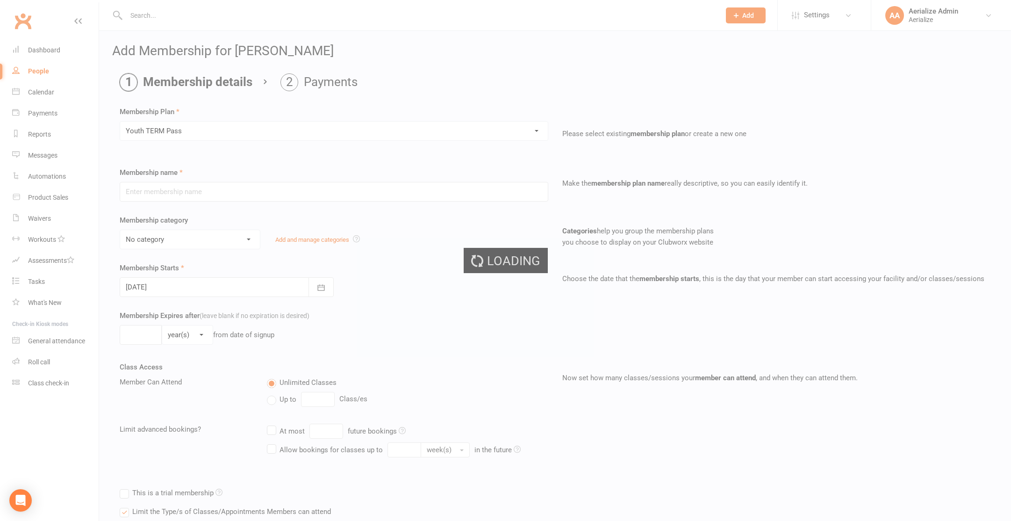
type input "Youth TERM Pass"
select select "10"
type input "16"
select select "1"
type input "1"
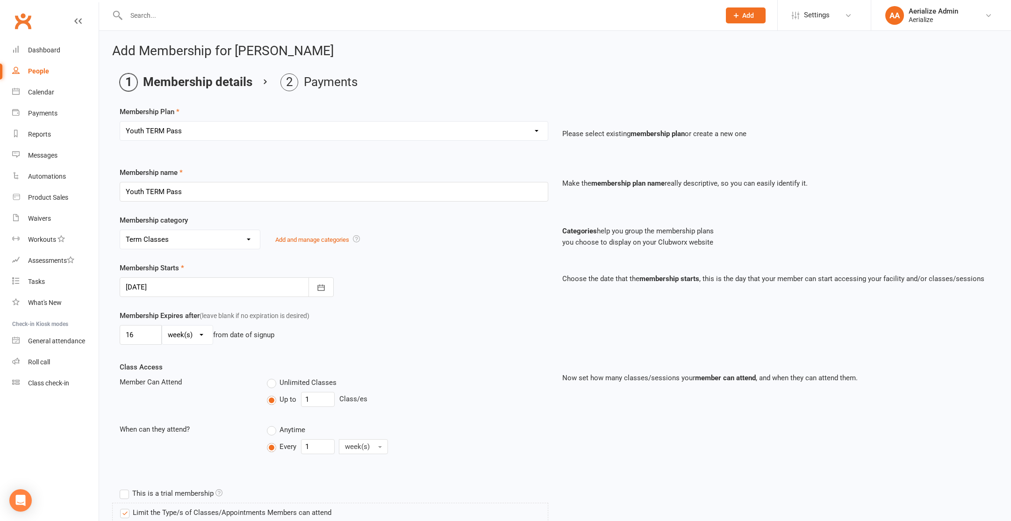
scroll to position [460, 0]
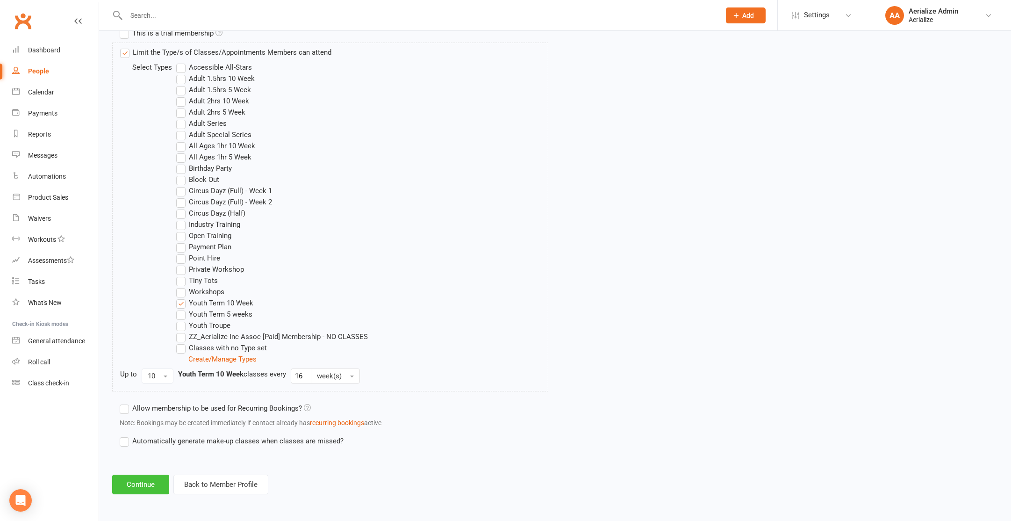
click at [140, 489] on button "Continue" at bounding box center [140, 484] width 57 height 20
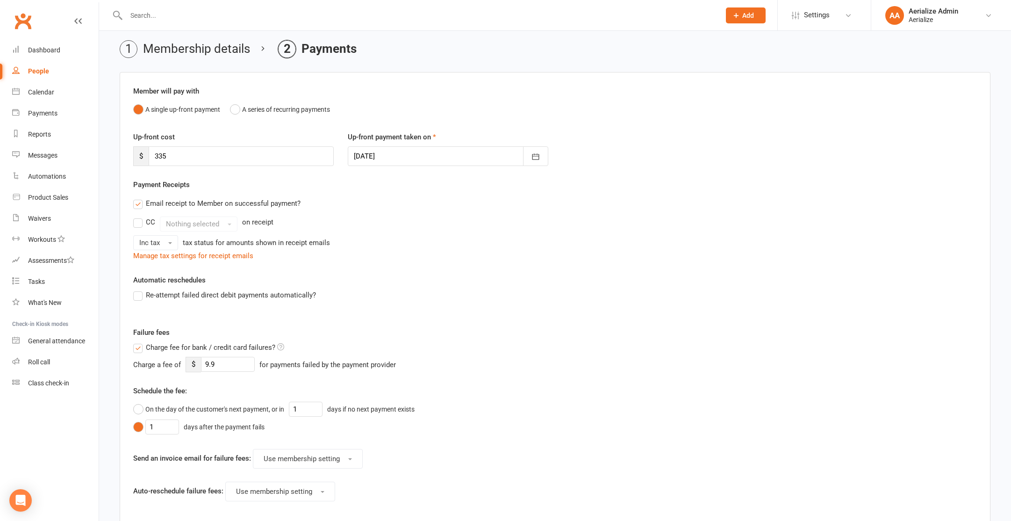
scroll to position [187, 0]
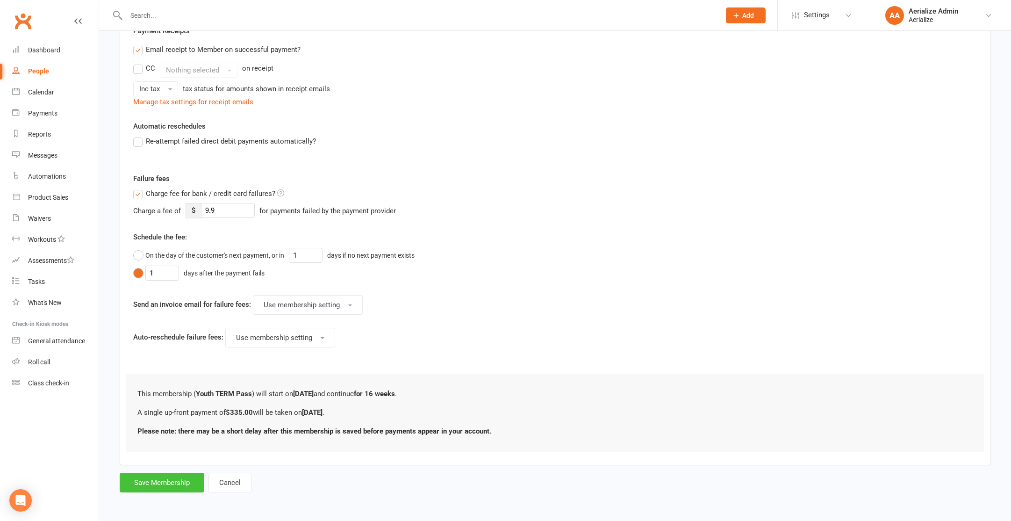
click at [175, 485] on button "Save Membership" at bounding box center [162, 482] width 85 height 20
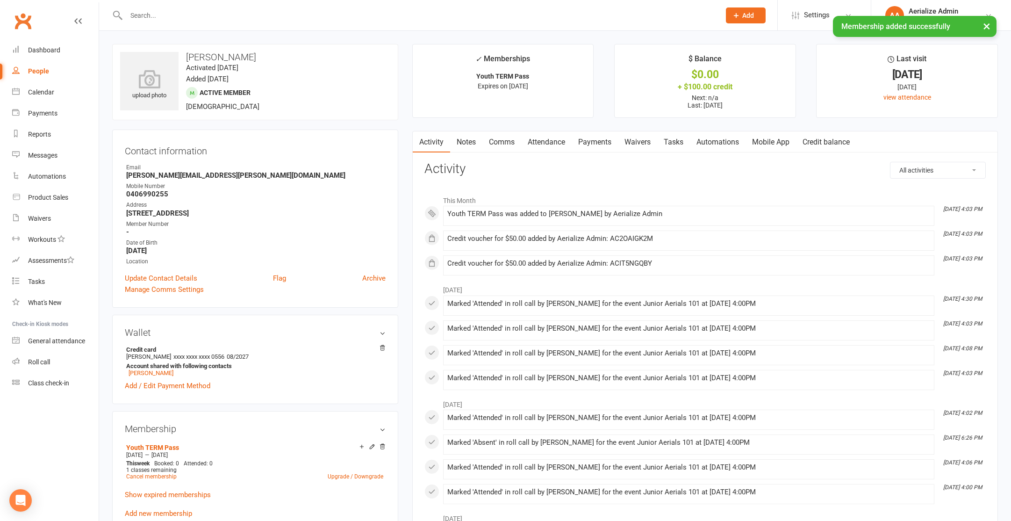
click at [550, 141] on link "Attendance" at bounding box center [546, 141] width 50 height 21
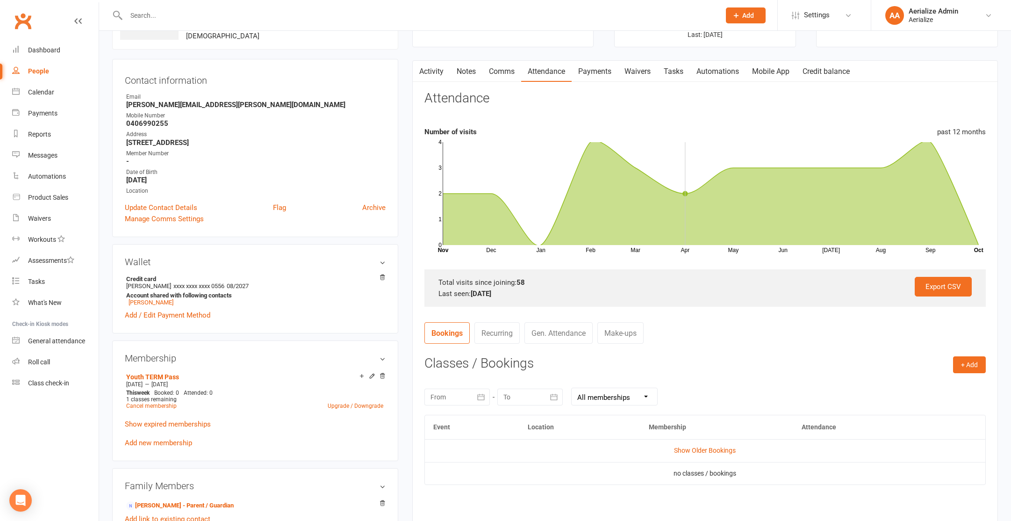
scroll to position [73, 0]
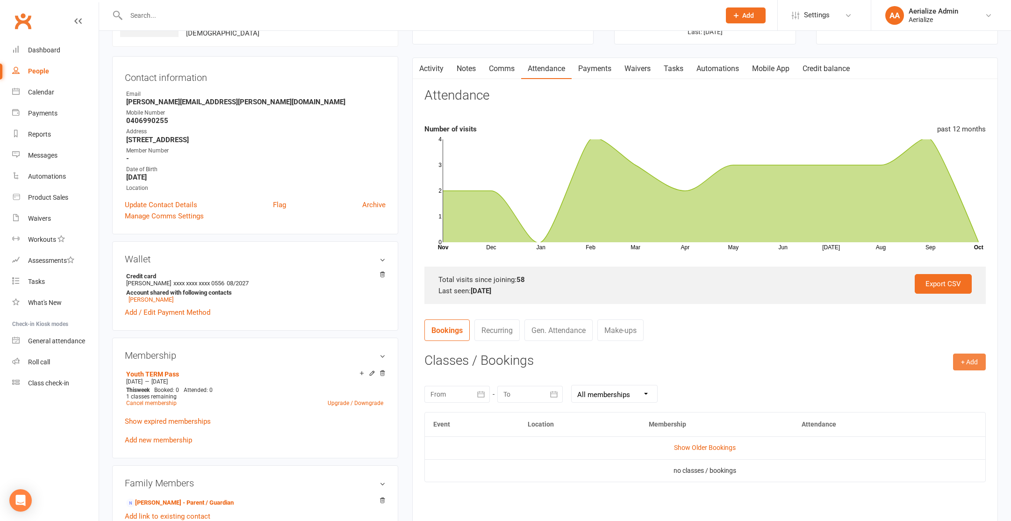
click at [969, 359] on button "+ Add" at bounding box center [969, 361] width 33 height 17
click at [955, 385] on link "Book Event" at bounding box center [939, 382] width 93 height 19
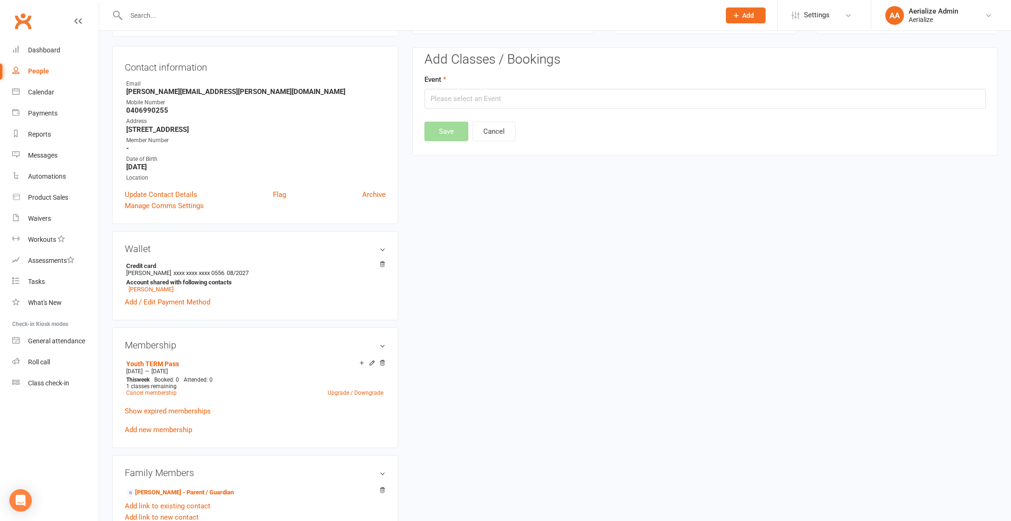
scroll to position [84, 0]
click at [479, 95] on input "text" at bounding box center [704, 99] width 561 height 20
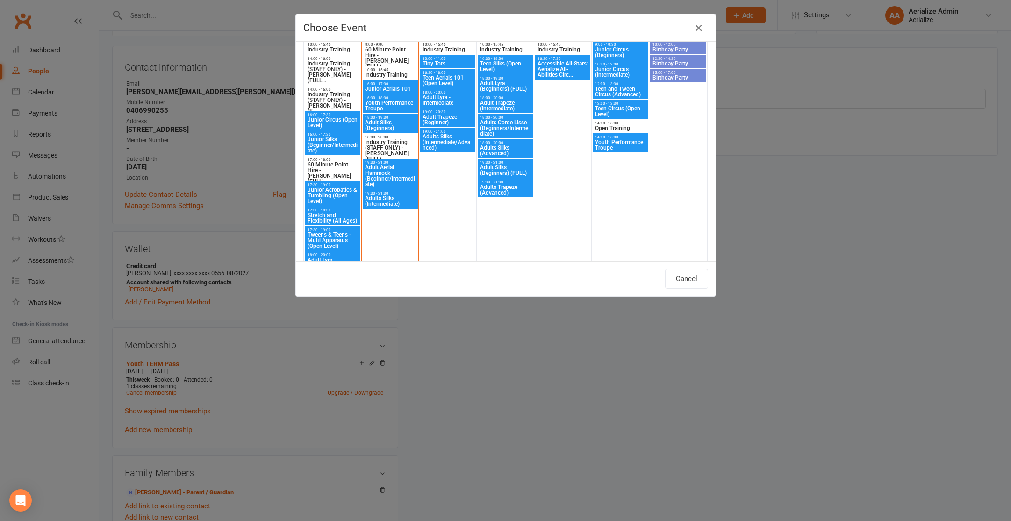
scroll to position [637, 0]
click at [397, 84] on span "16:00 - 17:30" at bounding box center [390, 85] width 51 height 4
type input "Junior Aerials 101 - Oct 14, 2025 4:00:00 PM"
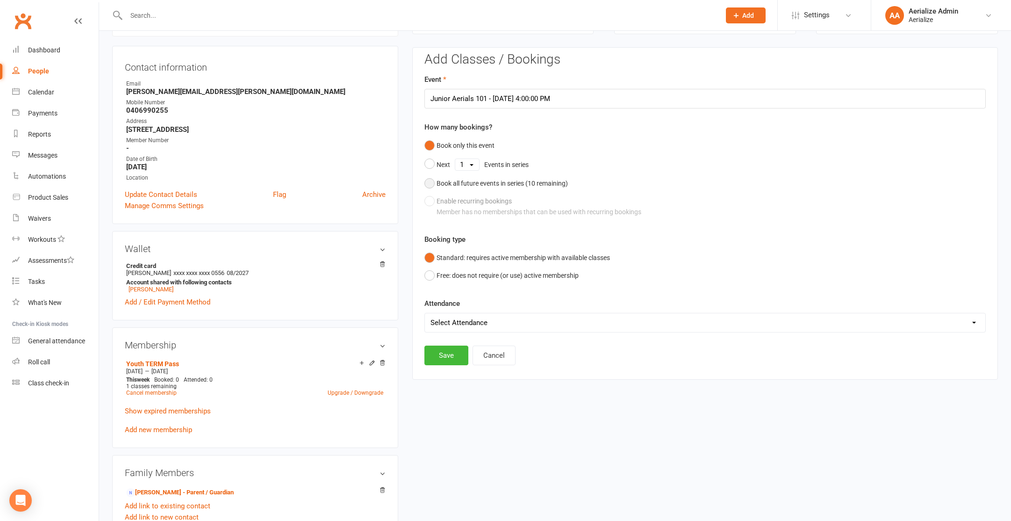
click at [489, 182] on div "Book all future events in series ( 10 remaining)" at bounding box center [501, 183] width 131 height 10
click at [452, 307] on button "Save" at bounding box center [446, 308] width 44 height 20
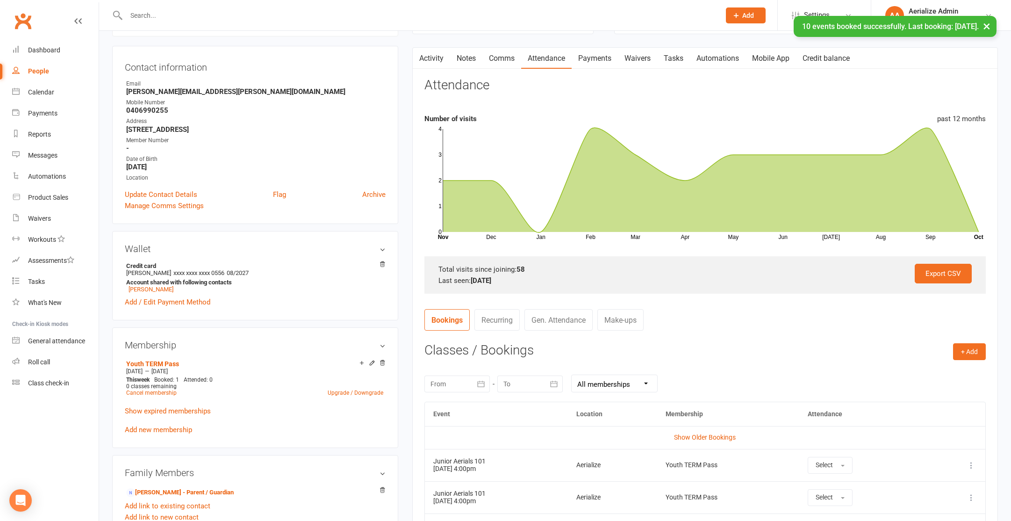
click at [601, 64] on link "Payments" at bounding box center [595, 58] width 46 height 21
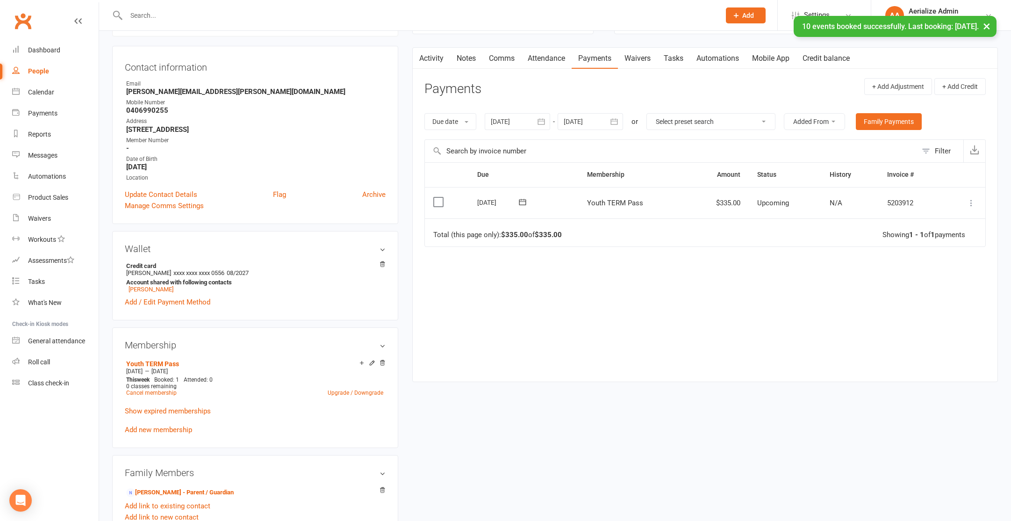
drag, startPoint x: 969, startPoint y: 208, endPoint x: 970, endPoint y: 203, distance: 5.2
click at [969, 208] on td "Mark as Paid (Cash) Mark as Paid (POS) Mark as Paid (Other) Skip Apply credit P…" at bounding box center [964, 203] width 42 height 32
click at [970, 203] on icon at bounding box center [970, 202] width 9 height 9
click at [924, 301] on link "Apply credit" at bounding box center [930, 295] width 93 height 19
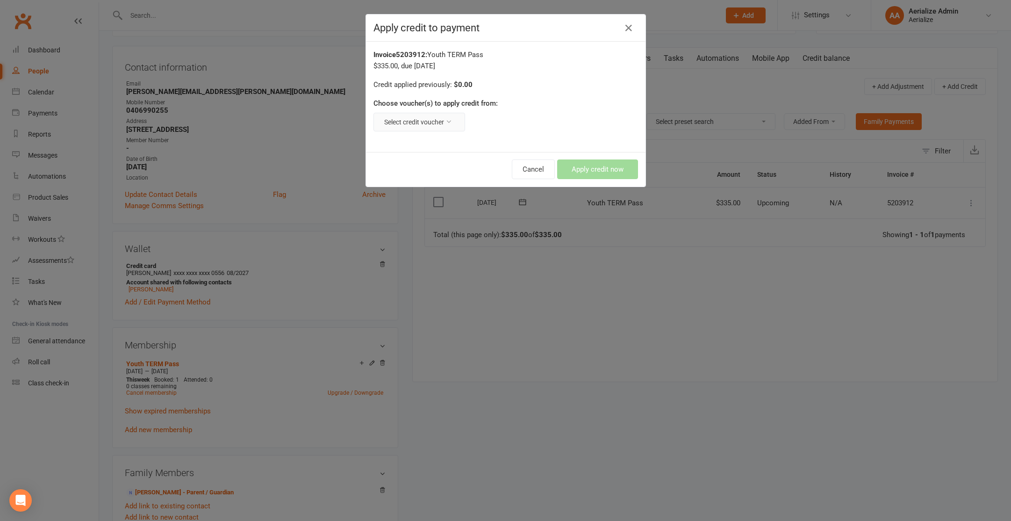
click at [449, 122] on icon at bounding box center [448, 121] width 7 height 7
click at [424, 142] on link "AC/CR KIDS: $50.00 remaining - AC2OAIGK2M" at bounding box center [386, 144] width 158 height 19
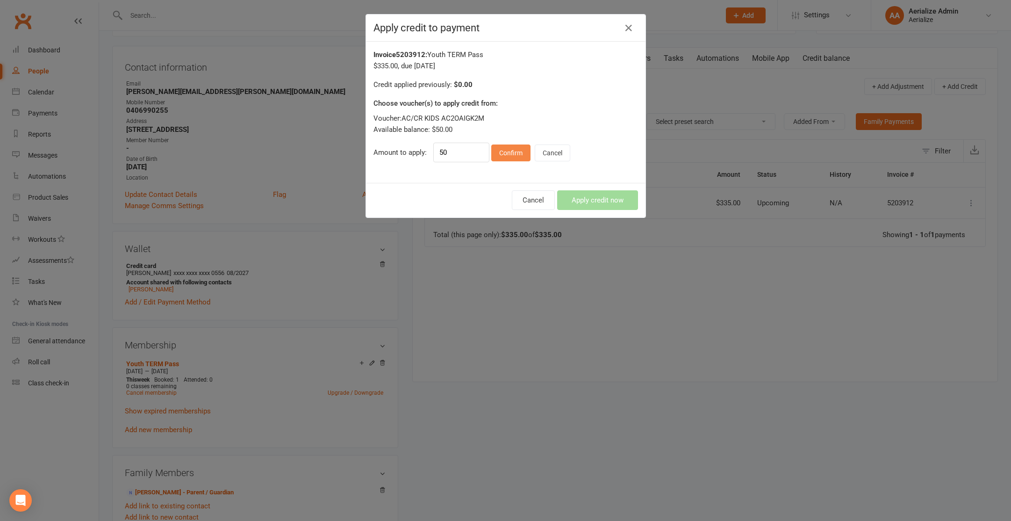
drag, startPoint x: 518, startPoint y: 152, endPoint x: 512, endPoint y: 149, distance: 6.7
click at [517, 151] on button "Confirm" at bounding box center [510, 152] width 39 height 17
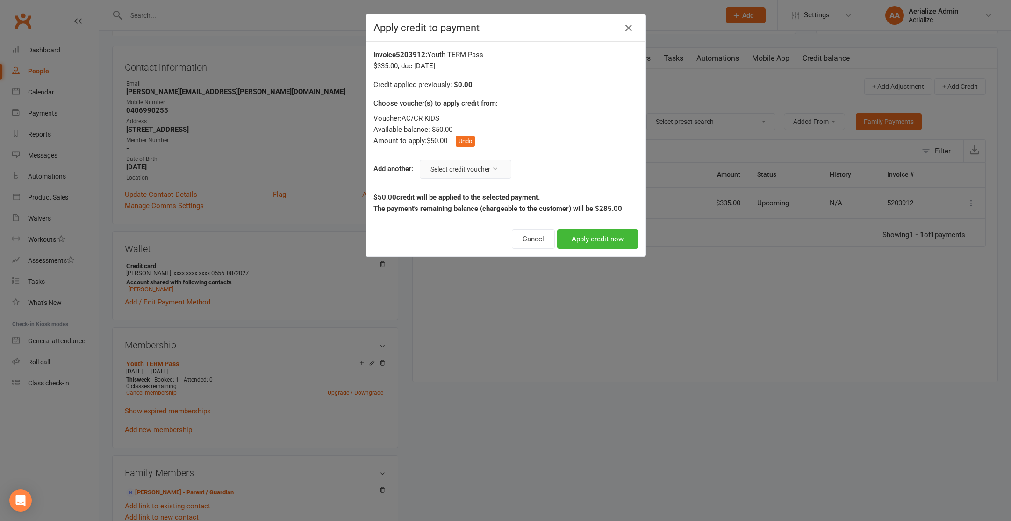
click at [471, 167] on button "Select credit voucher" at bounding box center [466, 169] width 92 height 19
click at [455, 194] on link "AC/CR KIDS: $50.00 remaining - ACIT5NGQBY" at bounding box center [433, 191] width 157 height 19
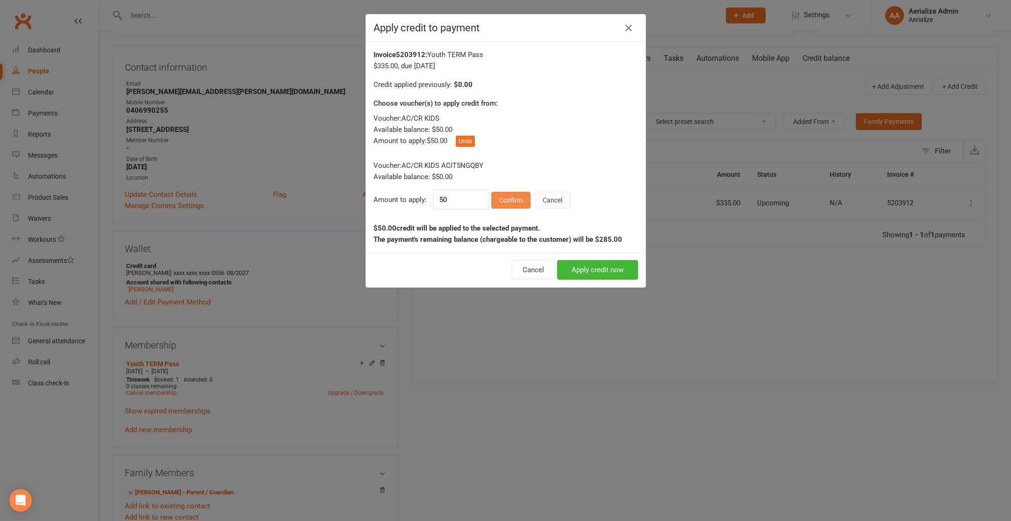
click at [521, 205] on button "Confirm" at bounding box center [510, 200] width 39 height 17
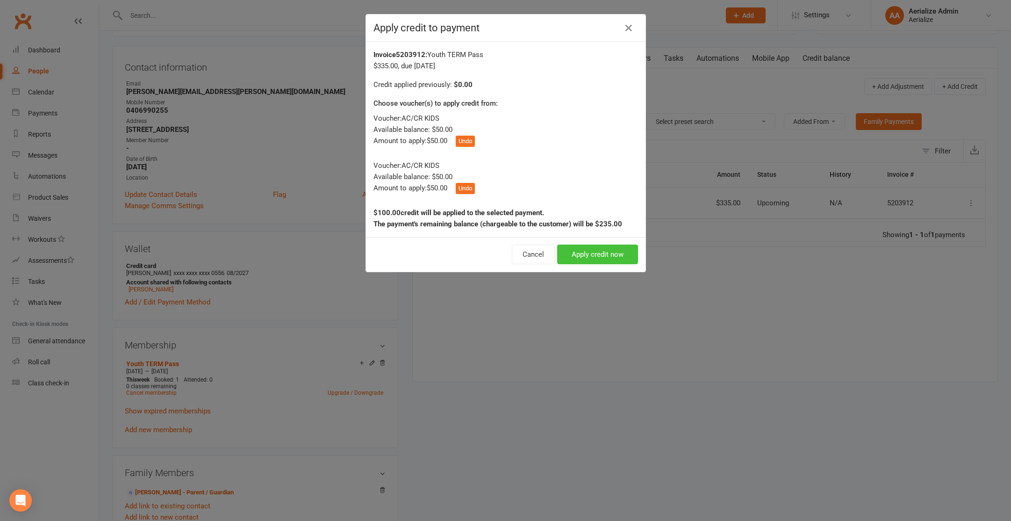
click at [599, 262] on button "Apply credit now" at bounding box center [597, 254] width 81 height 20
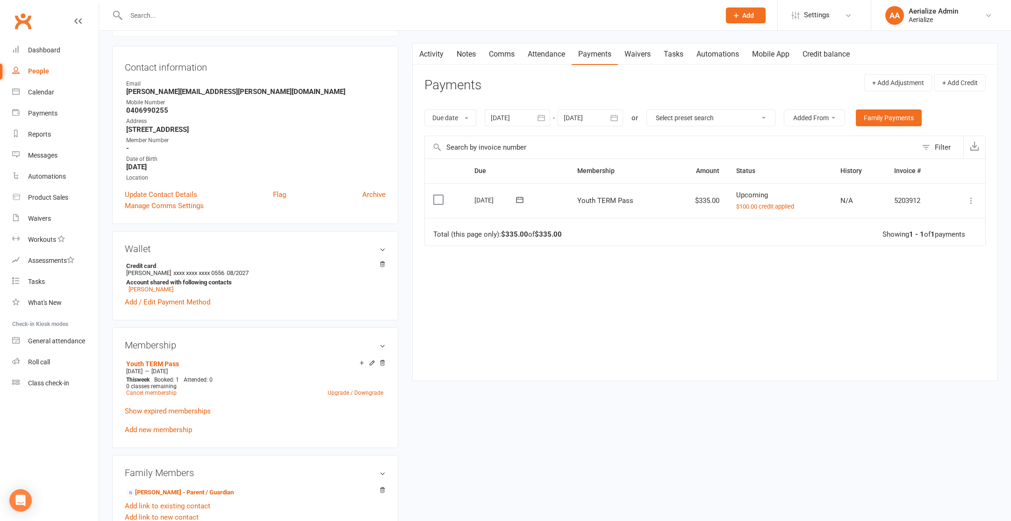
click at [976, 201] on button at bounding box center [970, 200] width 11 height 11
click at [926, 324] on link "Process now" at bounding box center [930, 331] width 93 height 19
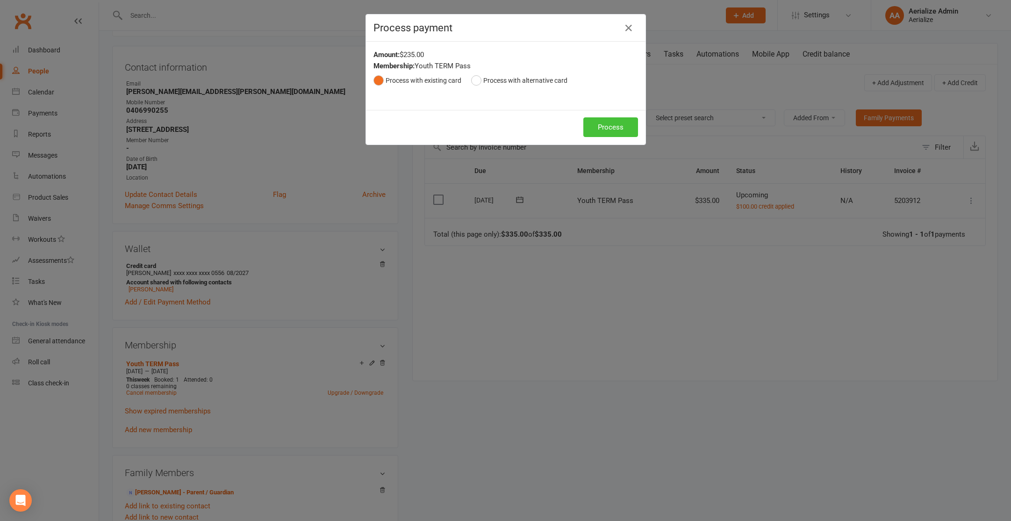
click at [595, 132] on button "Process" at bounding box center [610, 127] width 55 height 20
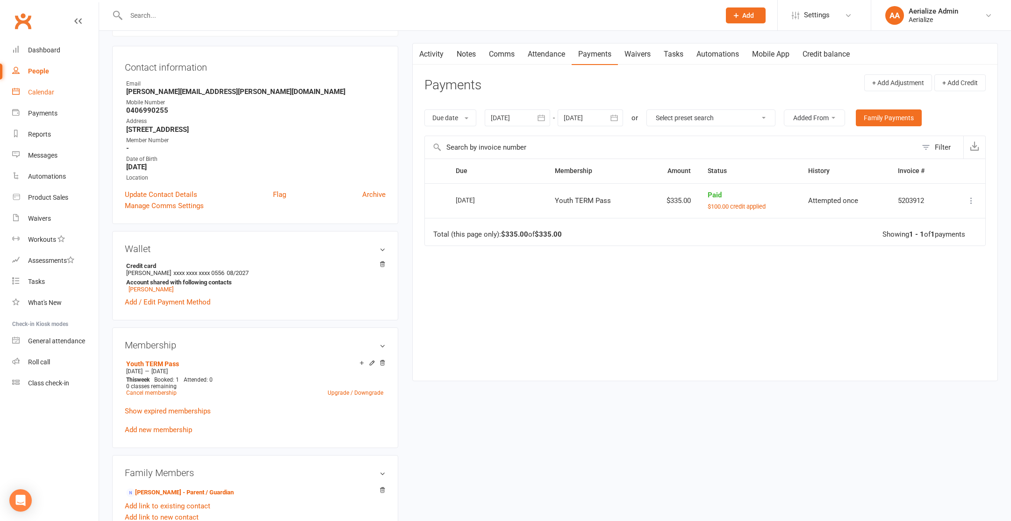
click at [49, 98] on link "Calendar" at bounding box center [55, 92] width 86 height 21
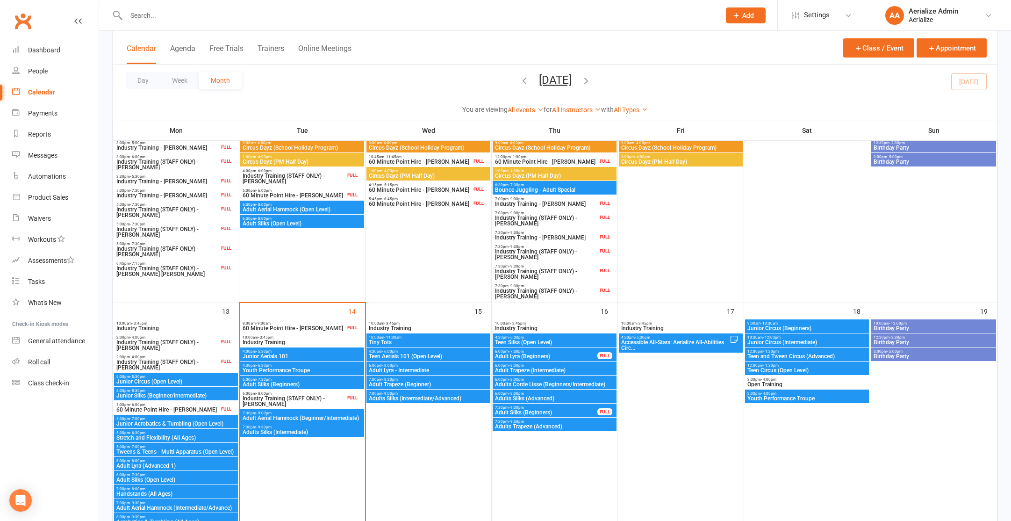
scroll to position [223, 0]
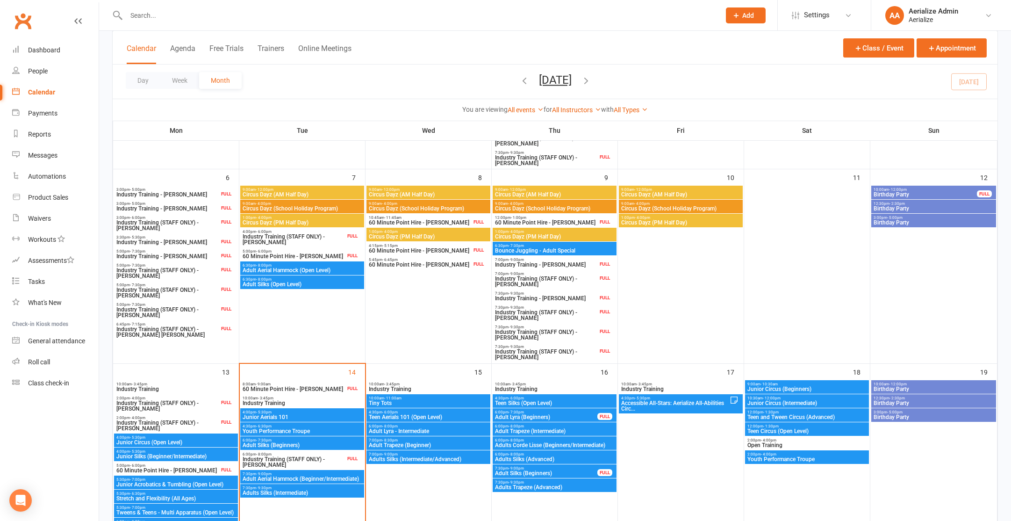
click at [252, 17] on input "text" at bounding box center [418, 15] width 590 height 13
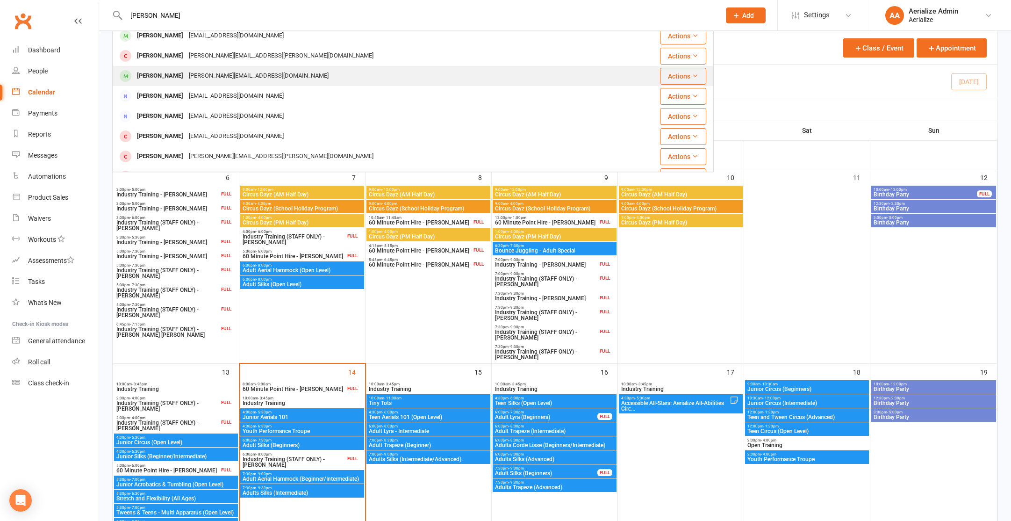
scroll to position [125, 0]
type input "laura"
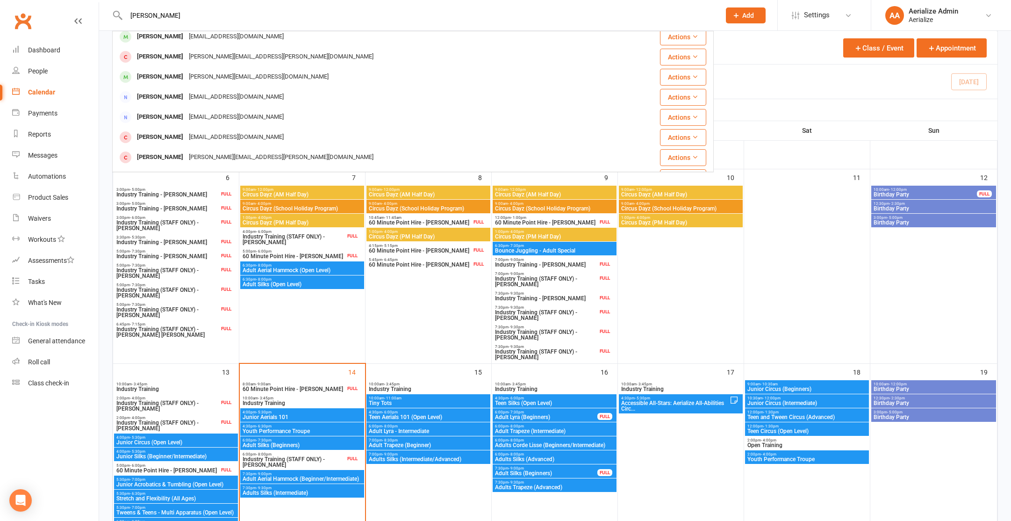
click at [225, 79] on div "laura.scrivener11@gmail.com" at bounding box center [258, 77] width 145 height 14
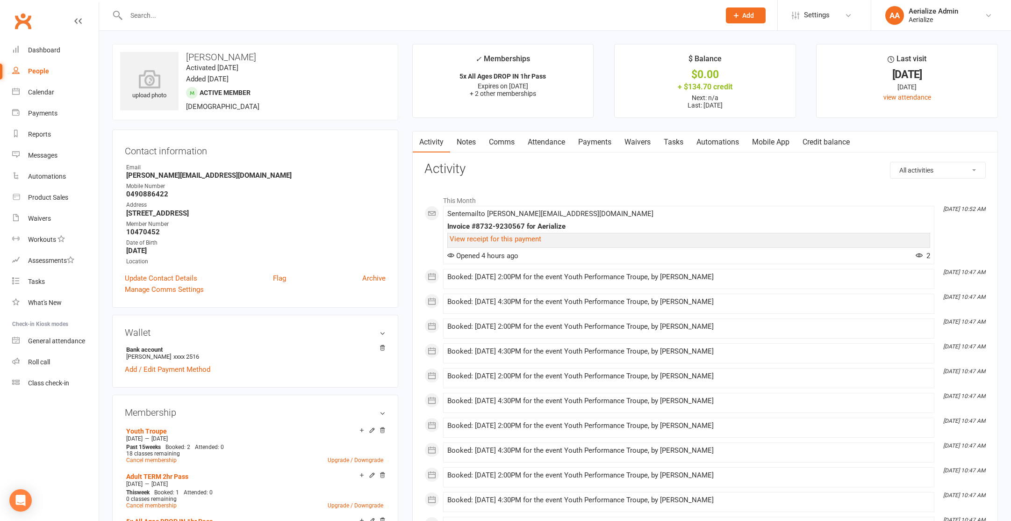
drag, startPoint x: 551, startPoint y: 140, endPoint x: 589, endPoint y: 142, distance: 38.4
click at [551, 140] on link "Attendance" at bounding box center [546, 141] width 50 height 21
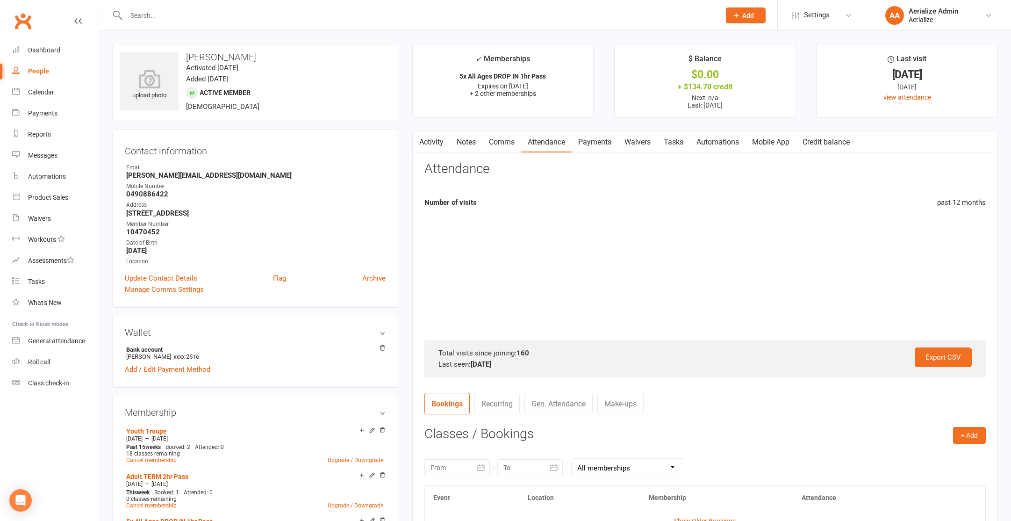
click at [590, 142] on link "Payments" at bounding box center [595, 141] width 46 height 21
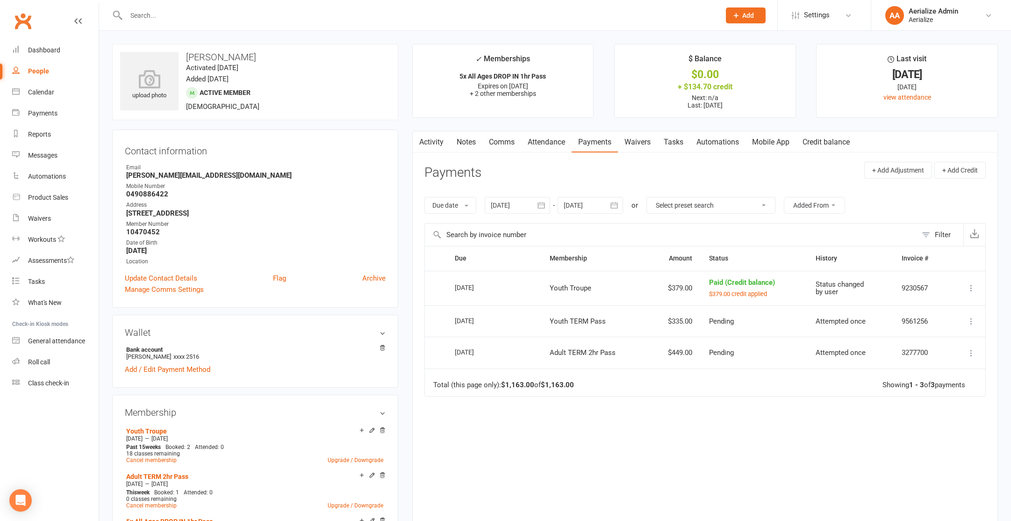
click at [556, 147] on link "Attendance" at bounding box center [546, 141] width 50 height 21
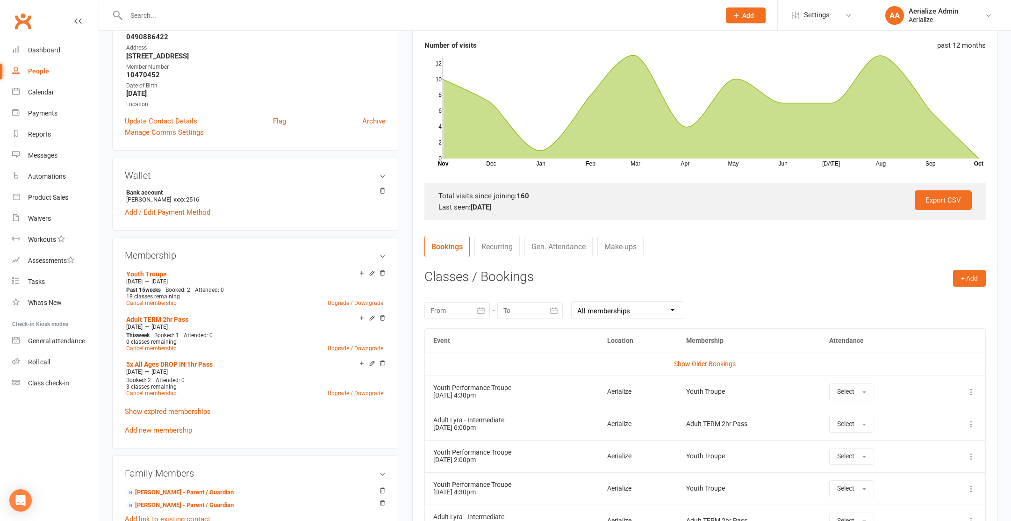
scroll to position [189, 0]
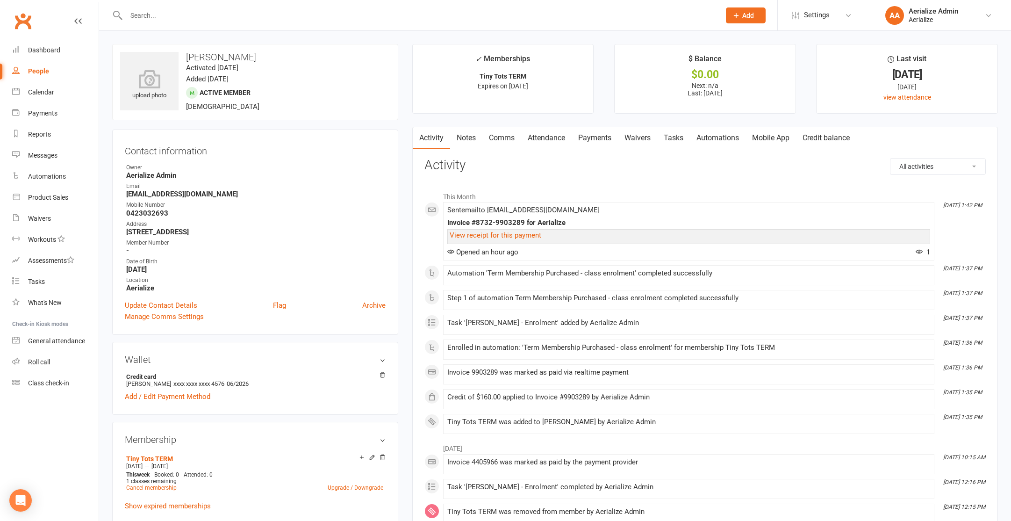
click at [534, 137] on link "Attendance" at bounding box center [546, 137] width 50 height 21
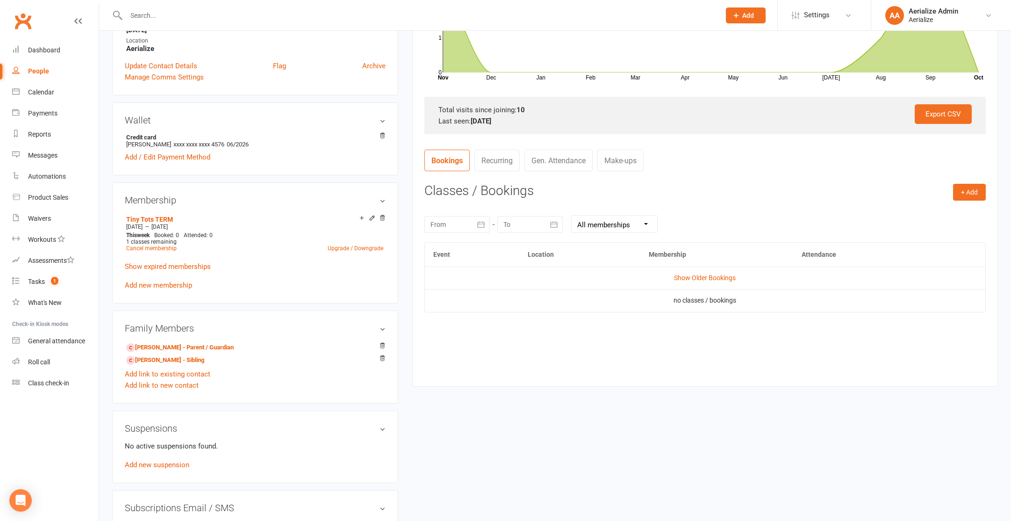
scroll to position [240, 0]
click at [969, 192] on button "+ Add" at bounding box center [969, 191] width 33 height 17
click at [933, 206] on link "Book Event" at bounding box center [939, 212] width 93 height 19
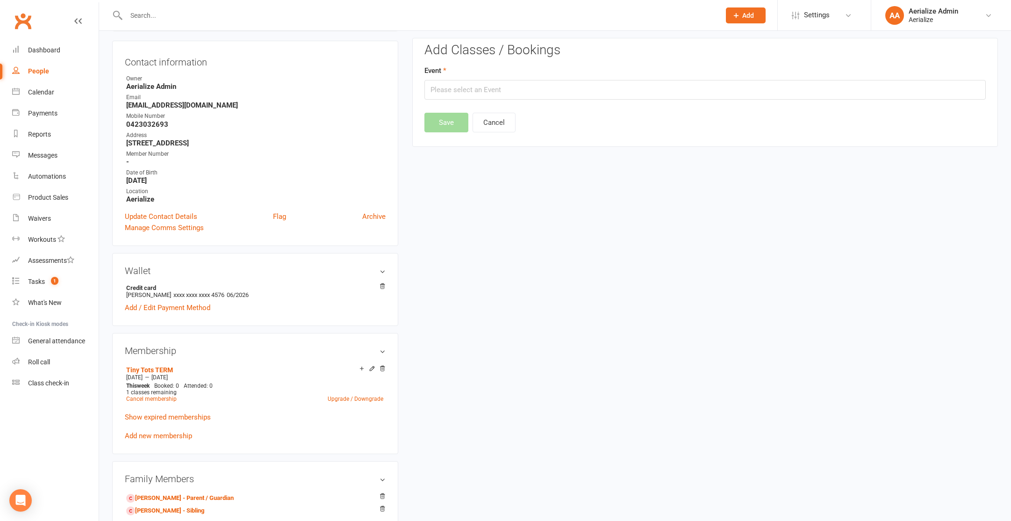
scroll to position [80, 0]
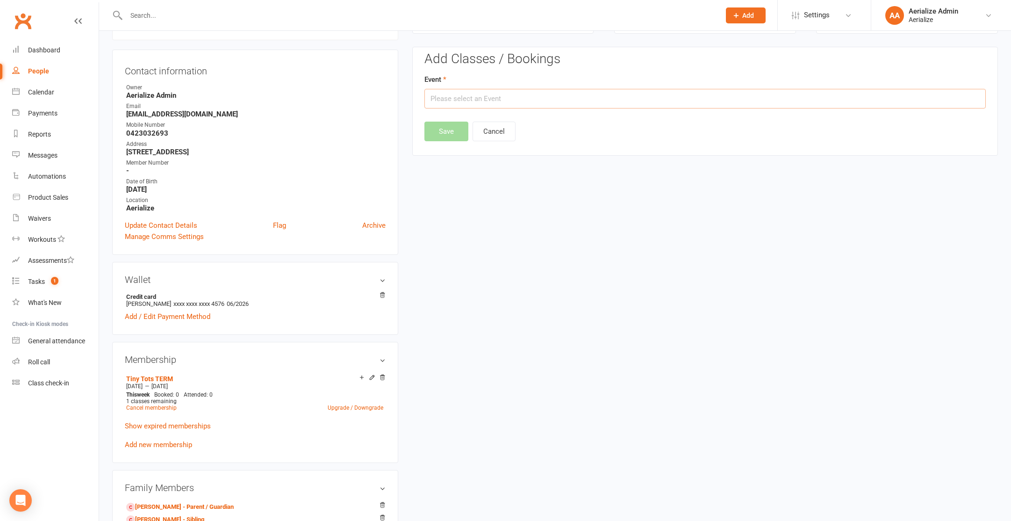
click at [570, 108] on input "text" at bounding box center [704, 99] width 561 height 20
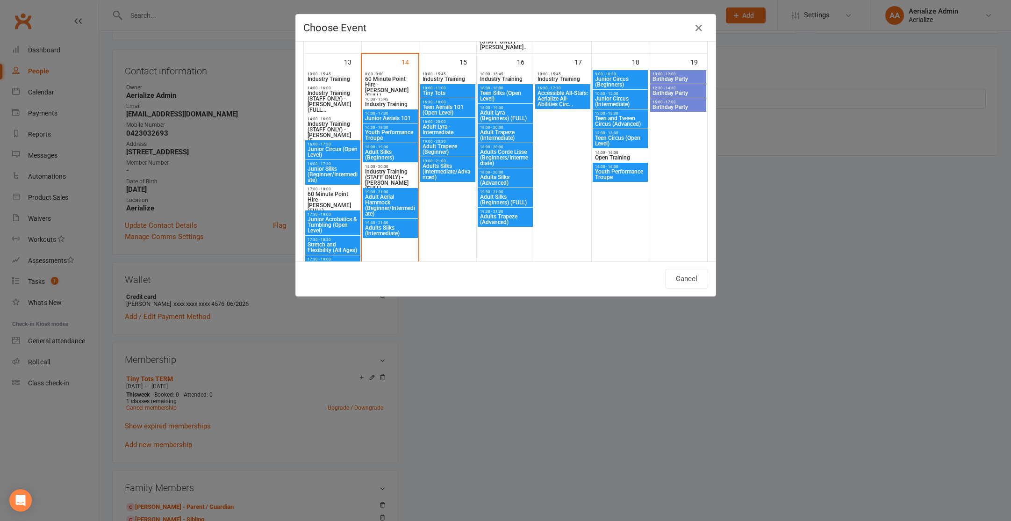
scroll to position [602, 0]
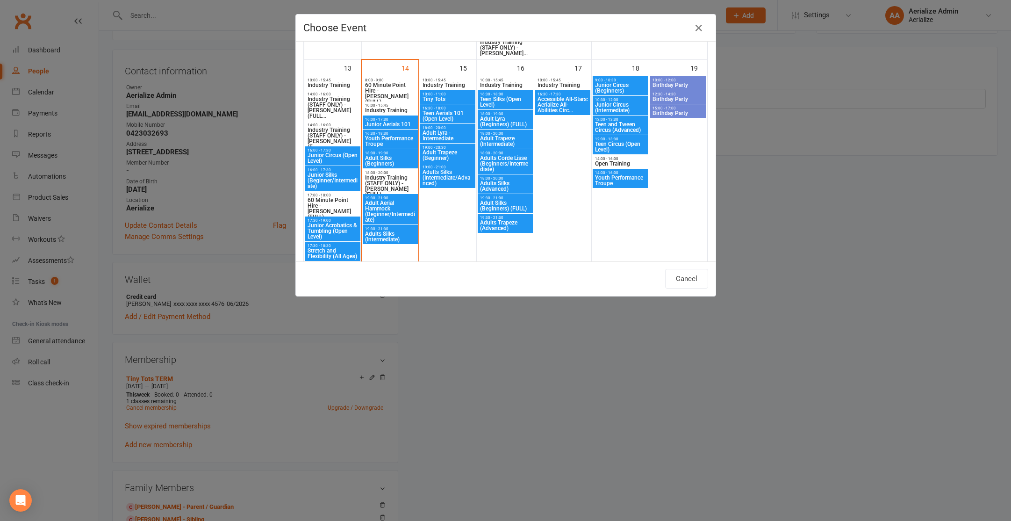
click at [459, 100] on span "Tiny Tots" at bounding box center [447, 99] width 51 height 6
type input "Tiny Tots - [DATE] 10:00:00 AM"
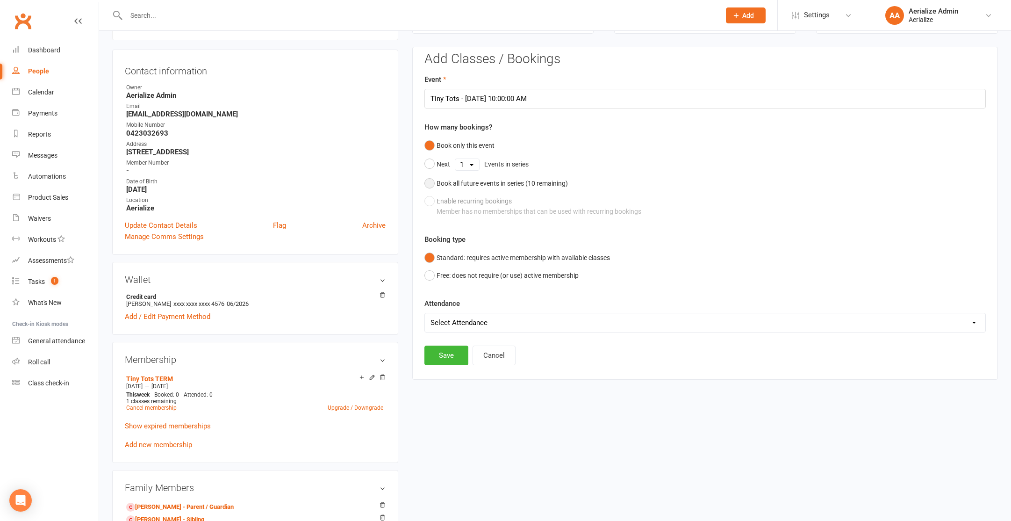
click at [512, 178] on div "Book all future events in series ( 10 remaining)" at bounding box center [501, 183] width 131 height 10
click at [450, 303] on button "Save" at bounding box center [446, 308] width 44 height 20
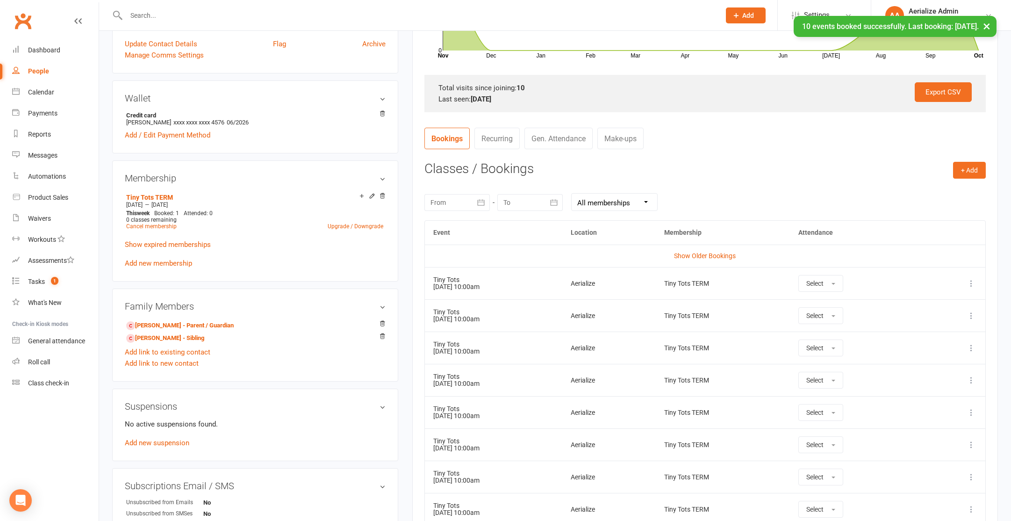
scroll to position [0, 0]
